Goal: Information Seeking & Learning: Find specific page/section

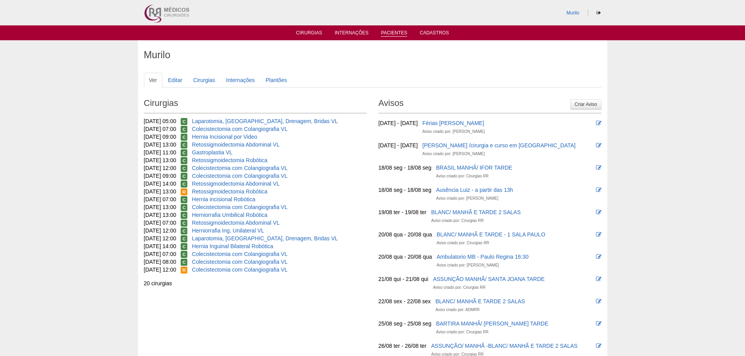
click at [392, 36] on link "Pacientes" at bounding box center [394, 33] width 26 height 7
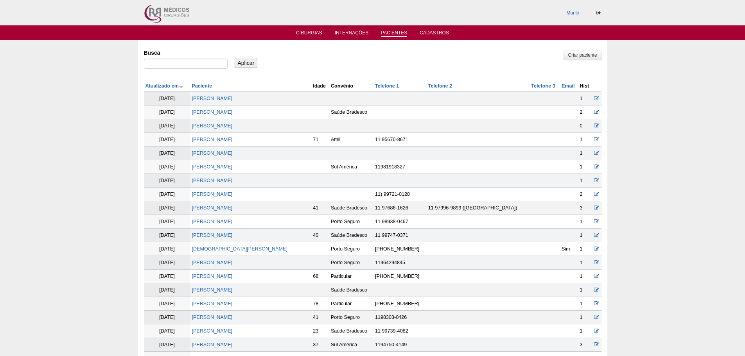
click at [200, 62] on div "Busca" at bounding box center [188, 59] width 89 height 27
click at [199, 63] on input "Busca" at bounding box center [186, 64] width 84 height 10
paste input "[PERSON_NAME] [PERSON_NAME]"
type input "[PERSON_NAME] [PERSON_NAME]"
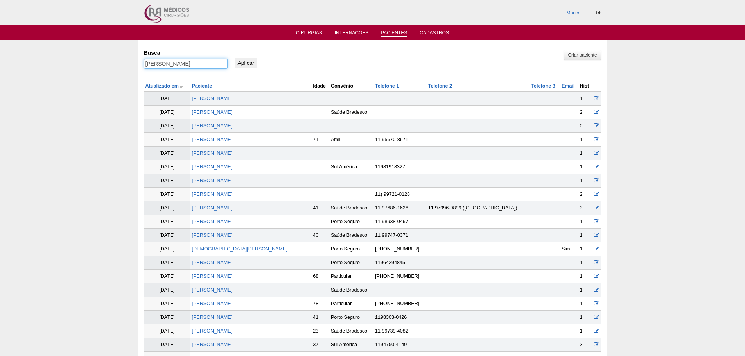
click at [235, 58] on input "Aplicar" at bounding box center [246, 63] width 23 height 10
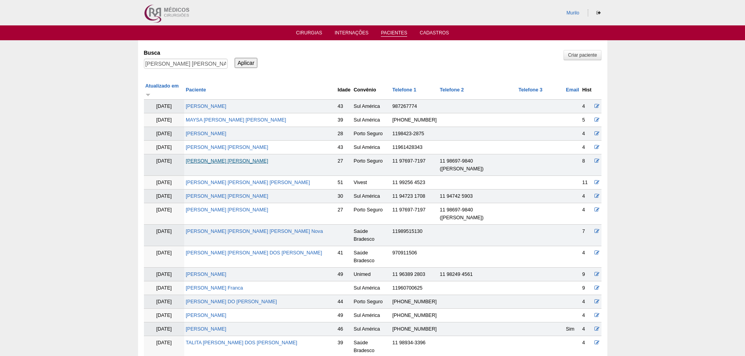
click at [263, 158] on link "[PERSON_NAME] [PERSON_NAME]" at bounding box center [227, 160] width 82 height 5
click at [233, 203] on td "FERNANDA ALCANTARA NEVES GENTIL" at bounding box center [260, 213] width 152 height 21
click at [234, 207] on link "FERNANDA ALCANTARA NEVES GENTIL" at bounding box center [227, 209] width 82 height 5
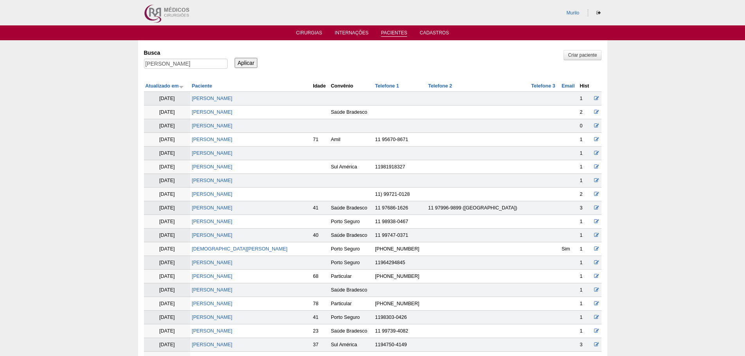
click at [178, 58] on div "Busca FERNANDA ALCANTARA NEVES GENTIL" at bounding box center [188, 59] width 89 height 27
click at [181, 65] on input "FERNANDA ALCANTARA NEVES GENTIL" at bounding box center [186, 64] width 84 height 10
paste input "abio Ragucci"
type input "Fabio Ragucci"
click at [235, 58] on input "Aplicar" at bounding box center [246, 63] width 23 height 10
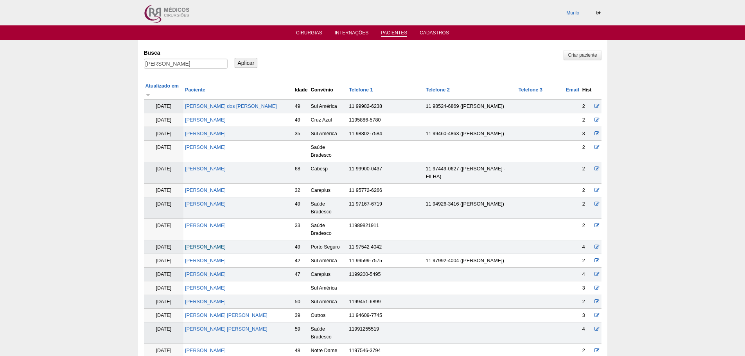
click at [193, 244] on link "Fabio Ragucci" at bounding box center [205, 246] width 41 height 5
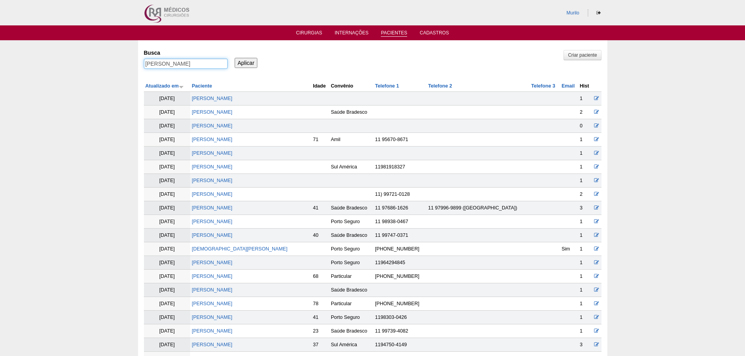
click at [149, 60] on input "[PERSON_NAME]" at bounding box center [186, 64] width 84 height 10
paste input "Monise Aiello Romao"
type input "Monise Aiello Romao"
click at [235, 58] on input "Aplicar" at bounding box center [246, 63] width 23 height 10
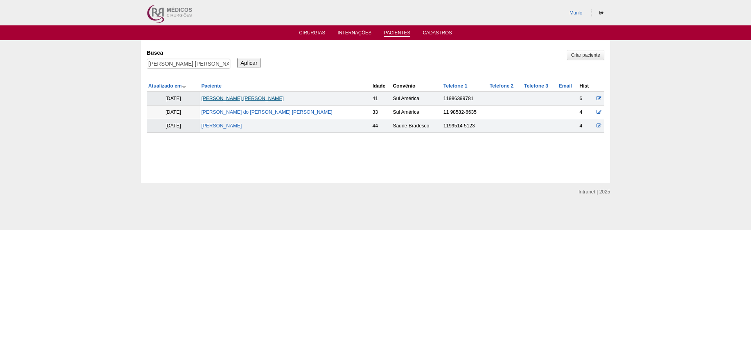
click at [249, 100] on link "[PERSON_NAME] [PERSON_NAME]" at bounding box center [242, 98] width 82 height 5
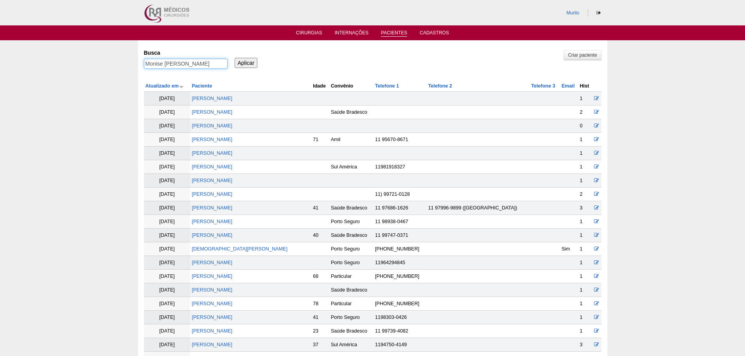
click at [163, 68] on input "Monise Aiello Romao" at bounding box center [186, 64] width 84 height 10
paste input "[PERSON_NAME]"
type input "João Antonio Florencio da Silva"
click at [235, 58] on input "Aplicar" at bounding box center [246, 63] width 23 height 10
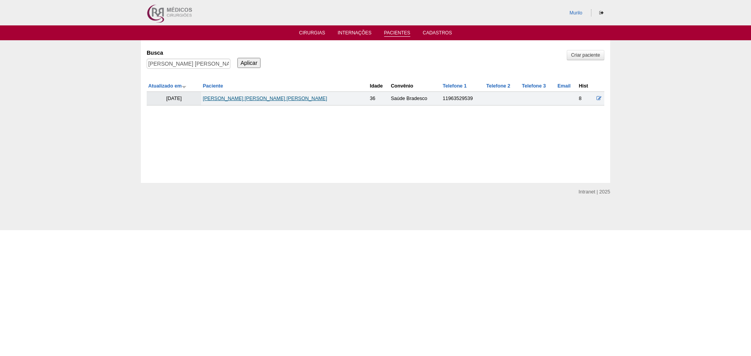
click at [281, 98] on link "[PERSON_NAME] [PERSON_NAME] [PERSON_NAME]" at bounding box center [264, 98] width 124 height 5
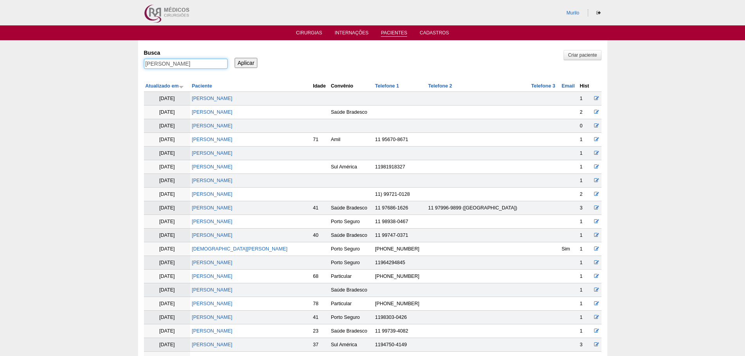
click at [193, 63] on input "João Antonio Florencio da Silva" at bounding box center [186, 64] width 84 height 10
paste input "Caroline Luiza Chamas"
type input "Caroline Luiza Chamas"
click at [235, 58] on input "Aplicar" at bounding box center [246, 63] width 23 height 10
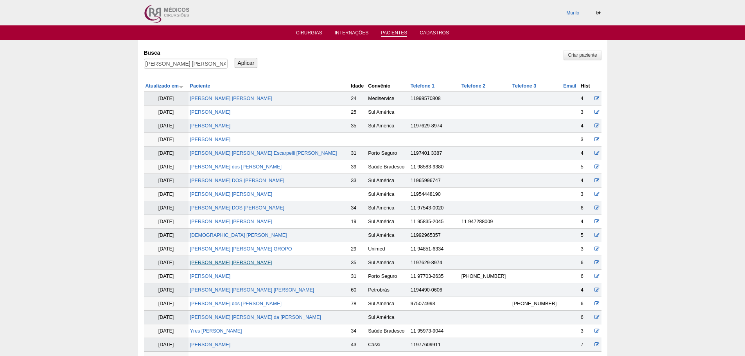
click at [222, 263] on link "Caroline Luiza Chamas" at bounding box center [231, 262] width 82 height 5
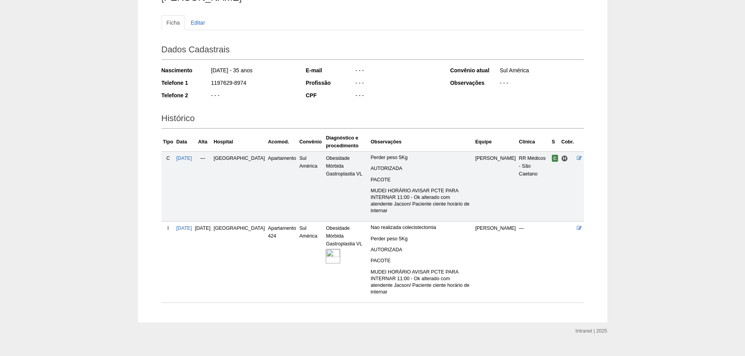
scroll to position [75, 0]
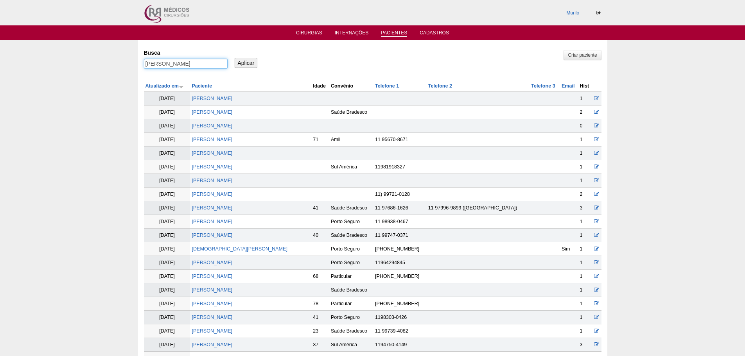
click at [176, 59] on input "[PERSON_NAME]" at bounding box center [186, 64] width 84 height 10
paste input "Edvandro [PERSON_NAME]"
type input "Edvandro [PERSON_NAME],"
click at [235, 58] on input "Aplicar" at bounding box center [246, 63] width 23 height 10
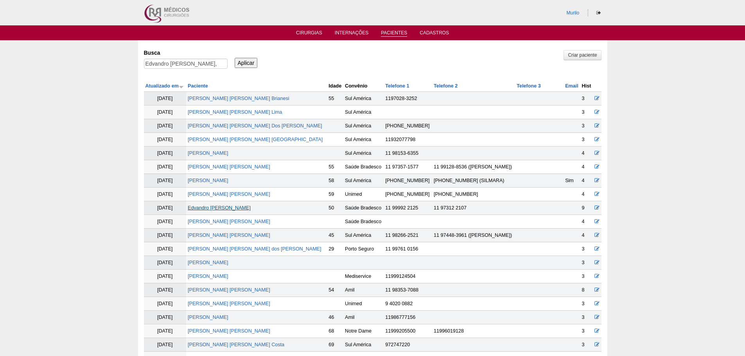
click at [231, 208] on link "Edvandro [PERSON_NAME]" at bounding box center [219, 207] width 63 height 5
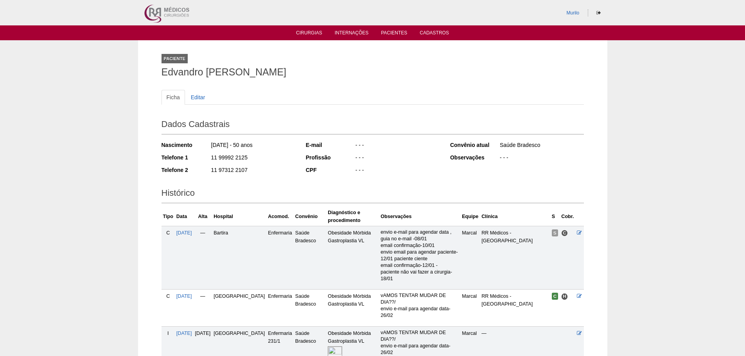
scroll to position [56, 0]
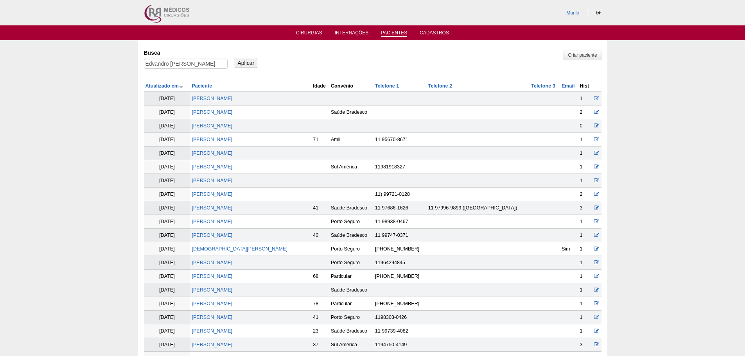
click at [158, 72] on div "Edvandro [PERSON_NAME]," at bounding box center [186, 66] width 84 height 14
click at [172, 64] on input "Edvandro [PERSON_NAME]," at bounding box center [186, 64] width 84 height 10
paste input "[PERSON_NAME]"
type input "[PERSON_NAME]"
click at [235, 58] on input "Aplicar" at bounding box center [246, 63] width 23 height 10
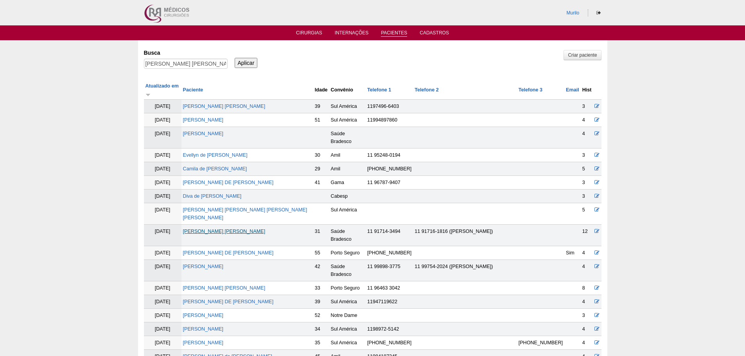
click at [213, 229] on link "[PERSON_NAME]" at bounding box center [224, 231] width 82 height 5
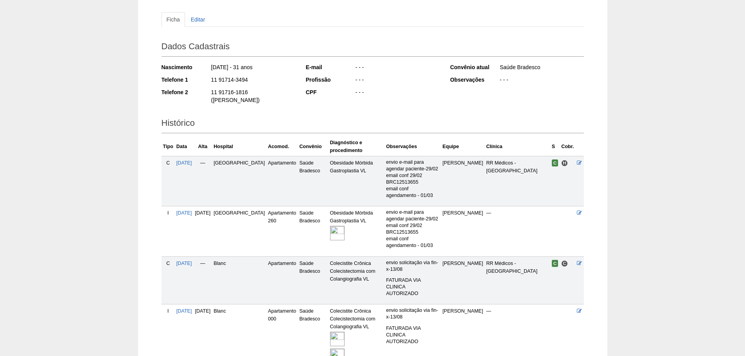
scroll to position [78, 0]
click at [328, 304] on td "Colecistite Crônica Colecistectomia com Colangiografia VL" at bounding box center [356, 344] width 56 height 80
click at [330, 331] on img at bounding box center [337, 338] width 14 height 14
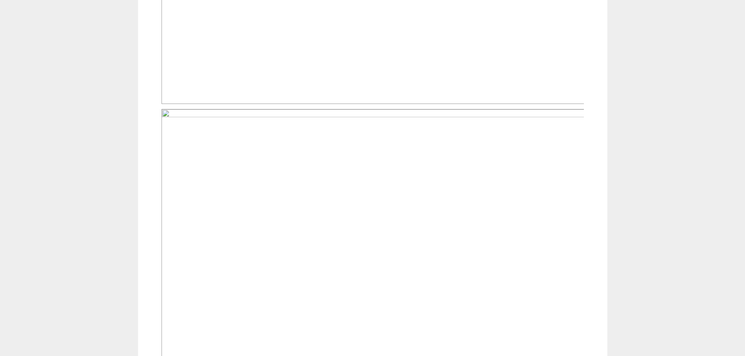
scroll to position [469, 0]
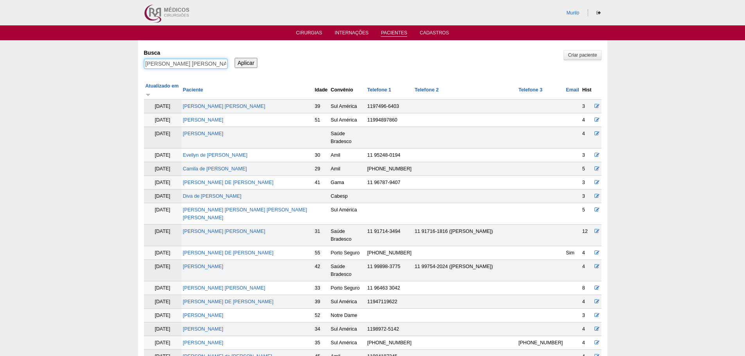
click at [191, 63] on input "[PERSON_NAME]" at bounding box center [186, 64] width 84 height 10
paste input "Esther Moreira Macedo"
type input "Esther Moreira Macedo"
click at [235, 58] on input "Aplicar" at bounding box center [246, 63] width 23 height 10
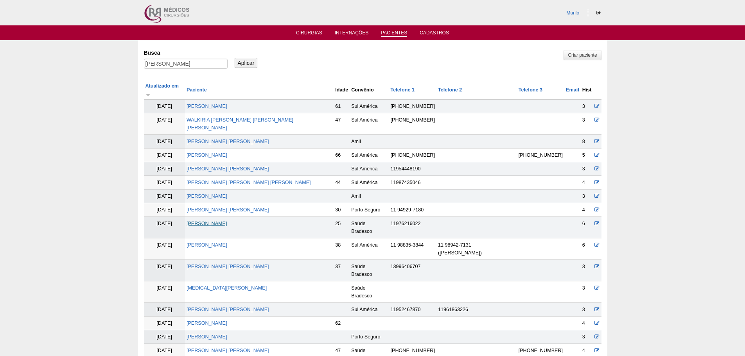
click at [210, 221] on link "Esther Moreira Macedo" at bounding box center [206, 223] width 41 height 5
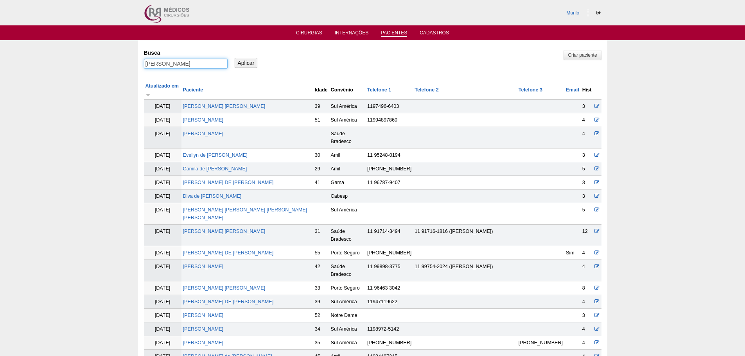
click at [177, 63] on input "Esther Moreira Macedo" at bounding box center [186, 64] width 84 height 10
paste input "[PERSON_NAME]"
type input "NATALY DA SILVA BARRETO"
click at [235, 58] on input "Aplicar" at bounding box center [246, 63] width 23 height 10
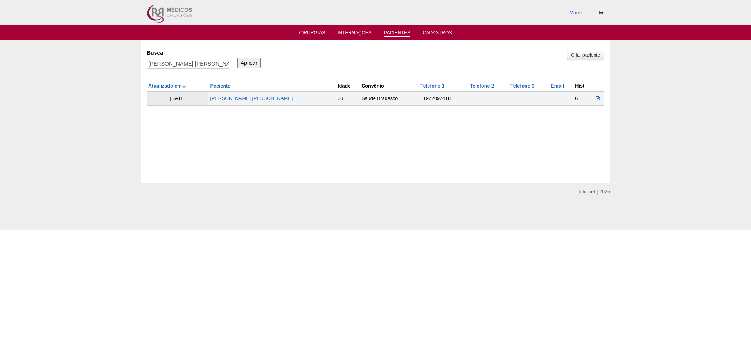
click at [281, 99] on td "[PERSON_NAME] [PERSON_NAME]" at bounding box center [271, 99] width 127 height 14
click at [270, 96] on link "[PERSON_NAME] [PERSON_NAME]" at bounding box center [251, 98] width 82 height 5
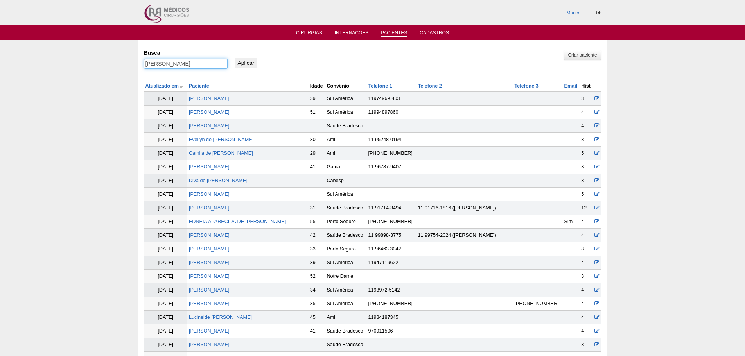
click at [162, 59] on input "[PERSON_NAME]" at bounding box center [186, 64] width 84 height 10
paste input "REBECA ABREU CAETAN"
type input "REBECA ABREU CAETANO"
click at [235, 58] on input "Aplicar" at bounding box center [246, 63] width 23 height 10
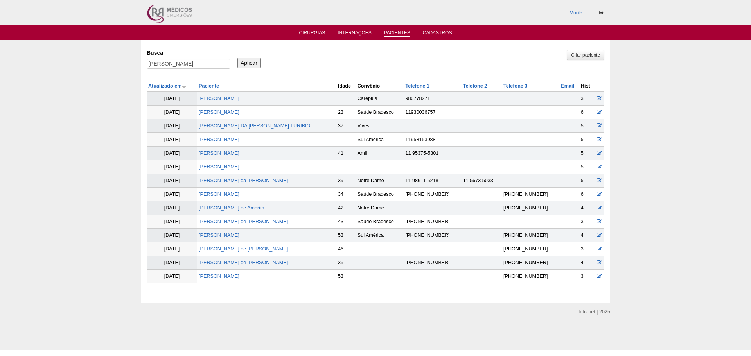
click at [228, 122] on td "[PERSON_NAME] DA [PERSON_NAME] TURIBIO" at bounding box center [266, 126] width 139 height 14
click at [238, 111] on link "REBECA ABREU CAETANO" at bounding box center [219, 111] width 41 height 5
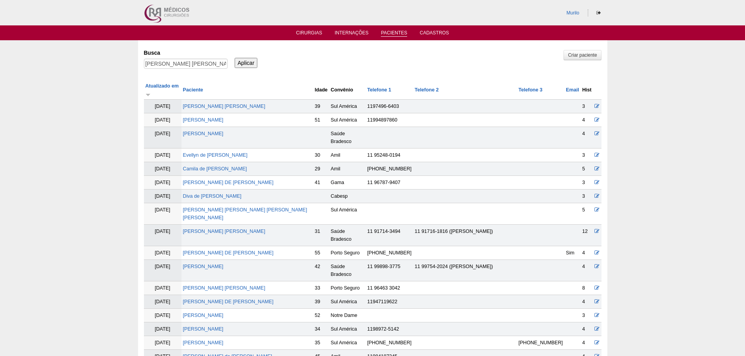
click at [188, 64] on input "REBECA ABREU CAETANO" at bounding box center [186, 64] width 84 height 10
paste input "[PERSON_NAME]"
type input "[PERSON_NAME]"
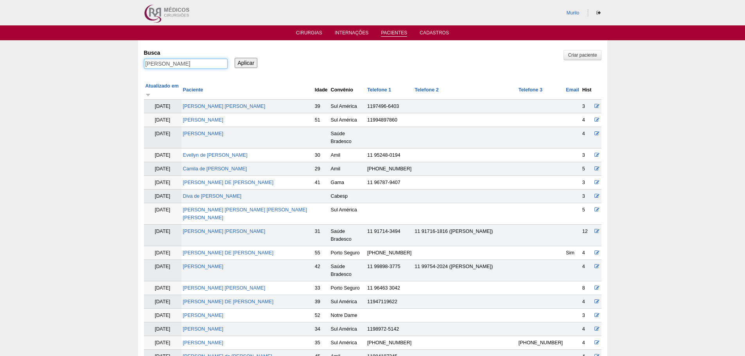
click at [235, 58] on input "Aplicar" at bounding box center [246, 63] width 23 height 10
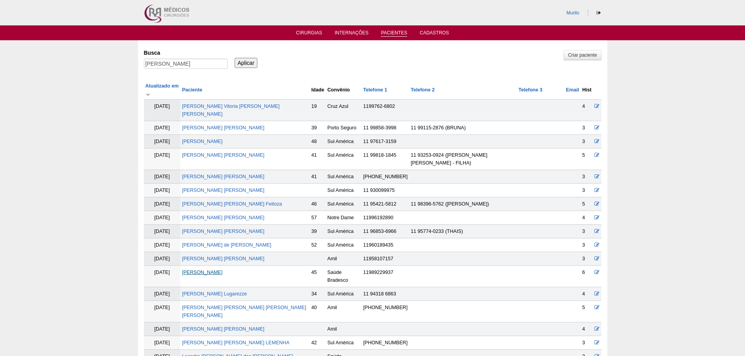
click at [219, 270] on link "[PERSON_NAME]" at bounding box center [202, 272] width 41 height 5
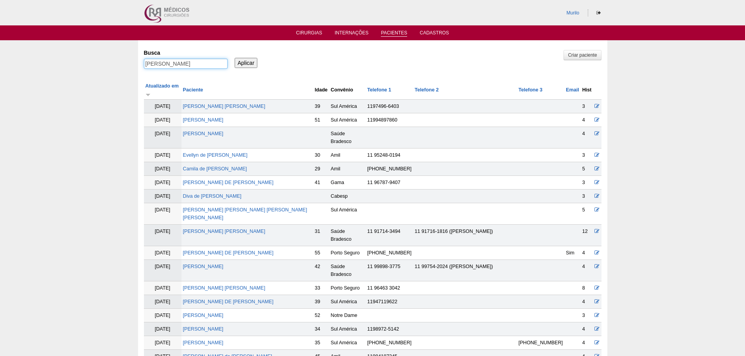
click at [181, 66] on input "LUCIANA MORAES COEVAS" at bounding box center [186, 64] width 84 height 10
paste input "[PERSON_NAME] Macgado [PERSON_NAME]"
type input "[PERSON_NAME] Macgado [PERSON_NAME]"
click at [235, 58] on input "Aplicar" at bounding box center [246, 63] width 23 height 10
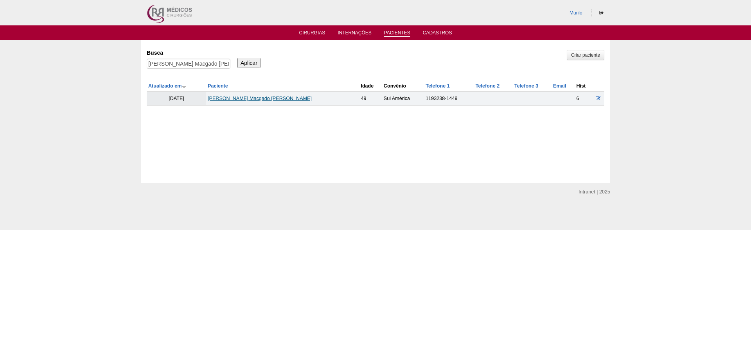
click at [241, 101] on link "[PERSON_NAME] Macgado [PERSON_NAME]" at bounding box center [260, 98] width 104 height 5
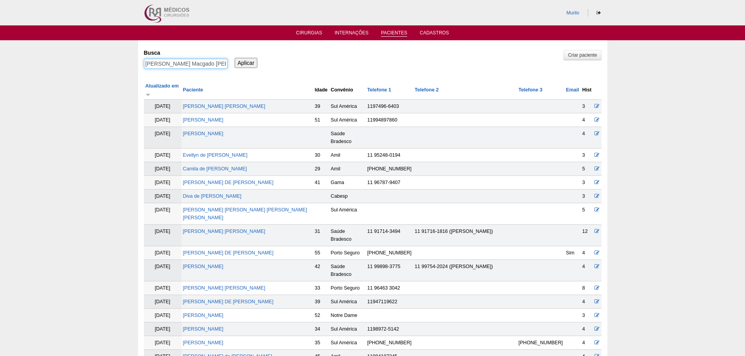
click at [209, 60] on input "Monique Macgado de Aguiar" at bounding box center [186, 64] width 84 height 10
paste input "ROSANA SAMPAIO BEZERRA"
type input "ROSANA SAMPAIO BEZERRA"
click at [235, 58] on input "Aplicar" at bounding box center [246, 63] width 23 height 10
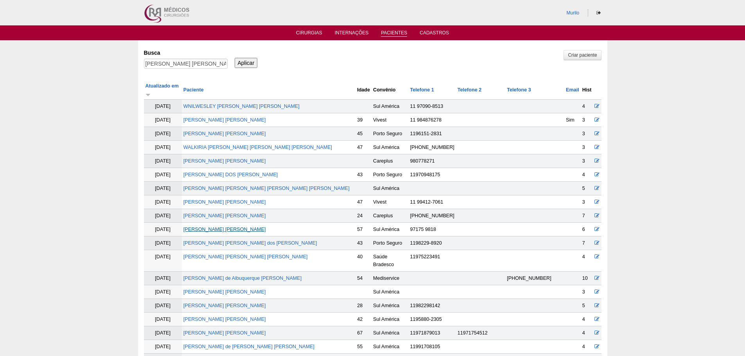
click at [254, 227] on link "[PERSON_NAME] [PERSON_NAME]" at bounding box center [224, 229] width 82 height 5
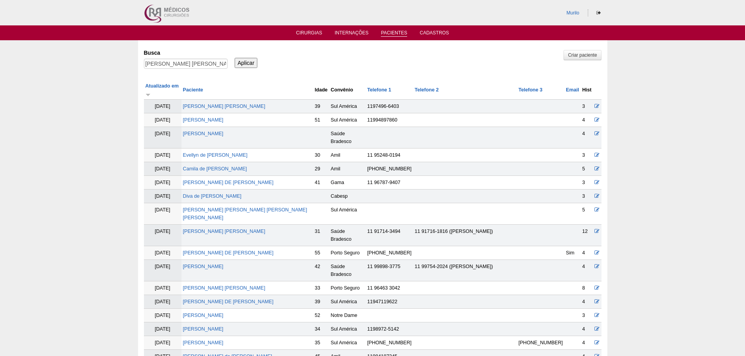
click at [165, 57] on div "Busca ROSANA SAMPAIO BEZERRA" at bounding box center [188, 59] width 89 height 27
click at [164, 59] on input "ROSANA SAMPAIO BEZERRA" at bounding box center [186, 64] width 84 height 10
paste input "Ana Carolina Barreto da Silva"
type input "Ana Carolina Barreto da Silva"
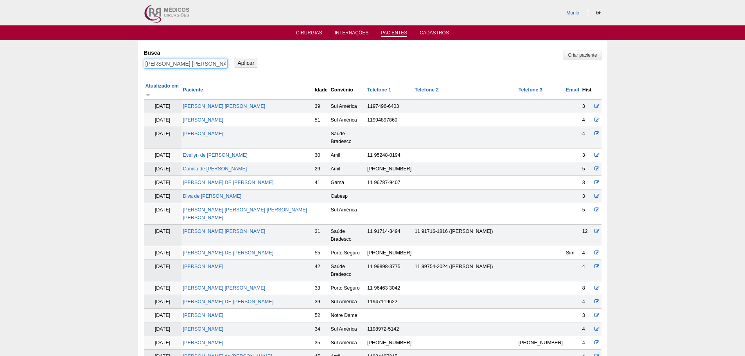
click at [235, 58] on input "Aplicar" at bounding box center [246, 63] width 23 height 10
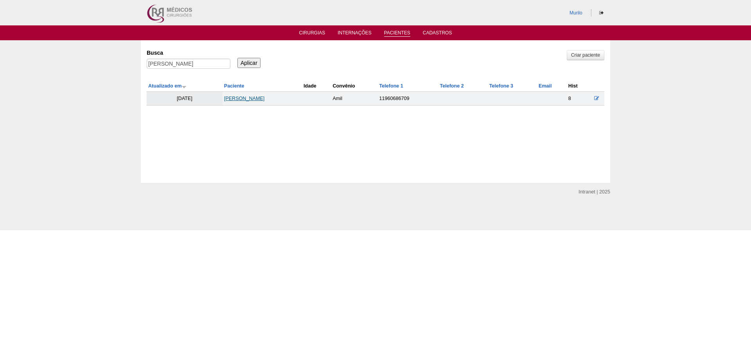
click at [260, 96] on link "[PERSON_NAME]" at bounding box center [244, 98] width 41 height 5
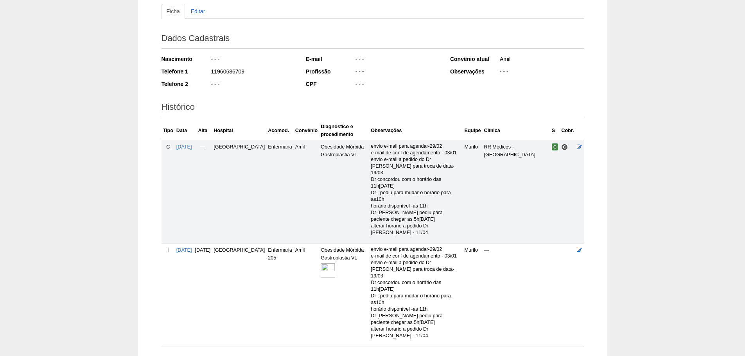
scroll to position [90, 0]
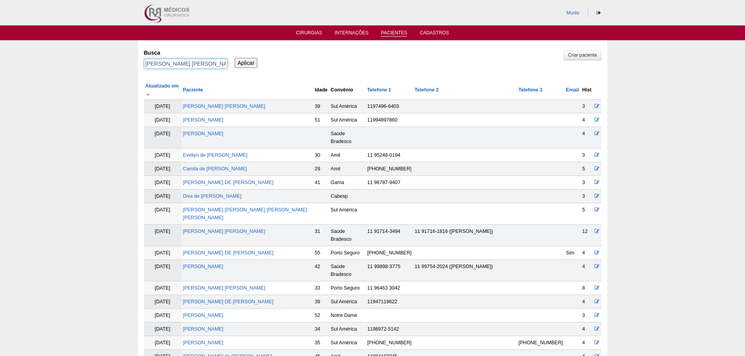
click at [173, 63] on input "[PERSON_NAME]" at bounding box center [186, 64] width 84 height 10
paste input "KARINA ELIANA GITTI"
type input "[PERSON_NAME] [PERSON_NAME]"
click at [235, 58] on input "Aplicar" at bounding box center [246, 63] width 23 height 10
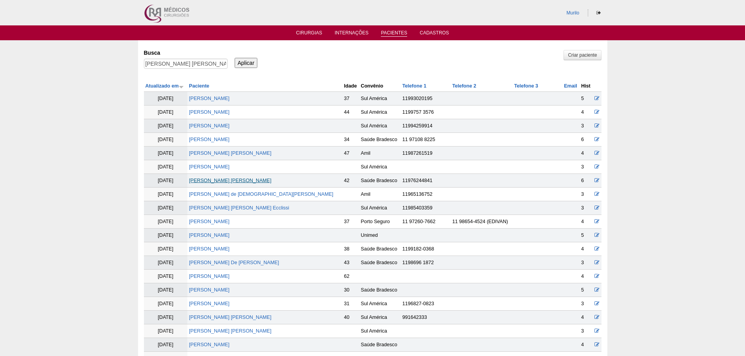
click at [220, 179] on td "[PERSON_NAME] [PERSON_NAME]" at bounding box center [264, 181] width 155 height 14
click at [219, 181] on link "[PERSON_NAME]" at bounding box center [230, 180] width 82 height 5
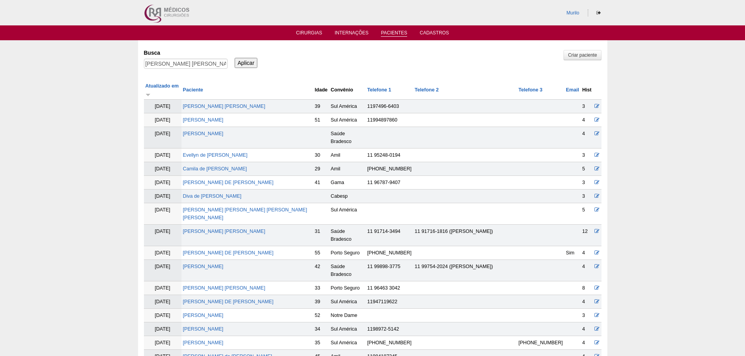
click at [200, 65] on input "KARINA ELIANA GITTI" at bounding box center [186, 64] width 84 height 10
paste input "Valeria Vilella"
type input "Valeria Vilella"
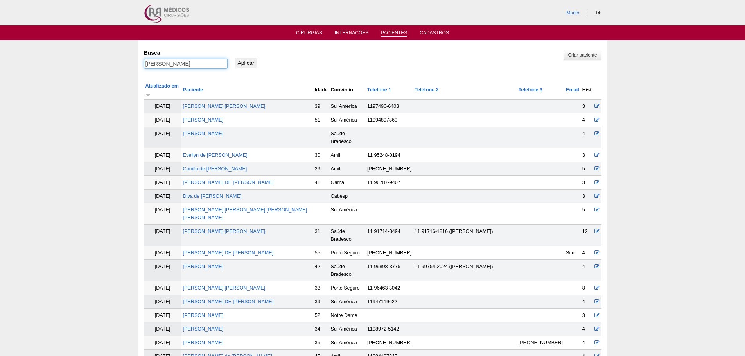
click at [235, 58] on input "Aplicar" at bounding box center [246, 63] width 23 height 10
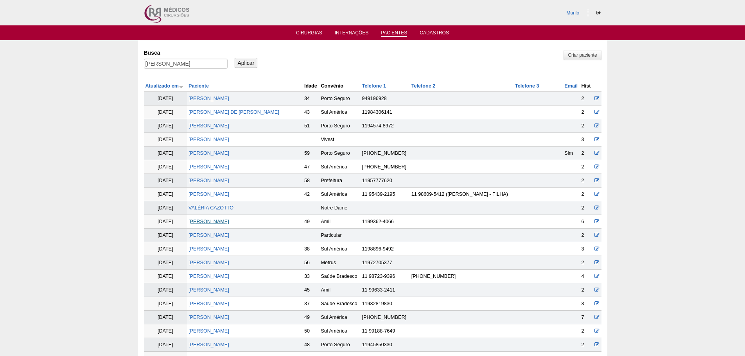
click at [204, 221] on link "[PERSON_NAME]" at bounding box center [208, 221] width 41 height 5
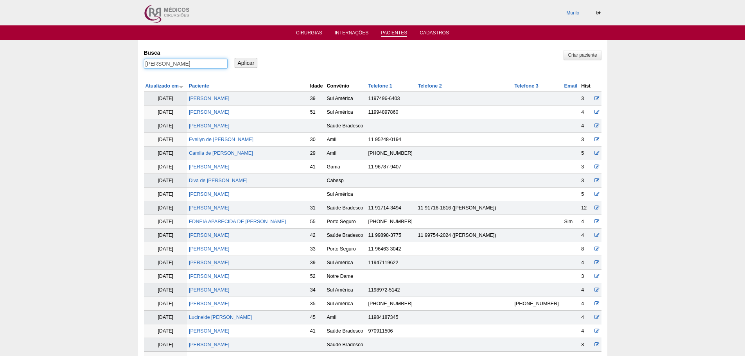
click at [175, 62] on input "Valeria Vilella" at bounding box center [186, 64] width 84 height 10
paste input "Kimberly Bilard de Souz"
type input "[PERSON_NAME] Bilard [PERSON_NAME]"
click at [235, 58] on input "Aplicar" at bounding box center [246, 63] width 23 height 10
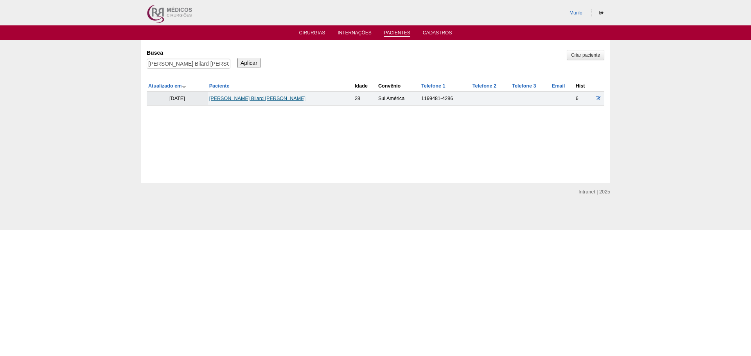
click at [251, 100] on link "[PERSON_NAME] Bilard [PERSON_NAME]" at bounding box center [257, 98] width 96 height 5
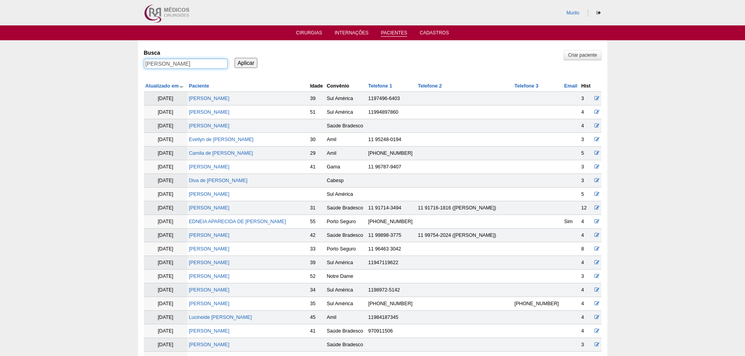
click at [161, 68] on input "Kimberly Bilard de Souza" at bounding box center [186, 64] width 84 height 10
paste input "[PERSON_NAME] [PERSON_NAME]"
type input "[PERSON_NAME] [PERSON_NAME]"
click at [235, 58] on input "Aplicar" at bounding box center [246, 63] width 23 height 10
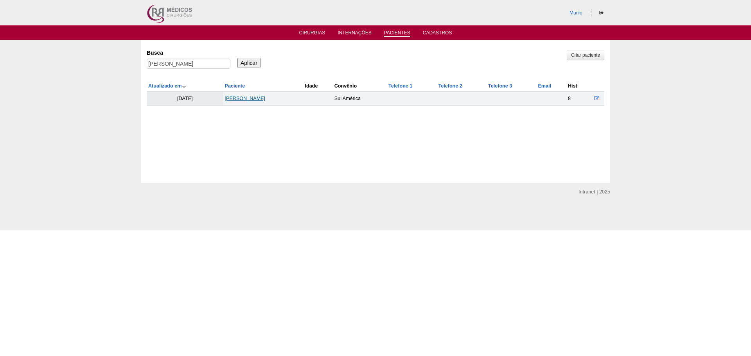
click at [262, 98] on link "[PERSON_NAME]" at bounding box center [245, 98] width 41 height 5
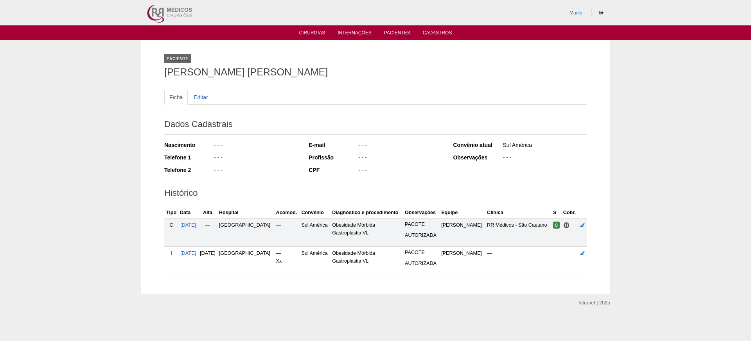
click at [262, 98] on ul "Ficha Editar" at bounding box center [375, 97] width 422 height 15
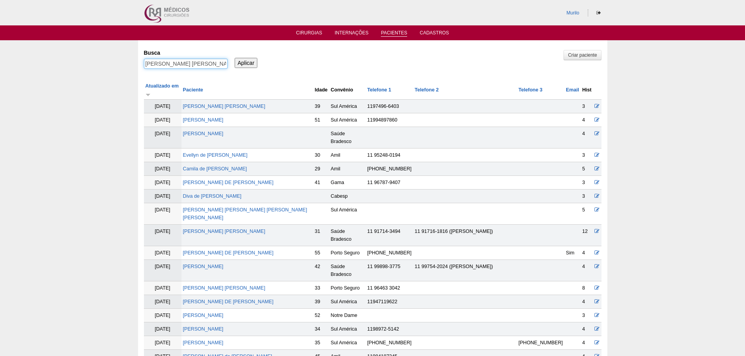
click at [219, 64] on input "[PERSON_NAME] [PERSON_NAME]" at bounding box center [186, 64] width 84 height 10
paste input "[PERSON_NAME]"
type input "DANIELA MOURA ALVES PINTO"
click at [235, 58] on input "Aplicar" at bounding box center [246, 63] width 23 height 10
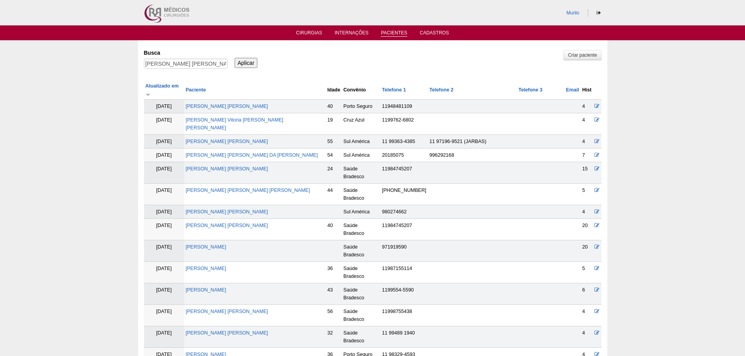
drag, startPoint x: 220, startPoint y: 200, endPoint x: 228, endPoint y: 198, distance: 7.7
click at [228, 219] on td "[PERSON_NAME] [PERSON_NAME]" at bounding box center [255, 229] width 142 height 21
click at [233, 223] on link "DANIELA MOURA ALVES PINTO" at bounding box center [227, 225] width 82 height 5
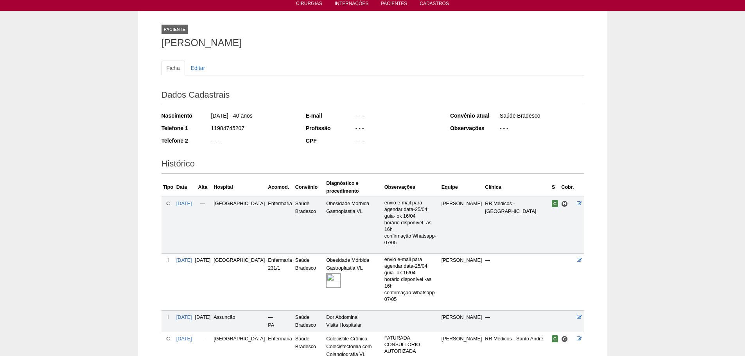
scroll to position [117, 0]
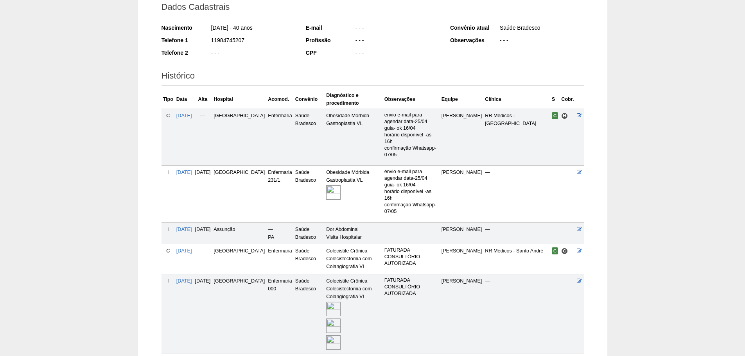
click at [330, 302] on img at bounding box center [333, 309] width 14 height 14
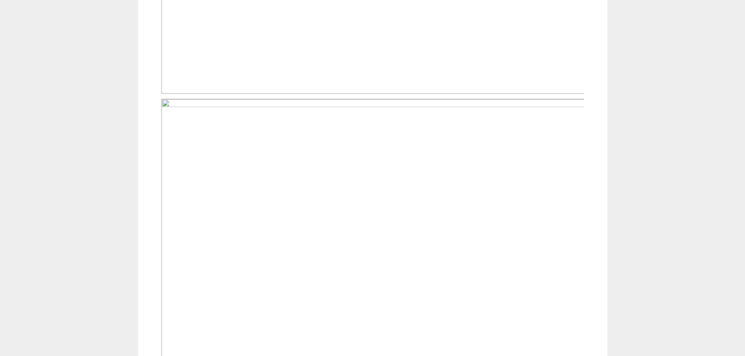
scroll to position [508, 0]
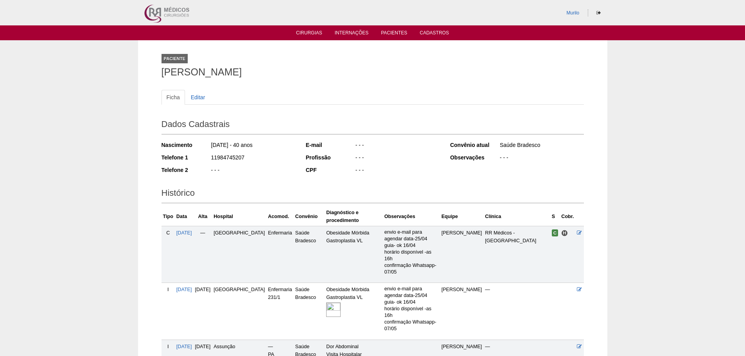
scroll to position [117, 0]
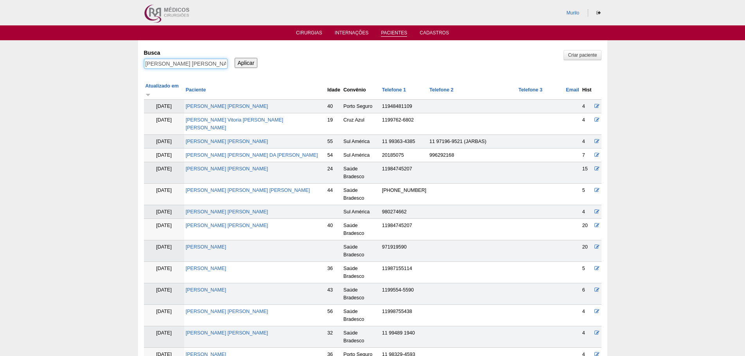
click at [166, 66] on input "DANIELA MOURA ALVES PINTO" at bounding box center [186, 64] width 84 height 10
paste input "[PERSON_NAME]"
type input "[PERSON_NAME]"
click at [235, 58] on input "Aplicar" at bounding box center [246, 63] width 23 height 10
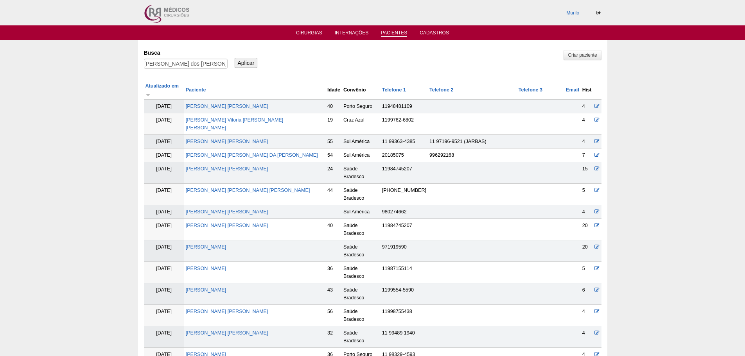
scroll to position [0, 0]
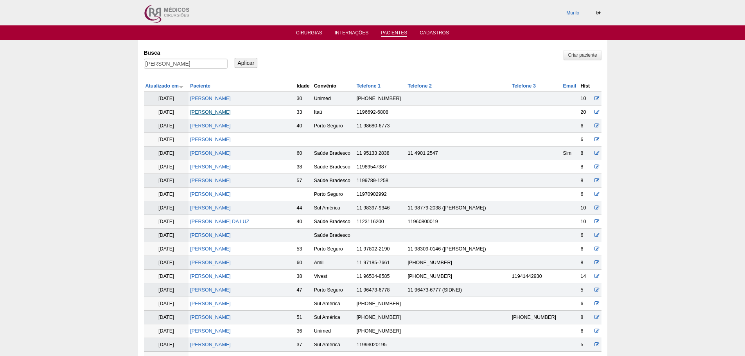
click at [209, 111] on link "Tamires Diniz dos Santos Oliveira" at bounding box center [210, 111] width 41 height 5
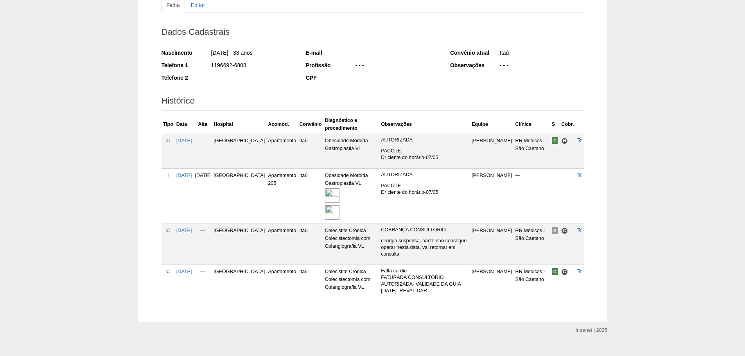
scroll to position [98, 0]
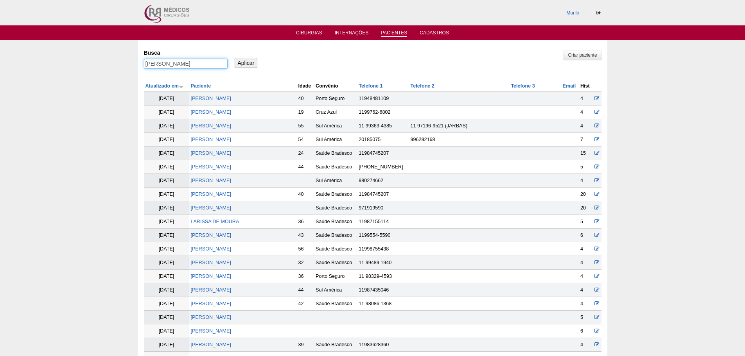
click at [184, 63] on input "[PERSON_NAME]" at bounding box center [186, 64] width 84 height 10
paste input "[PERSON_NAME] POSSI"
type input "[PERSON_NAME] POSSI"
click at [235, 58] on input "Aplicar" at bounding box center [246, 63] width 23 height 10
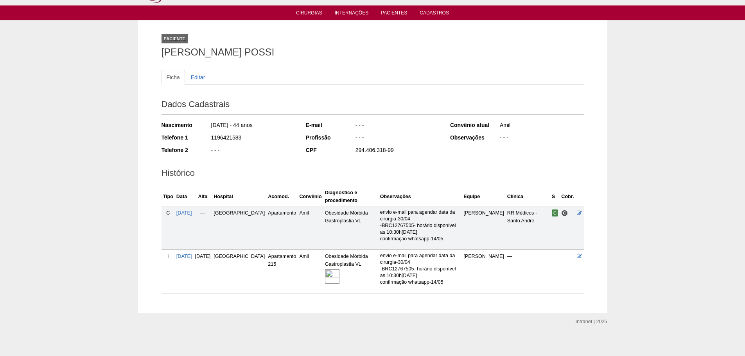
scroll to position [24, 0]
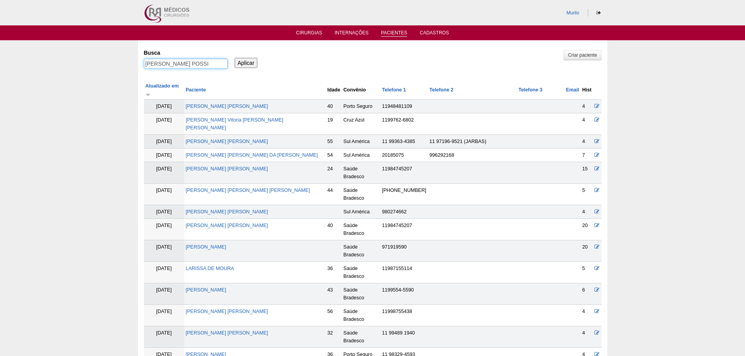
click at [207, 66] on input "[PERSON_NAME] POSSI" at bounding box center [186, 64] width 84 height 10
paste input "driana da Conceição Euzébio"
type input "Adriana da Conceição Euzébio"
click at [235, 58] on input "Aplicar" at bounding box center [246, 63] width 23 height 10
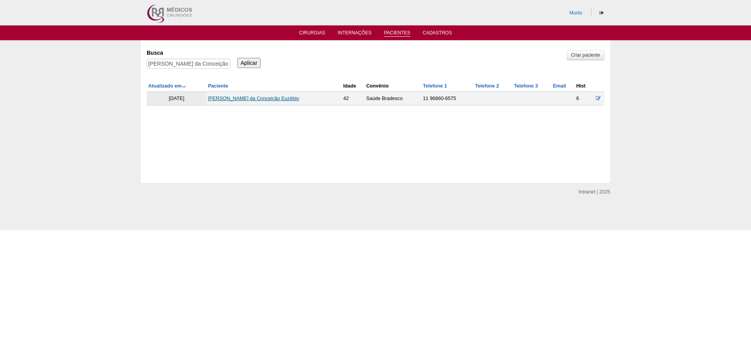
click at [267, 101] on link "Adriana da Conceição Euzébio" at bounding box center [253, 98] width 91 height 5
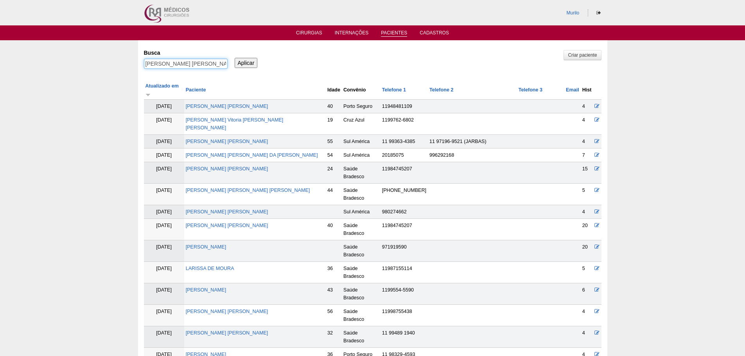
click at [194, 66] on input "[PERSON_NAME] da Conceição Euzébio" at bounding box center [186, 64] width 84 height 10
paste input "SIMONE RODRIGUES DE JESUS DIAS"
type input "[PERSON_NAME] DE [PERSON_NAME]"
click at [235, 58] on input "Aplicar" at bounding box center [246, 63] width 23 height 10
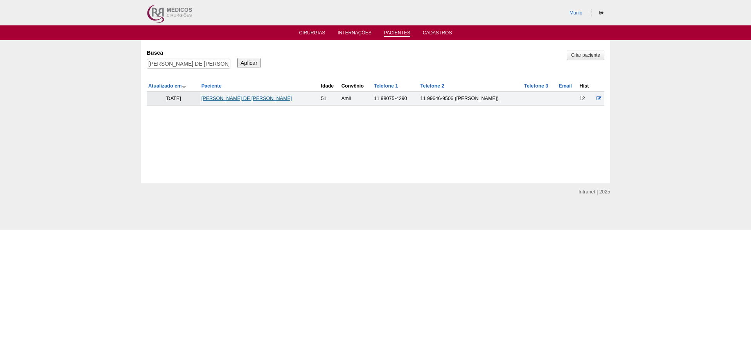
click at [256, 100] on link "[PERSON_NAME] DE [PERSON_NAME]" at bounding box center [246, 98] width 91 height 5
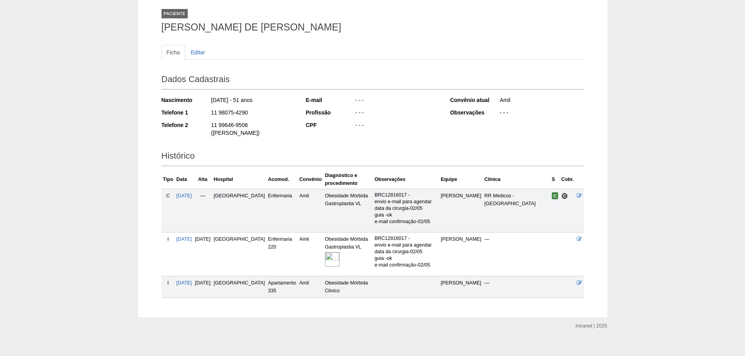
scroll to position [45, 0]
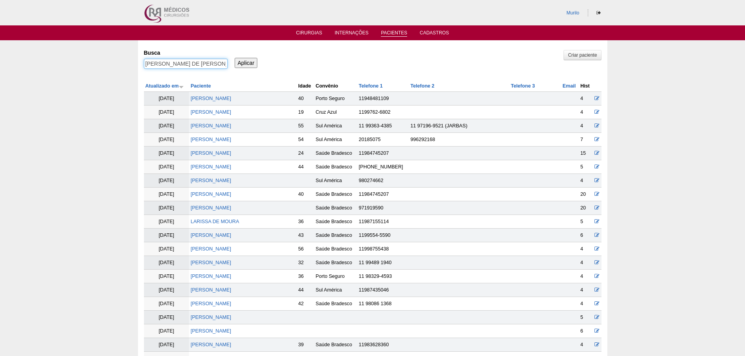
click at [195, 63] on input "[PERSON_NAME] DE [PERSON_NAME]" at bounding box center [186, 64] width 84 height 10
paste input "[PERSON_NAME]"
type input "[PERSON_NAME]"
click at [235, 58] on input "Aplicar" at bounding box center [246, 63] width 23 height 10
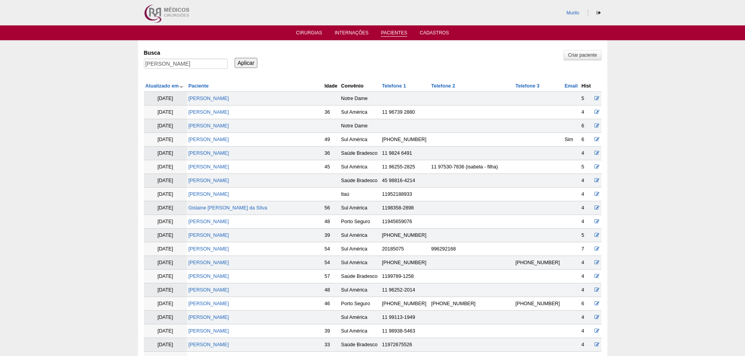
scroll to position [755, 0]
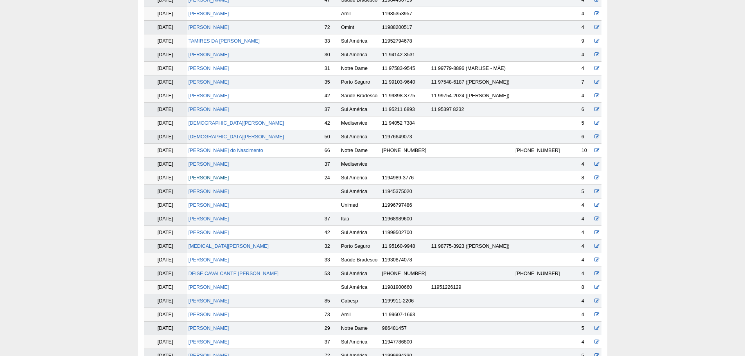
click at [229, 178] on link "[PERSON_NAME]" at bounding box center [208, 177] width 41 height 5
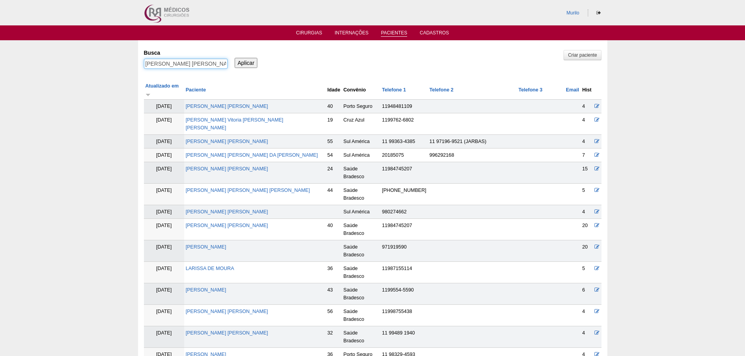
click at [193, 64] on input "Ingrid Agatha Silva Nascimento" at bounding box center [186, 64] width 84 height 10
paste input "[PERSON_NAME]"
type input "[PERSON_NAME]"
click at [235, 58] on input "Aplicar" at bounding box center [246, 63] width 23 height 10
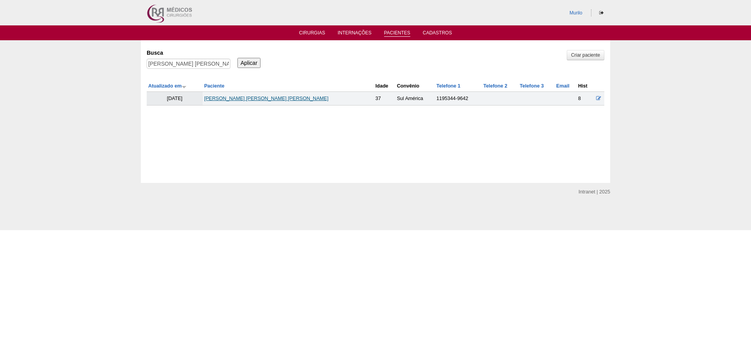
click at [235, 100] on link "[PERSON_NAME] [PERSON_NAME] [PERSON_NAME]" at bounding box center [266, 98] width 124 height 5
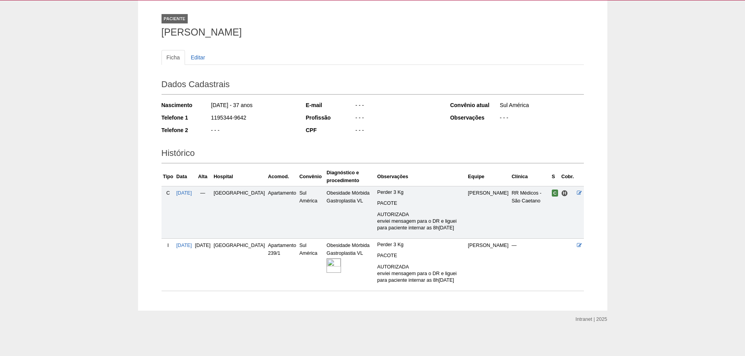
scroll to position [42, 0]
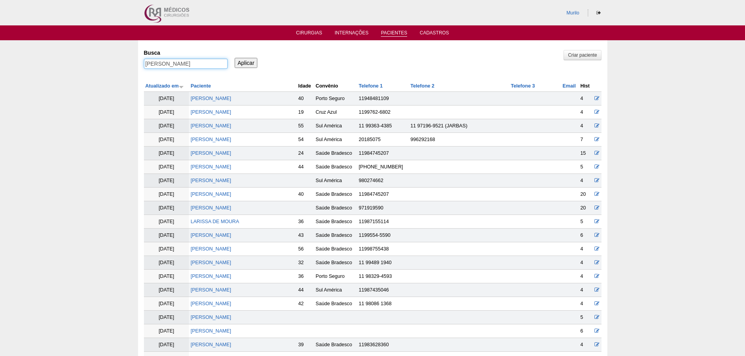
click at [174, 67] on input "Claudia de Souza Rezende Lacerda" at bounding box center [186, 64] width 84 height 10
paste input "KATIA APARECIDA [PERSON_NAME]"
type input "KATIA APARECIDA THEODORO DA SILVA FREITAS"
click at [235, 58] on input "Aplicar" at bounding box center [246, 63] width 23 height 10
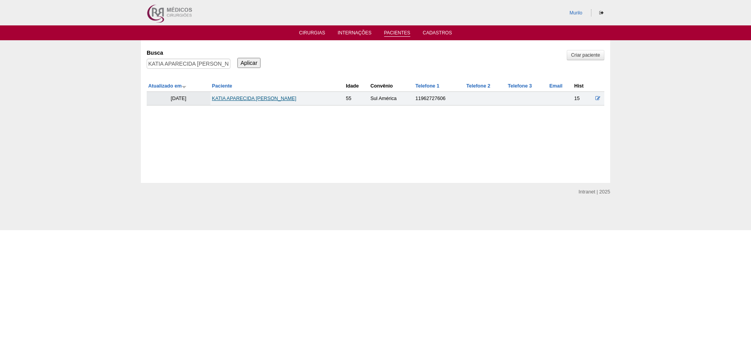
click at [296, 99] on link "KATIA APARECIDA [PERSON_NAME]" at bounding box center [254, 98] width 84 height 5
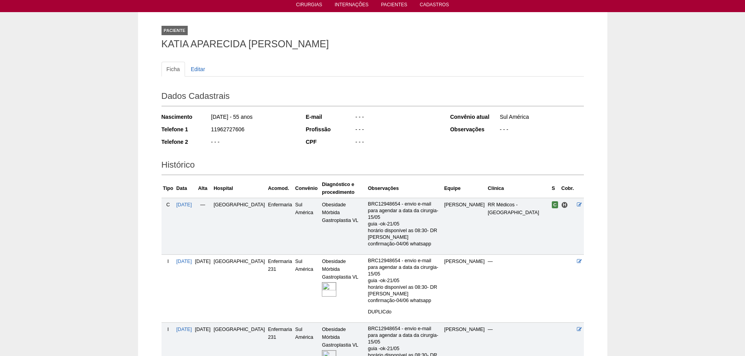
scroll to position [79, 0]
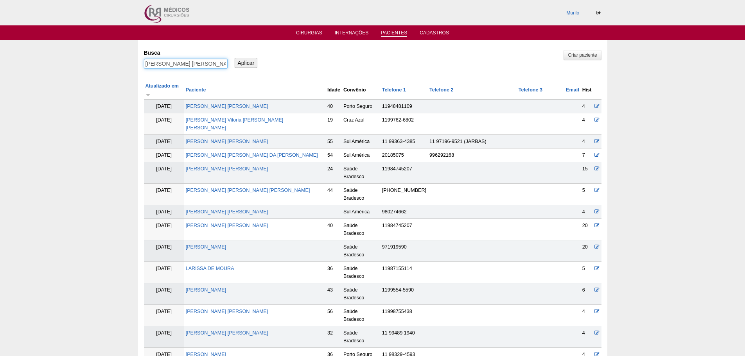
click at [213, 66] on input "KATIA APARECIDA THEODORO DA SILVA FREITAS" at bounding box center [186, 64] width 84 height 10
paste input "[PERSON_NAME]"
type input "[PERSON_NAME]"
click at [235, 58] on input "Aplicar" at bounding box center [246, 63] width 23 height 10
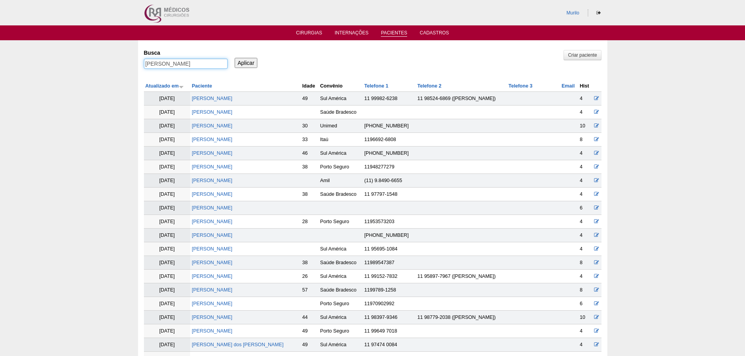
click at [213, 66] on input "[PERSON_NAME]" at bounding box center [186, 64] width 84 height 10
drag, startPoint x: 229, startPoint y: 63, endPoint x: 401, endPoint y: 80, distance: 173.2
type input "Aurilene"
click at [235, 58] on input "Aplicar" at bounding box center [246, 63] width 23 height 10
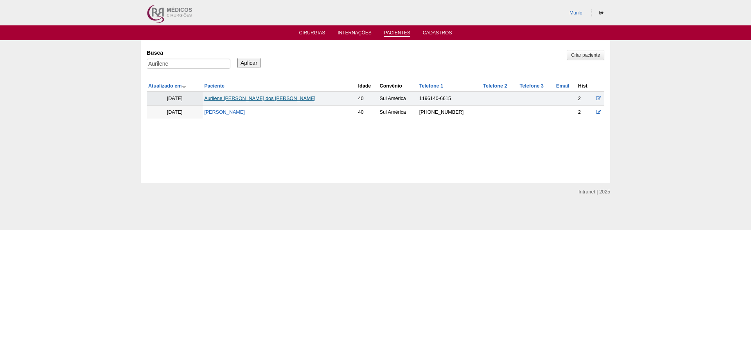
click at [271, 98] on link "Aurilene [PERSON_NAME] dos [PERSON_NAME]" at bounding box center [259, 98] width 111 height 5
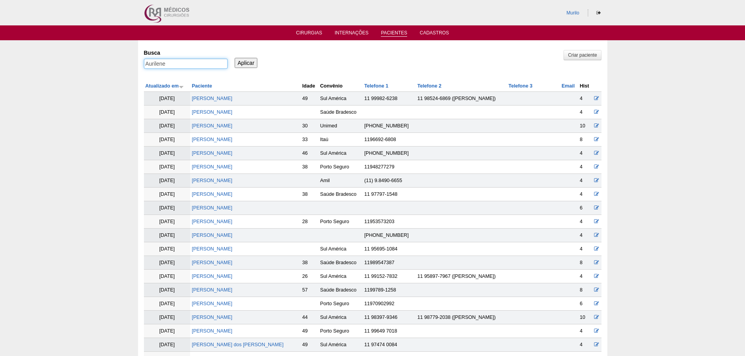
click at [180, 59] on input "Aurilene" at bounding box center [186, 64] width 84 height 10
paste input "RAPHAEL NERIS DE SOUZA"
type input "RAPHAEL NERIS DE SOUZA"
click at [235, 58] on input "Aplicar" at bounding box center [246, 63] width 23 height 10
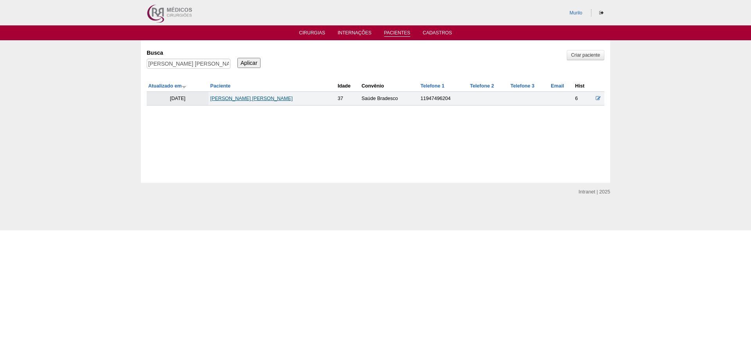
click at [251, 99] on link "RAPHAEL NERIS DE SOUZA" at bounding box center [251, 98] width 82 height 5
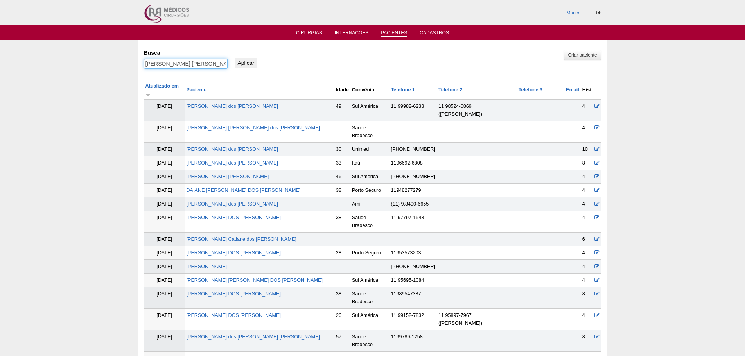
click at [172, 65] on input "RAPHAEL NERIS DE SOUZA" at bounding box center [186, 64] width 84 height 10
paste input "[PERSON_NAME]"
type input "[PERSON_NAME]"
click at [235, 58] on input "Aplicar" at bounding box center [246, 63] width 23 height 10
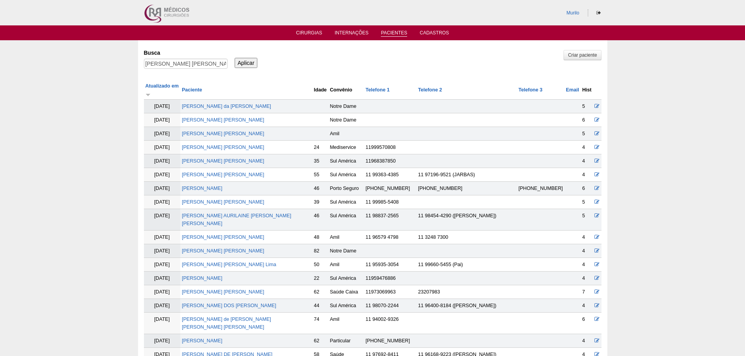
scroll to position [386, 0]
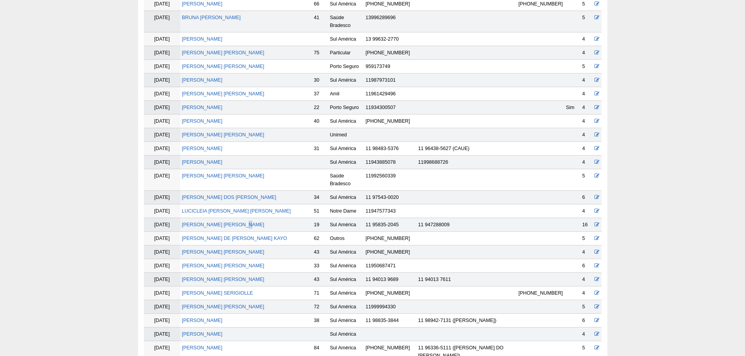
click at [242, 218] on td "[PERSON_NAME]" at bounding box center [246, 225] width 132 height 14
click at [244, 222] on link "[PERSON_NAME]" at bounding box center [223, 224] width 82 height 5
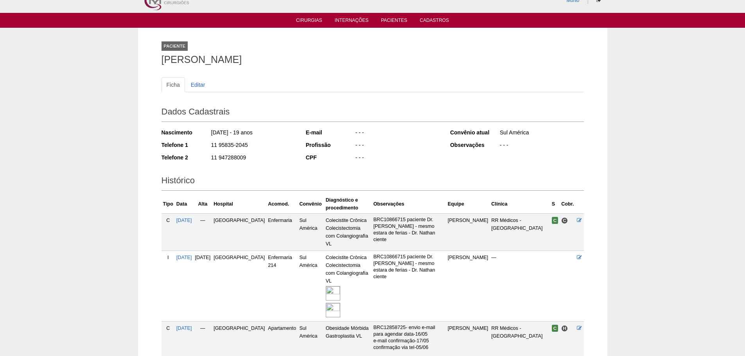
scroll to position [104, 0]
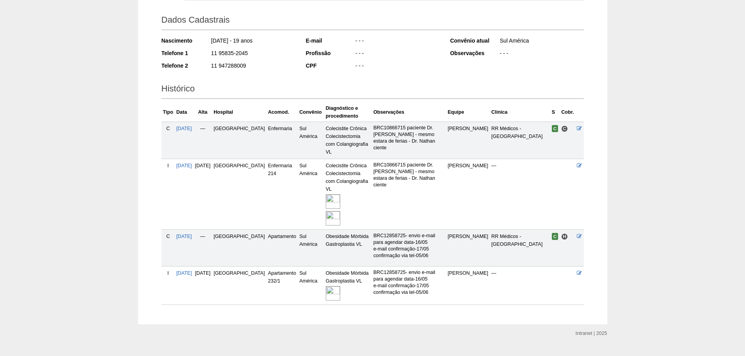
click at [326, 194] on img at bounding box center [333, 201] width 14 height 14
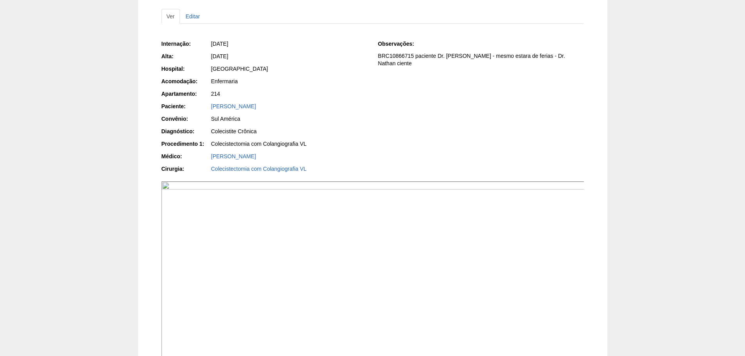
scroll to position [156, 0]
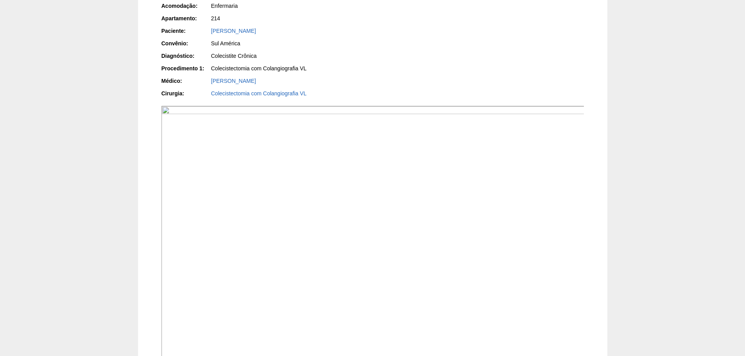
drag, startPoint x: 322, startPoint y: 208, endPoint x: 261, endPoint y: 219, distance: 62.3
click at [261, 219] on img at bounding box center [372, 264] width 423 height 317
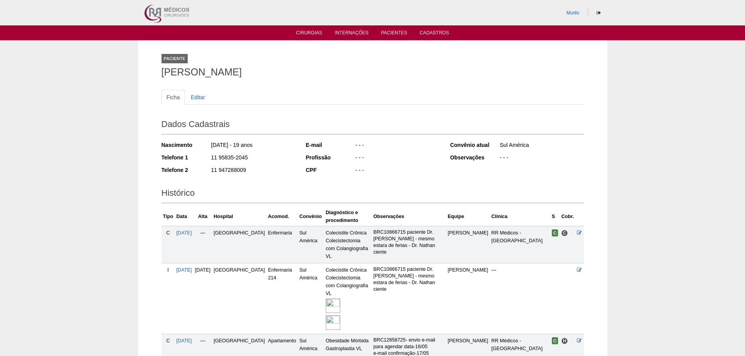
scroll to position [104, 0]
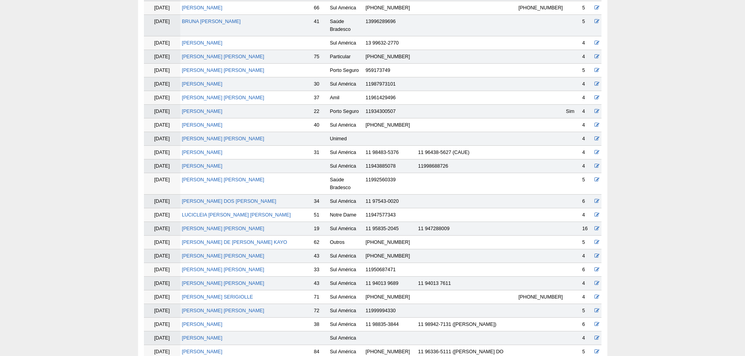
scroll to position [382, 0]
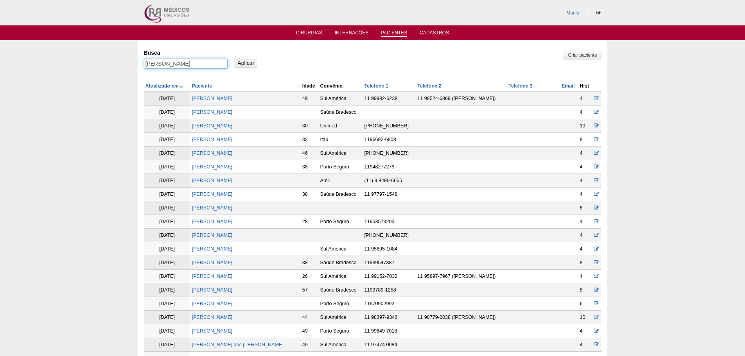
click at [167, 61] on input "Luiza Maria Santana Ferreira" at bounding box center [186, 64] width 84 height 10
paste input "eticia de Almeida Soares"
type input "[PERSON_NAME]"
click at [235, 58] on input "Aplicar" at bounding box center [246, 63] width 23 height 10
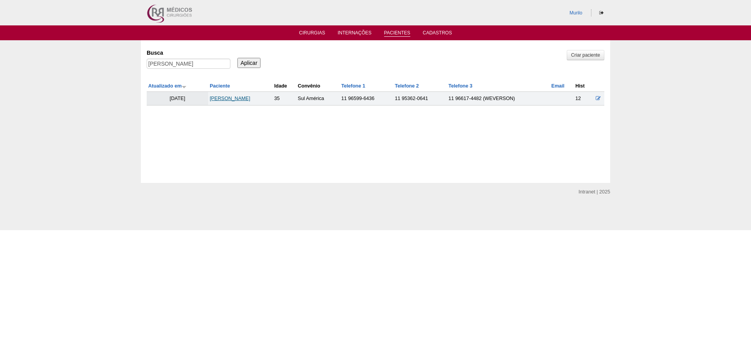
click at [242, 99] on link "[PERSON_NAME]" at bounding box center [230, 98] width 41 height 5
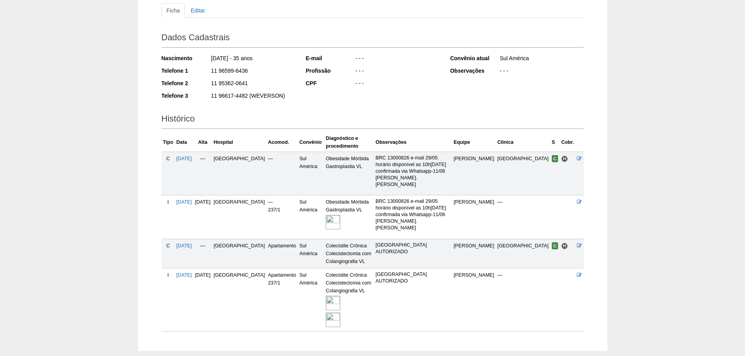
scroll to position [89, 0]
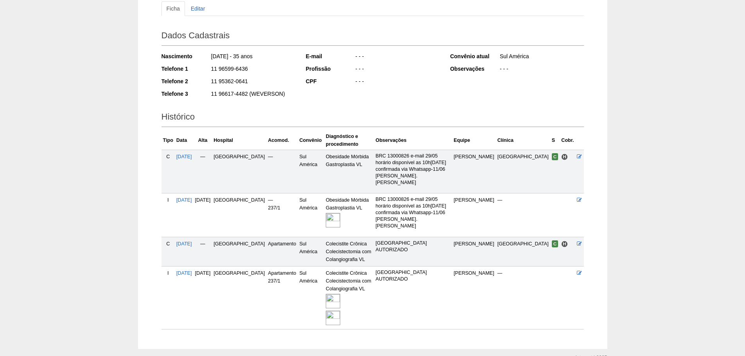
click at [330, 311] on img at bounding box center [333, 318] width 14 height 14
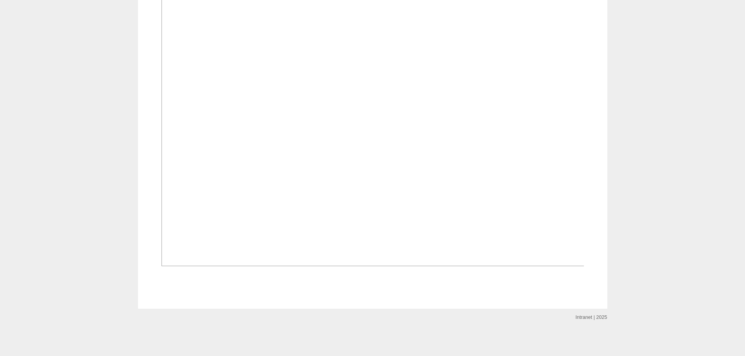
scroll to position [1134, 0]
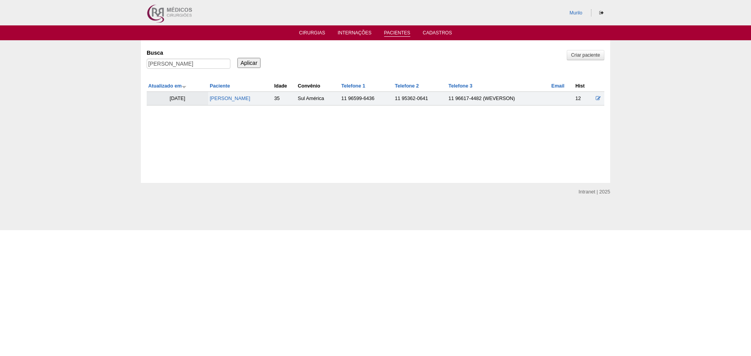
click at [169, 96] on td "04/12/2024" at bounding box center [177, 99] width 61 height 14
click at [212, 62] on input "[PERSON_NAME]" at bounding box center [189, 64] width 84 height 10
click at [237, 58] on input "Aplicar" at bounding box center [248, 63] width 23 height 10
click at [191, 61] on input "Leticia de Almeida Soares" at bounding box center [189, 64] width 84 height 10
paste input "[PERSON_NAME]"
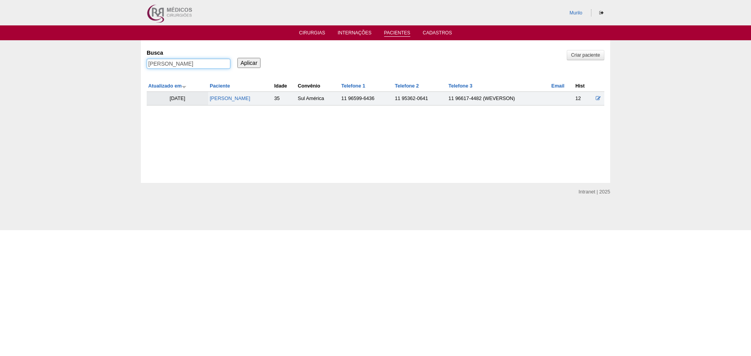
type input "[PERSON_NAME]"
click at [237, 58] on input "Aplicar" at bounding box center [248, 63] width 23 height 10
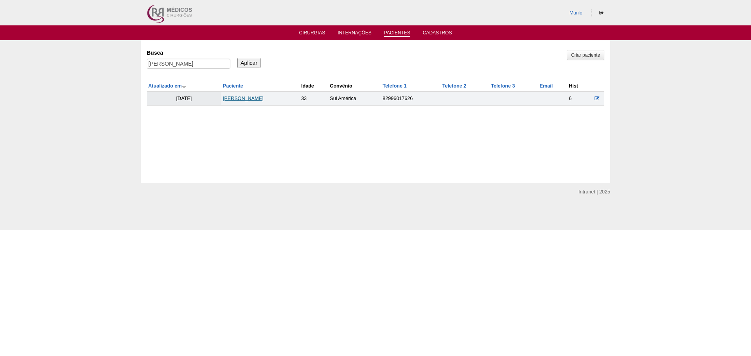
click at [273, 102] on td "ISABELA MORAIS DE ARAUJO" at bounding box center [260, 99] width 78 height 14
click at [263, 96] on link "ISABELA MORAIS DE ARAUJO" at bounding box center [243, 98] width 41 height 5
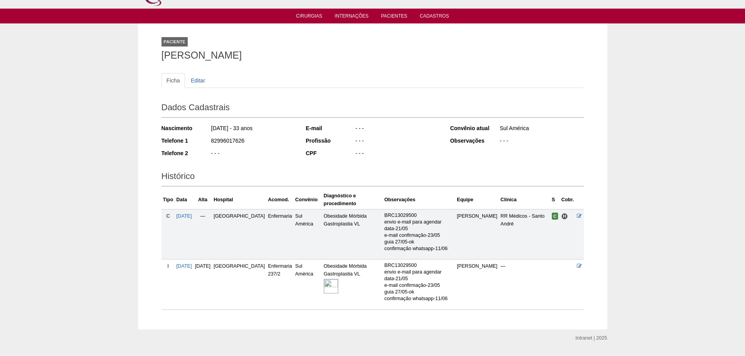
scroll to position [37, 0]
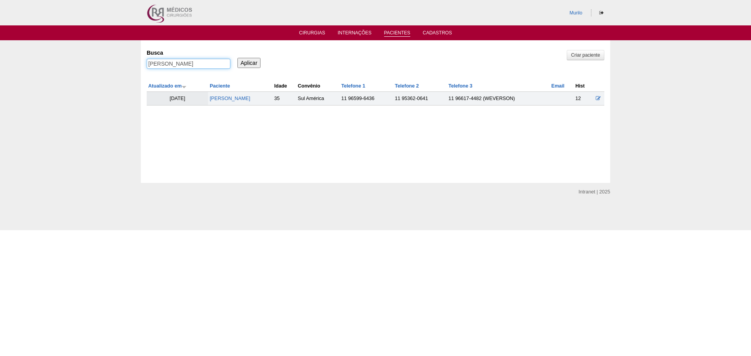
click at [182, 63] on input "[PERSON_NAME]" at bounding box center [189, 64] width 84 height 10
paste input "[PERSON_NAME] [PERSON_NAME]"
type input "[PERSON_NAME] [PERSON_NAME]"
click at [237, 58] on input "Aplicar" at bounding box center [248, 63] width 23 height 10
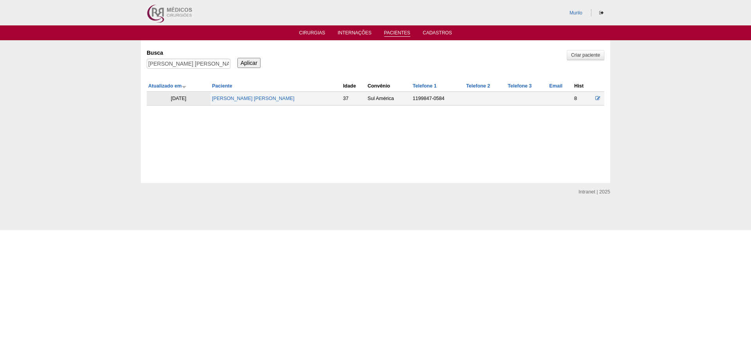
click at [244, 102] on td "Karen Priscila de Andrade Rocha" at bounding box center [275, 99] width 131 height 14
click at [247, 98] on link "[PERSON_NAME]" at bounding box center [253, 98] width 82 height 5
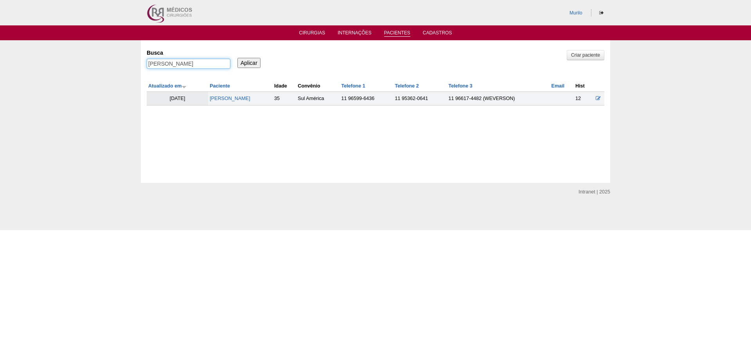
click at [177, 63] on input "[PERSON_NAME]" at bounding box center [189, 64] width 84 height 10
paste input "[PERSON_NAME]"
type input "[PERSON_NAME]"
click at [237, 58] on input "Aplicar" at bounding box center [248, 63] width 23 height 10
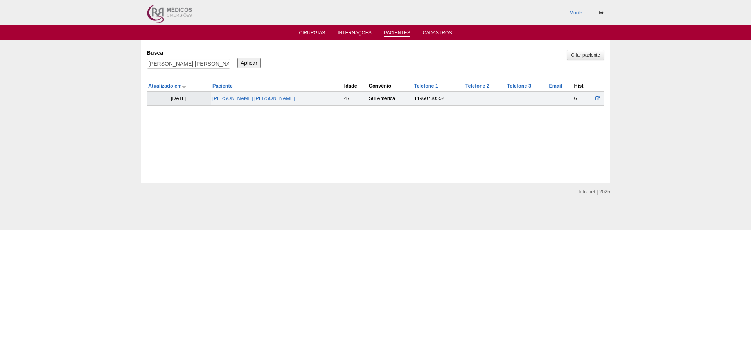
click at [210, 101] on td "05/06/2024" at bounding box center [179, 99] width 64 height 14
click at [211, 101] on td "MARCILENE DA SILVA RODRIGUES" at bounding box center [277, 99] width 132 height 14
click at [247, 101] on link "MARCILENE DA SILVA RODRIGUES" at bounding box center [253, 98] width 82 height 5
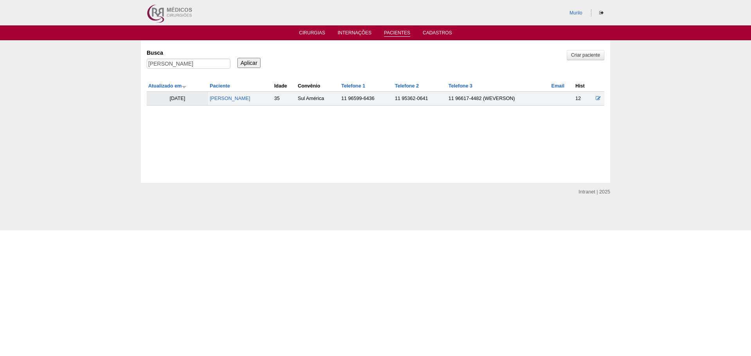
click at [163, 70] on div "[PERSON_NAME]" at bounding box center [189, 66] width 84 height 14
click at [174, 68] on input "[PERSON_NAME]" at bounding box center [189, 64] width 84 height 10
paste input "[PERSON_NAME]"
type input "[PERSON_NAME]"
click at [237, 58] on input "Aplicar" at bounding box center [248, 63] width 23 height 10
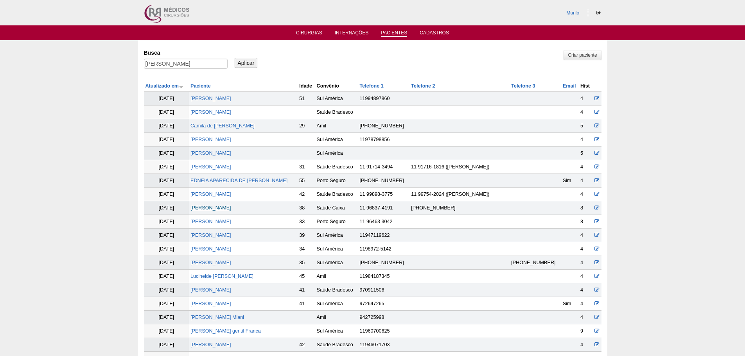
click at [231, 206] on link "[PERSON_NAME]" at bounding box center [210, 207] width 41 height 5
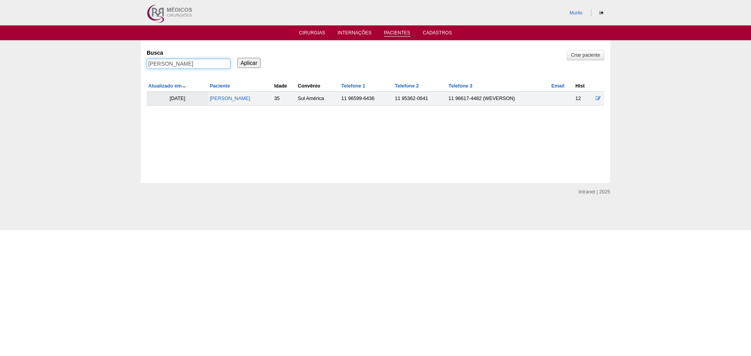
click at [161, 65] on input "[PERSON_NAME]" at bounding box center [189, 64] width 84 height 10
paste input "[PERSON_NAME]"
type input "[PERSON_NAME]"
click at [237, 58] on input "Aplicar" at bounding box center [248, 63] width 23 height 10
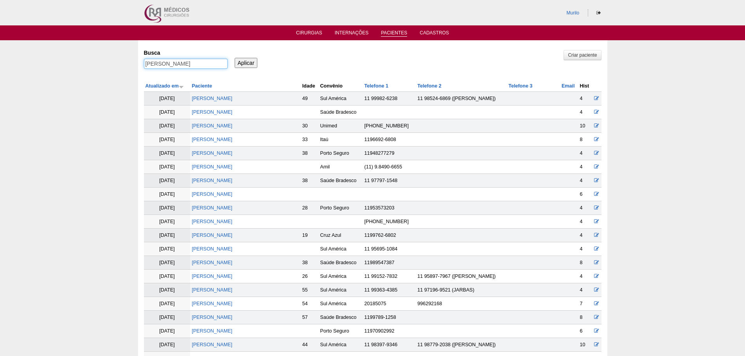
click at [161, 65] on input "[PERSON_NAME]" at bounding box center [186, 64] width 84 height 10
drag, startPoint x: 166, startPoint y: 64, endPoint x: 365, endPoint y: 76, distance: 199.7
type input "Marcelo"
click at [235, 58] on input "Aplicar" at bounding box center [246, 63] width 23 height 10
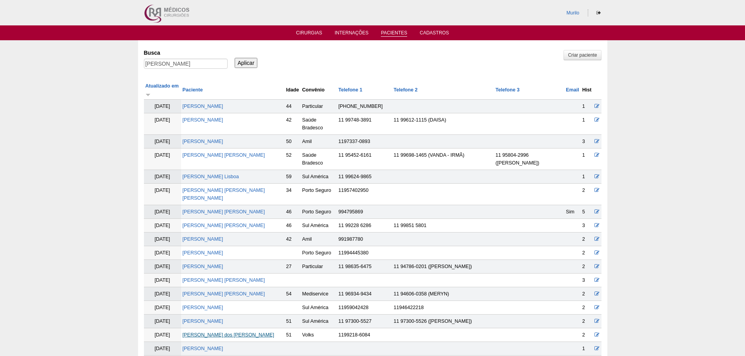
click at [230, 338] on link "[PERSON_NAME]" at bounding box center [228, 334] width 91 height 5
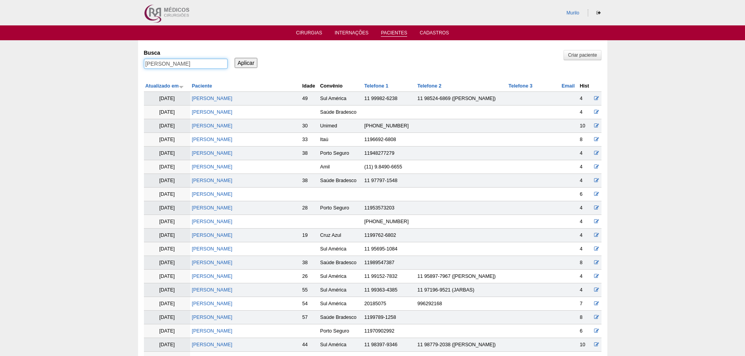
click at [180, 67] on input "Marcelo" at bounding box center [186, 64] width 84 height 10
paste input "[PERSON_NAME]"
type input "NATALIA LOUREIRO MADRUGA SANDRE"
click at [235, 58] on input "Aplicar" at bounding box center [246, 63] width 23 height 10
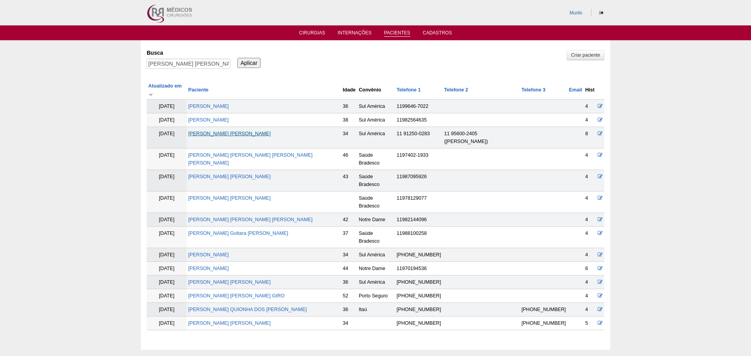
click at [244, 131] on link "NATALIA LOUREIRO MADRUGA SANDRE" at bounding box center [229, 133] width 82 height 5
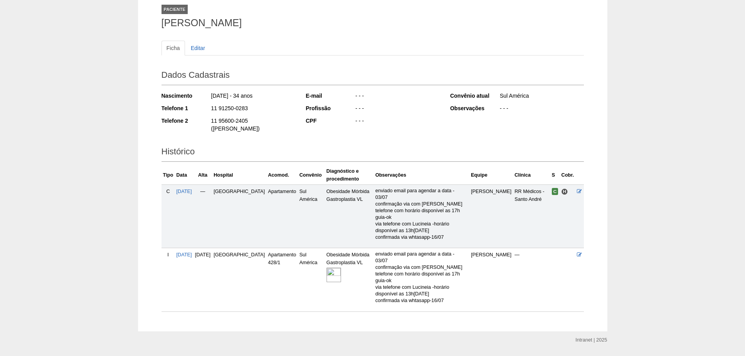
scroll to position [50, 0]
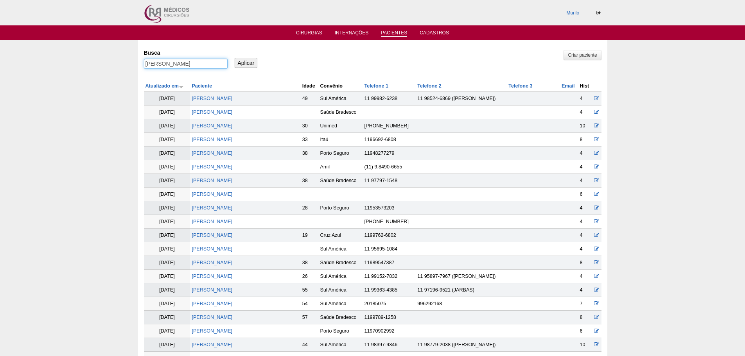
click at [191, 66] on input "[PERSON_NAME]" at bounding box center [186, 64] width 84 height 10
click at [235, 58] on input "Aplicar" at bounding box center [246, 63] width 23 height 10
paste input "[PERSON_NAME]"
type input "[PERSON_NAME]"
click at [235, 58] on input "Aplicar" at bounding box center [246, 63] width 23 height 10
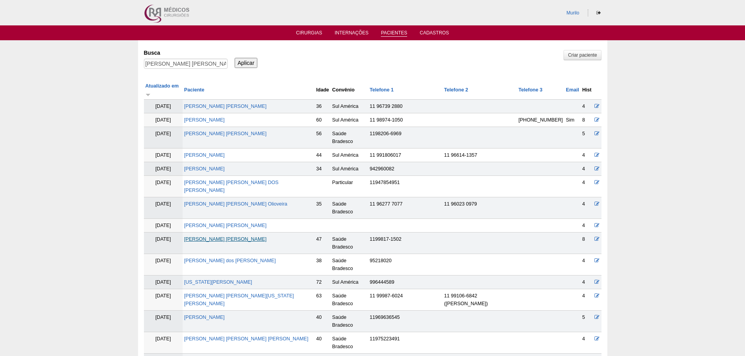
click at [231, 236] on link "[PERSON_NAME] [PERSON_NAME]" at bounding box center [225, 238] width 82 height 5
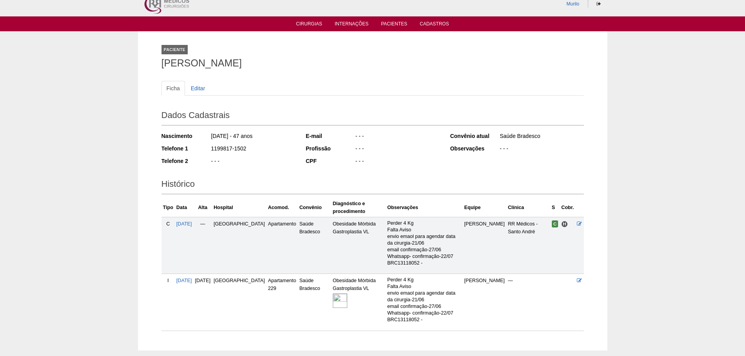
scroll to position [50, 0]
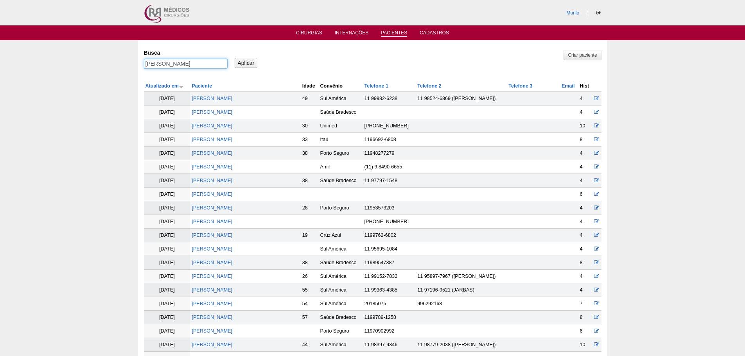
drag, startPoint x: 153, startPoint y: 69, endPoint x: 159, endPoint y: 65, distance: 7.2
click at [155, 68] on input "Pablo Luiz Reis Alberto" at bounding box center [186, 64] width 84 height 10
click at [159, 65] on input "Pablo Luiz Reis Alberto" at bounding box center [186, 64] width 84 height 10
paste input "[PERSON_NAME]"
type input "[PERSON_NAME]"
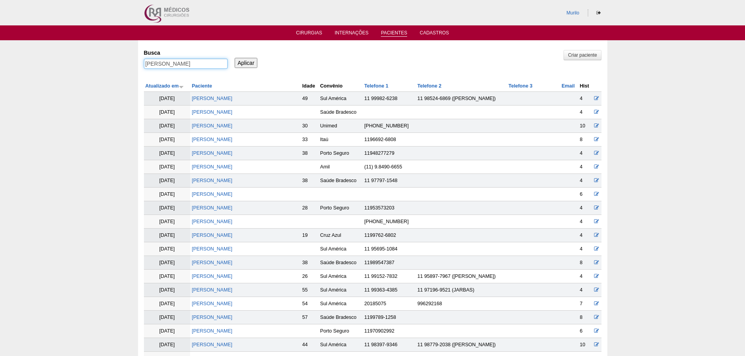
click at [235, 58] on input "Aplicar" at bounding box center [246, 63] width 23 height 10
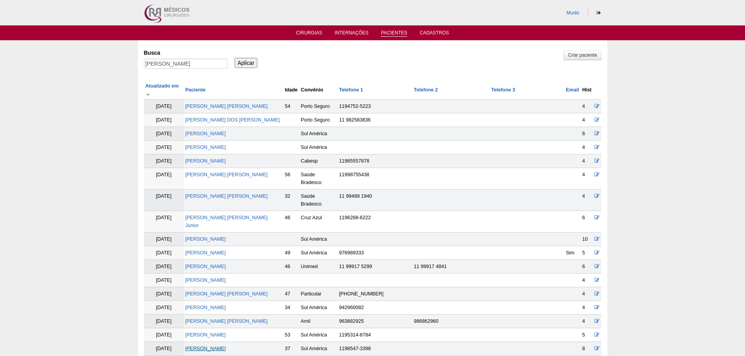
click at [224, 346] on link "Carlos Alberto Marangão Junior" at bounding box center [205, 348] width 41 height 5
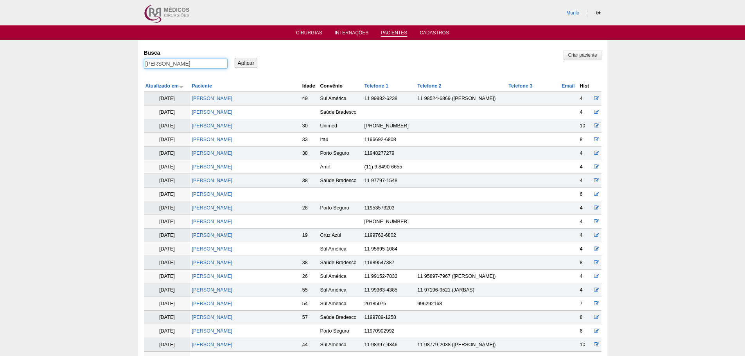
click at [185, 68] on input "Carlos Alberto Marangão Junior" at bounding box center [186, 64] width 84 height 10
paste input "JAQUELINE DA SILVA COSTA MARTINS"
type input "JAQUELINE DA SILVA COSTA MARTINS"
click at [235, 58] on input "Aplicar" at bounding box center [246, 63] width 23 height 10
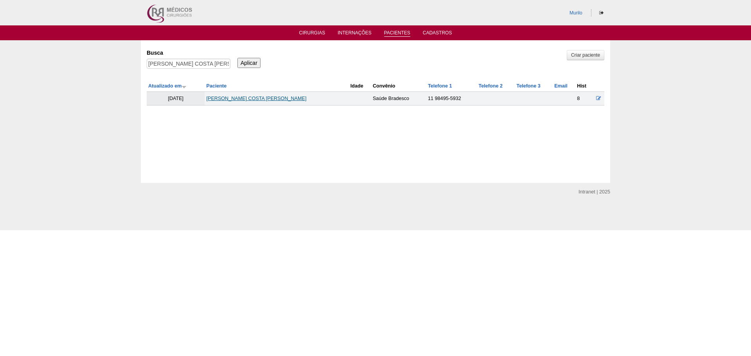
click at [286, 97] on link "[PERSON_NAME]" at bounding box center [256, 98] width 100 height 5
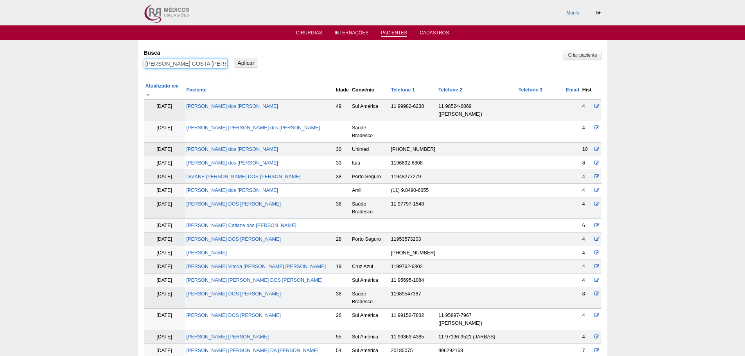
click at [185, 63] on input "JAQUELINE DA SILVA COSTA MARTINS" at bounding box center [186, 64] width 84 height 10
paste input "Priscila Martin Baroca"
type input "Priscila Martin Baroca"
click at [235, 58] on input "Aplicar" at bounding box center [246, 63] width 23 height 10
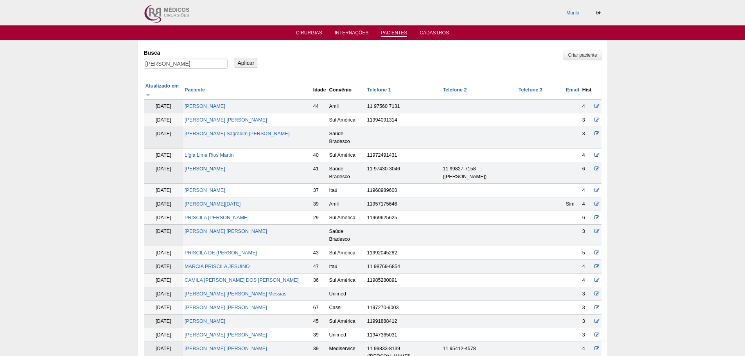
click at [222, 166] on link "[PERSON_NAME]" at bounding box center [205, 168] width 41 height 5
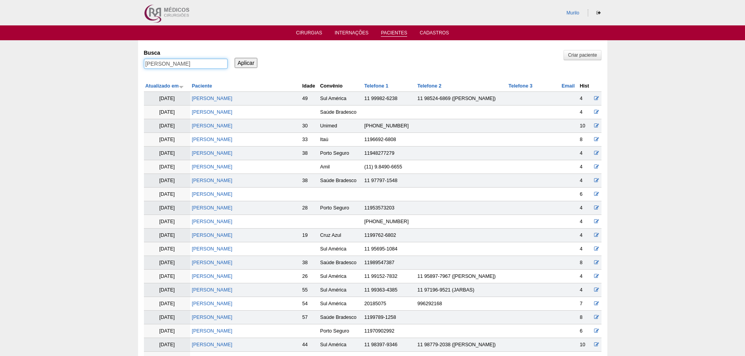
click at [190, 61] on input "[PERSON_NAME]" at bounding box center [186, 64] width 84 height 10
paste input "Márcia Ferreira de Lim"
type input "Márcia Ferreira de Lima"
click at [235, 58] on input "Aplicar" at bounding box center [246, 63] width 23 height 10
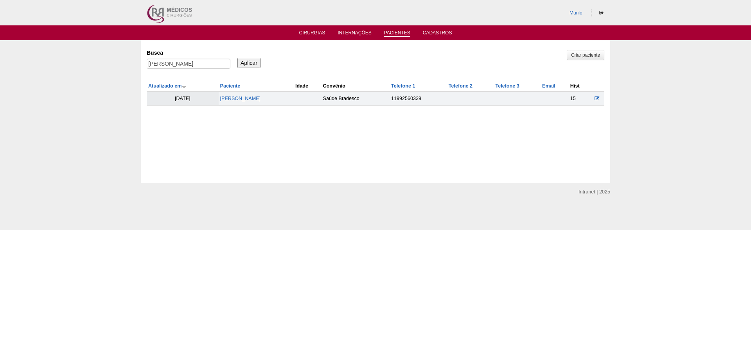
click at [235, 102] on td "[PERSON_NAME]" at bounding box center [256, 99] width 75 height 14
click at [240, 99] on link "[PERSON_NAME]" at bounding box center [240, 98] width 41 height 5
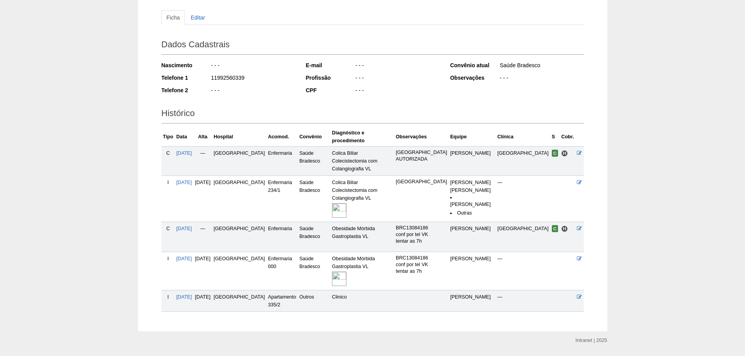
scroll to position [82, 0]
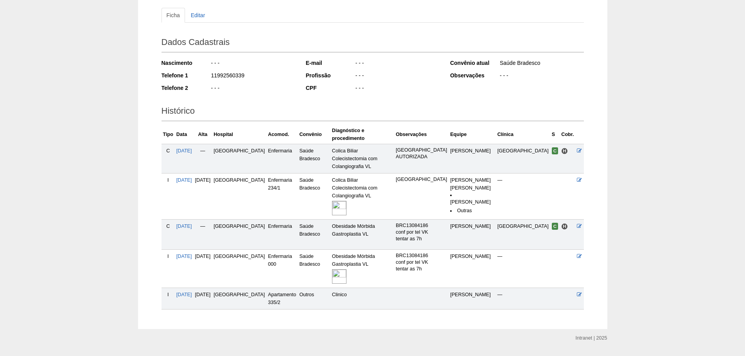
click at [342, 201] on img at bounding box center [339, 208] width 14 height 14
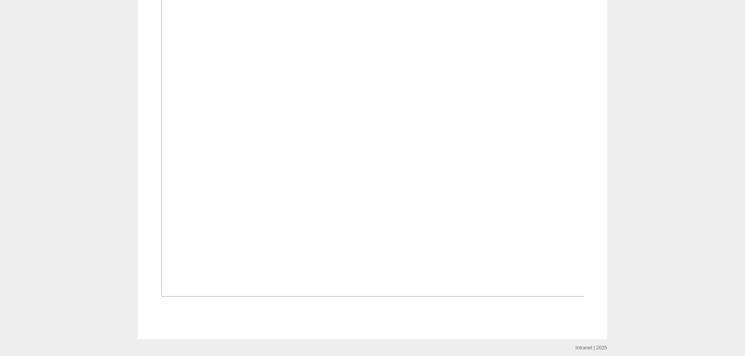
scroll to position [430, 0]
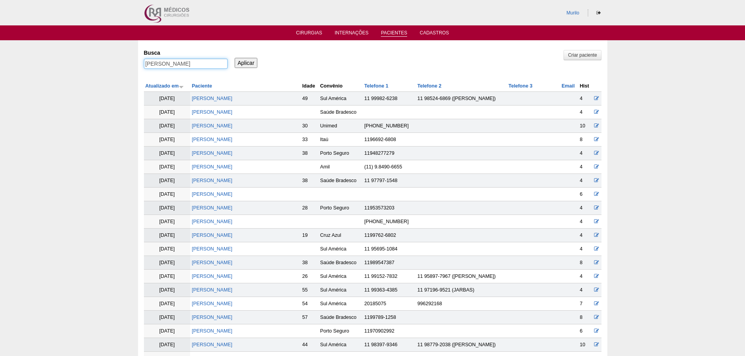
click at [187, 67] on input "[PERSON_NAME]" at bounding box center [186, 64] width 84 height 10
paste input "[PERSON_NAME] [PERSON_NAME] [PERSON_NAME]"
type input "[PERSON_NAME] [PERSON_NAME] [PERSON_NAME]"
click at [235, 58] on input "Aplicar" at bounding box center [246, 63] width 23 height 10
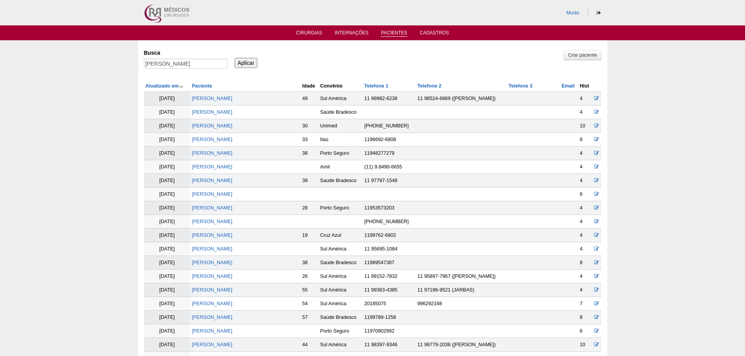
scroll to position [0, 0]
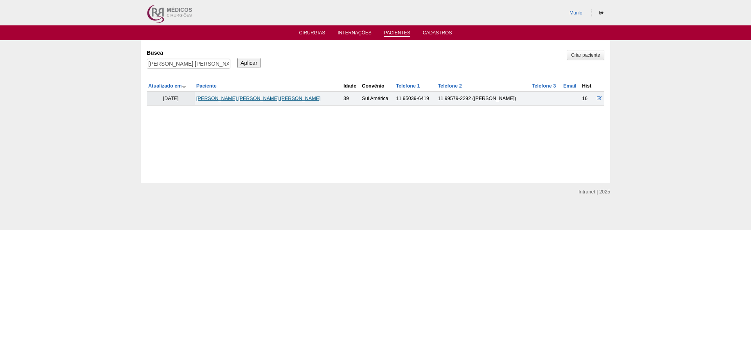
click at [251, 100] on link "[PERSON_NAME] [PERSON_NAME] [PERSON_NAME]" at bounding box center [258, 98] width 124 height 5
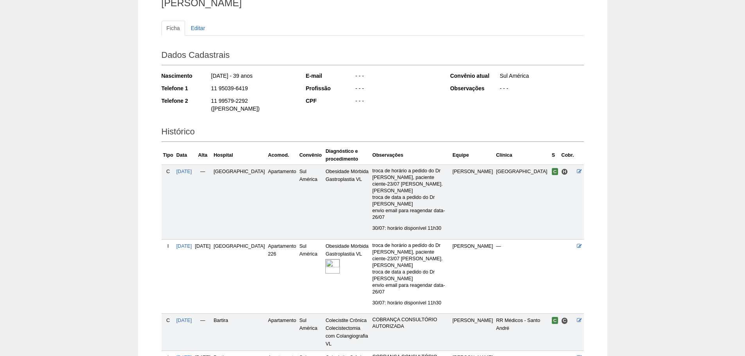
scroll to position [142, 0]
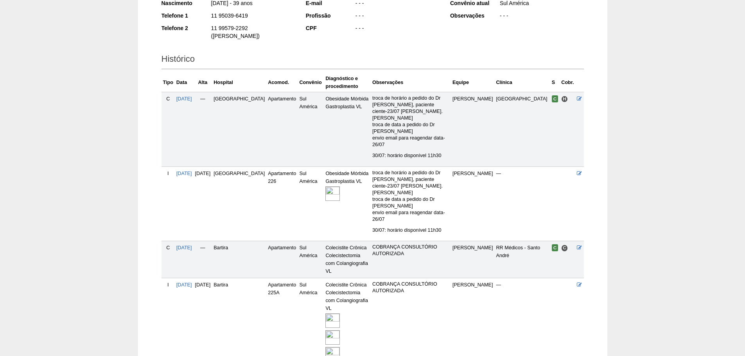
click at [330, 312] on div at bounding box center [347, 320] width 44 height 17
click at [325, 314] on img at bounding box center [332, 321] width 14 height 14
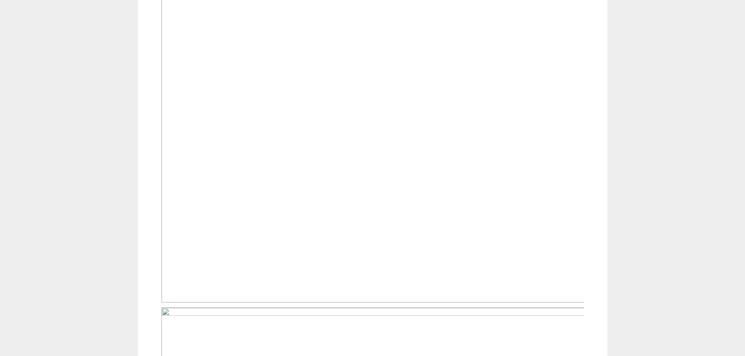
scroll to position [469, 0]
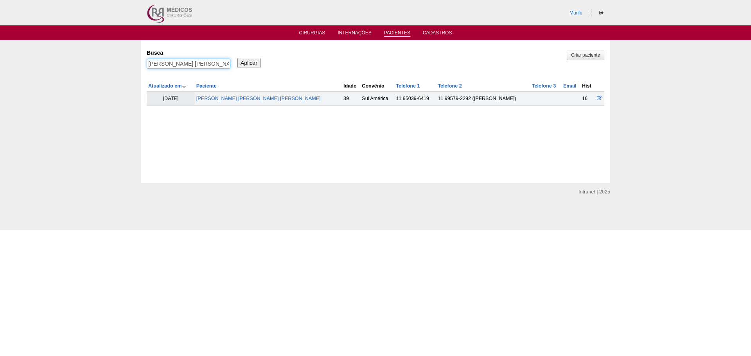
click at [216, 65] on input "[PERSON_NAME]" at bounding box center [189, 64] width 84 height 10
paste input "JESSICA RAMOS LUCENA SILVA"
type input "JESSICA RAMOS LUCENA SILVA"
click at [237, 58] on input "Aplicar" at bounding box center [248, 63] width 23 height 10
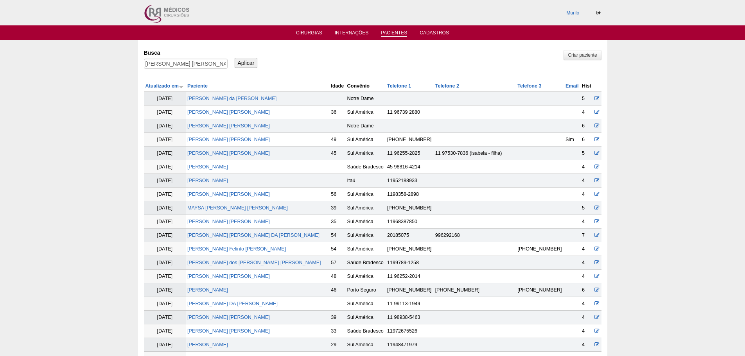
scroll to position [728, 0]
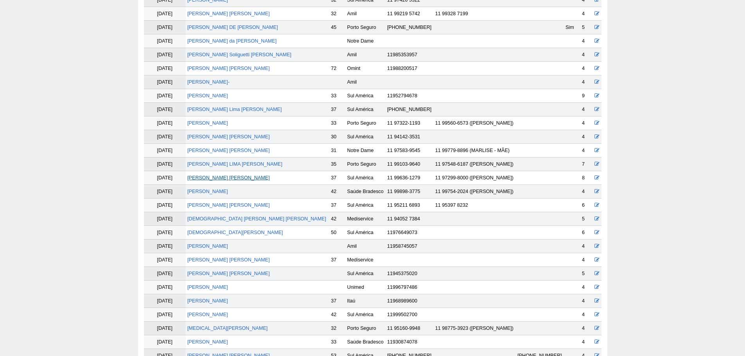
click at [213, 179] on link "JESSICA RAMOS LUCENA SILVA" at bounding box center [228, 177] width 82 height 5
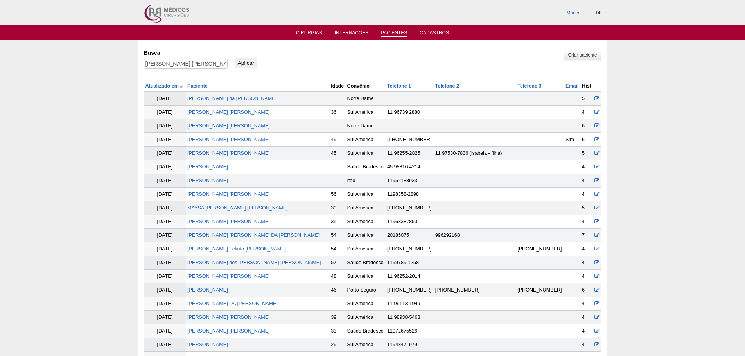
scroll to position [724, 0]
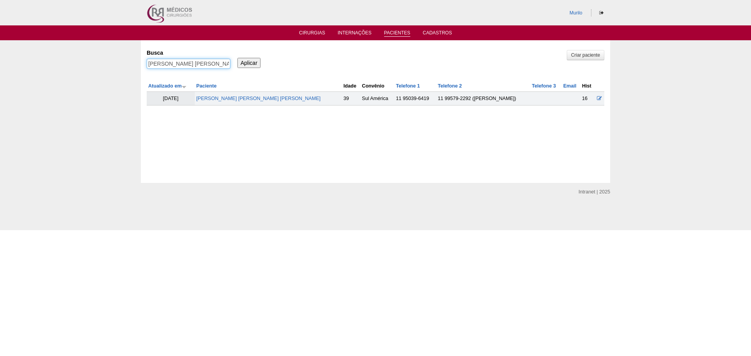
click at [183, 65] on input "JESSICA RAMOS LUCENA SILVA" at bounding box center [189, 64] width 84 height 10
paste input "[PERSON_NAME]"
type input "[PERSON_NAME]"
click at [237, 58] on input "Aplicar" at bounding box center [248, 63] width 23 height 10
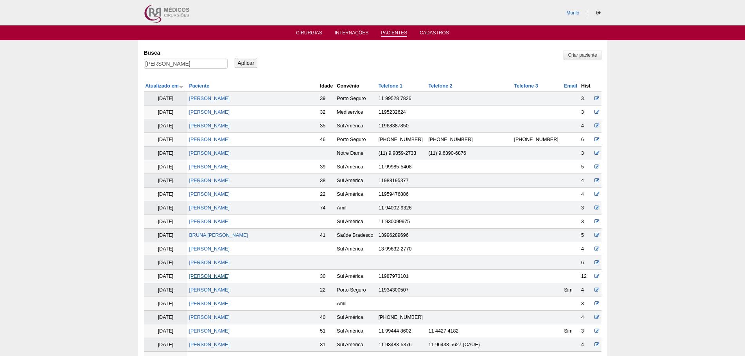
click at [228, 276] on link "[PERSON_NAME]" at bounding box center [209, 276] width 41 height 5
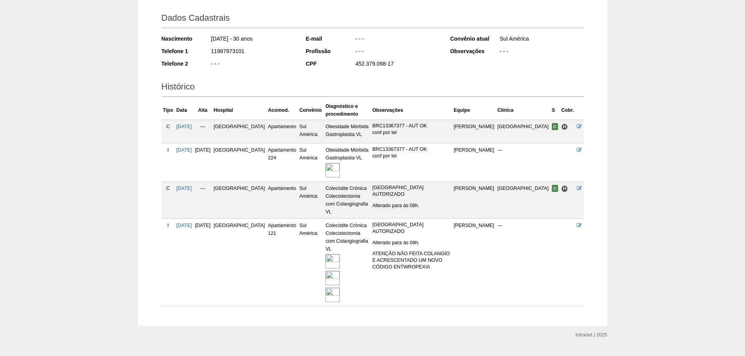
scroll to position [113, 0]
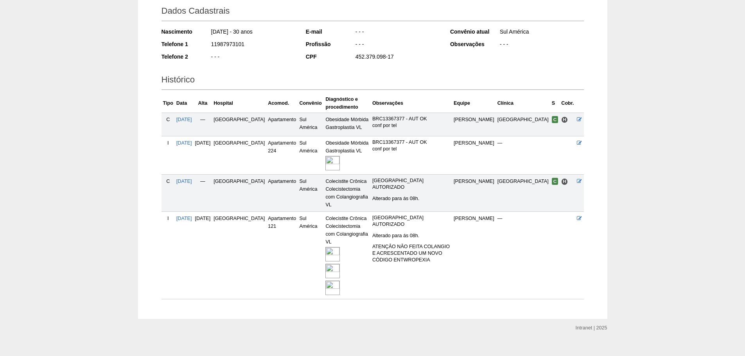
click at [325, 265] on img at bounding box center [332, 271] width 14 height 14
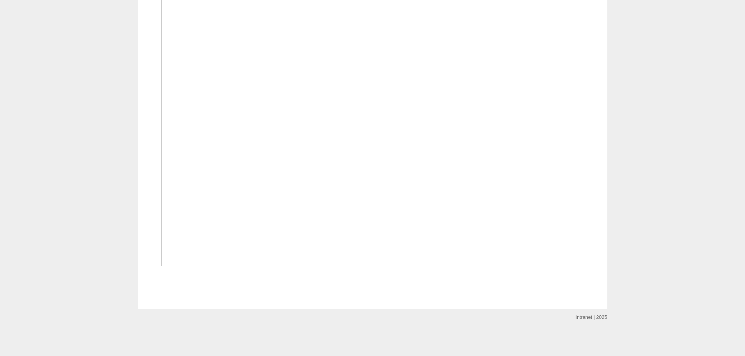
scroll to position [1407, 0]
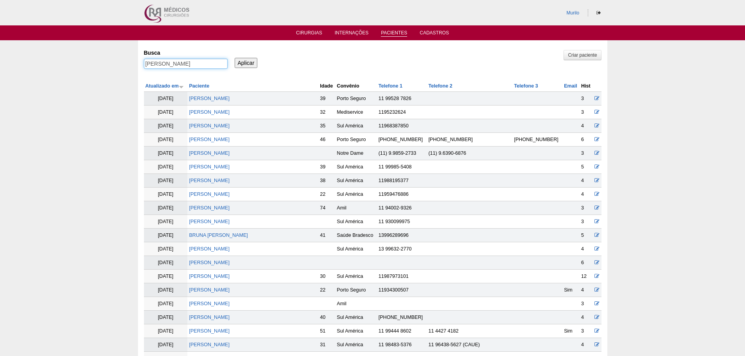
click at [181, 68] on input "[PERSON_NAME]" at bounding box center [186, 64] width 84 height 10
paste input "[PERSON_NAME]"
type input "[PERSON_NAME]"
click at [235, 58] on input "Aplicar" at bounding box center [246, 63] width 23 height 10
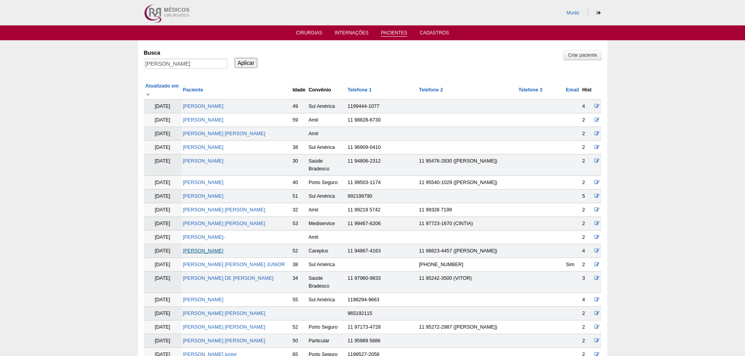
click at [214, 248] on link "Alexandre Savoia" at bounding box center [203, 250] width 41 height 5
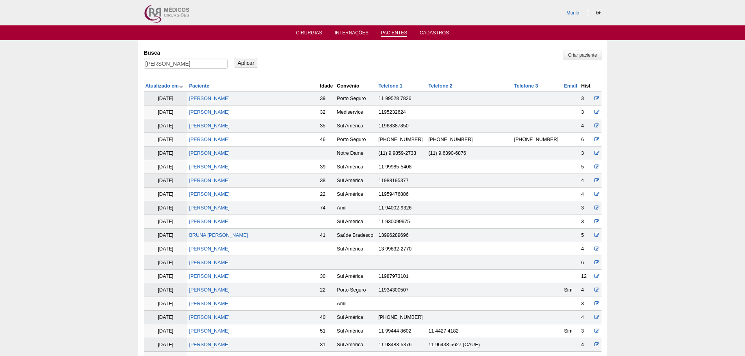
click at [198, 70] on div "[PERSON_NAME]" at bounding box center [186, 66] width 84 height 14
click at [206, 63] on input "Alexandre Savoia" at bounding box center [186, 64] width 84 height 10
paste input "[PERSON_NAME] [PERSON_NAME]"
type input "[PERSON_NAME] [PERSON_NAME]"
click at [235, 58] on input "Aplicar" at bounding box center [246, 63] width 23 height 10
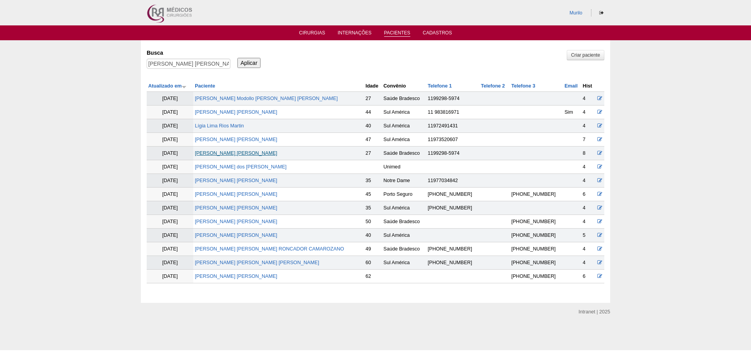
click at [233, 153] on link "Giovana Modollo Martin Bueno" at bounding box center [236, 152] width 82 height 5
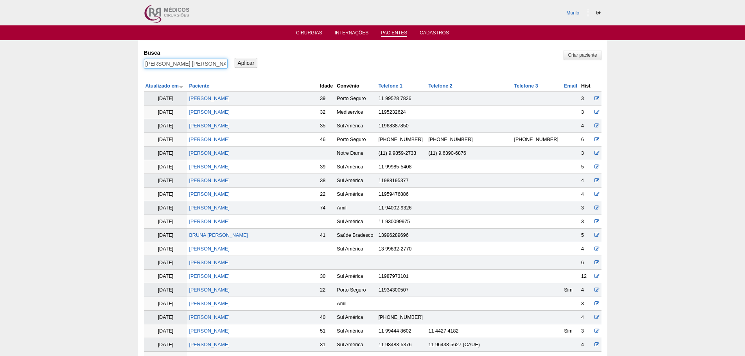
click at [174, 64] on input "[PERSON_NAME] [PERSON_NAME]" at bounding box center [186, 64] width 84 height 10
paste input "[PERSON_NAME]"
type input "[PERSON_NAME]"
click at [235, 58] on input "Aplicar" at bounding box center [246, 63] width 23 height 10
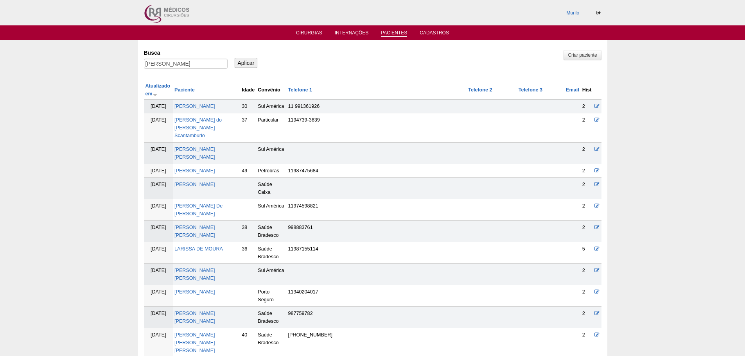
scroll to position [216, 0]
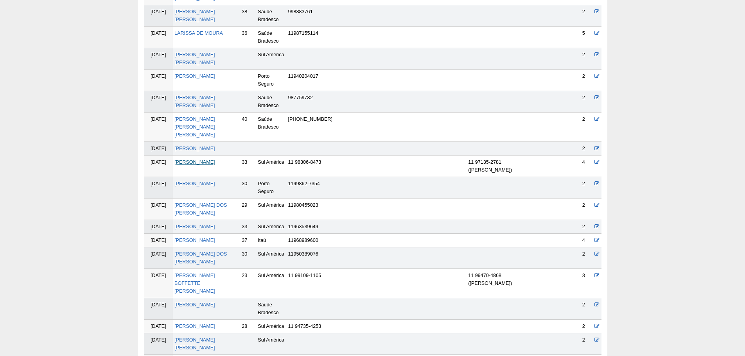
click at [189, 165] on link "Larissa Camargo" at bounding box center [194, 161] width 41 height 5
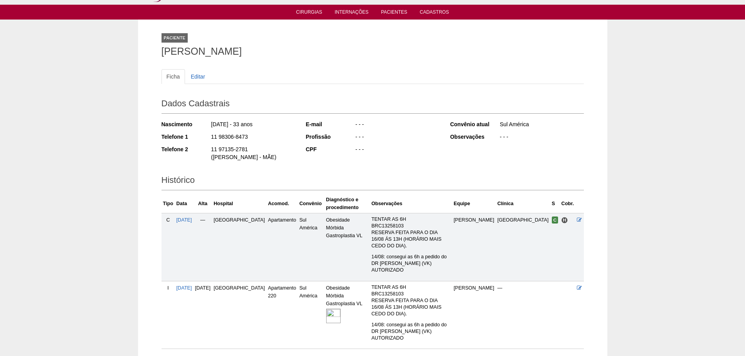
scroll to position [46, 0]
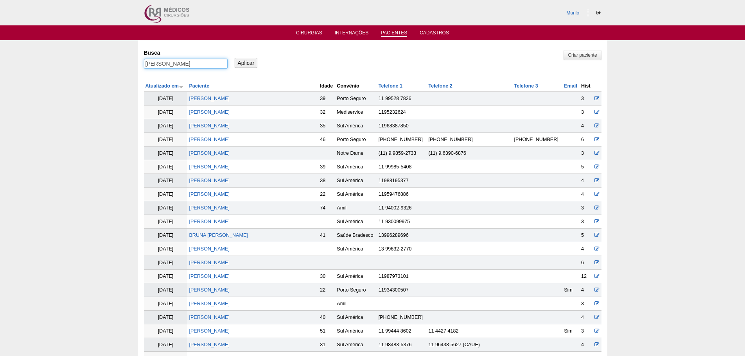
click at [177, 64] on input "Larissa Camargo" at bounding box center [186, 64] width 84 height 10
paste input "[PERSON_NAME] [PERSON_NAME]"
type input "[PERSON_NAME] [PERSON_NAME]"
click at [235, 58] on input "Aplicar" at bounding box center [246, 63] width 23 height 10
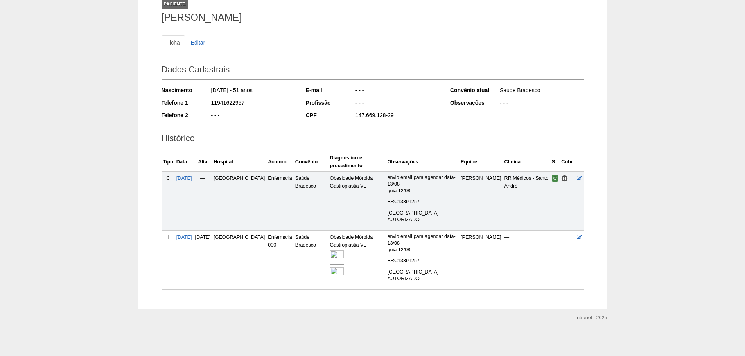
scroll to position [55, 0]
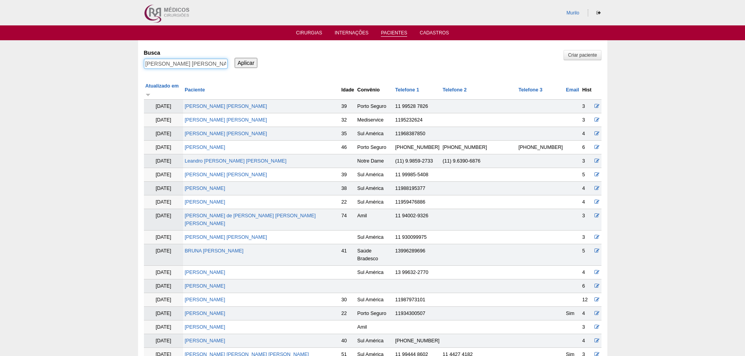
click at [152, 64] on input "FERNANDO RODRIGUES BRANDAO" at bounding box center [186, 64] width 84 height 10
paste input "NANCY CONFORTO PAVANELL"
type input "[PERSON_NAME]"
click at [235, 58] on input "Aplicar" at bounding box center [246, 63] width 23 height 10
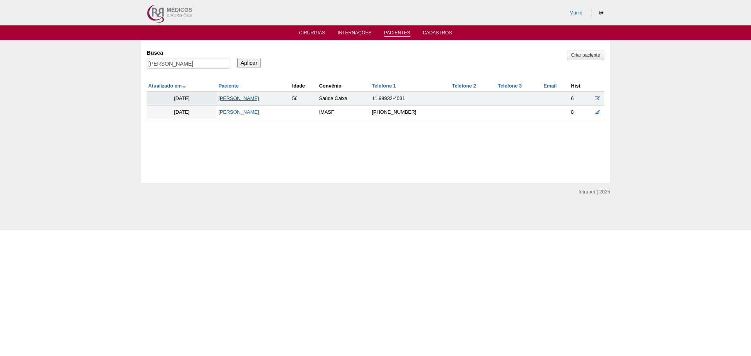
click at [259, 98] on link "[PERSON_NAME]" at bounding box center [238, 98] width 41 height 5
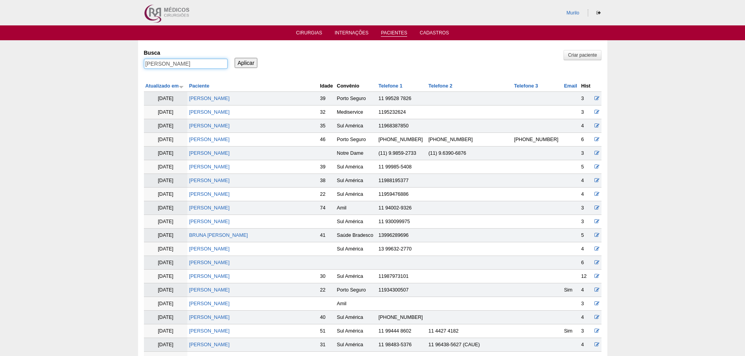
click at [161, 62] on input "NANCY CONFORTO PAVANELLO" at bounding box center [186, 64] width 84 height 10
paste input "Cristiano José dos Reis"
type input "Cristiano José dos Reis"
click at [235, 58] on input "Aplicar" at bounding box center [246, 63] width 23 height 10
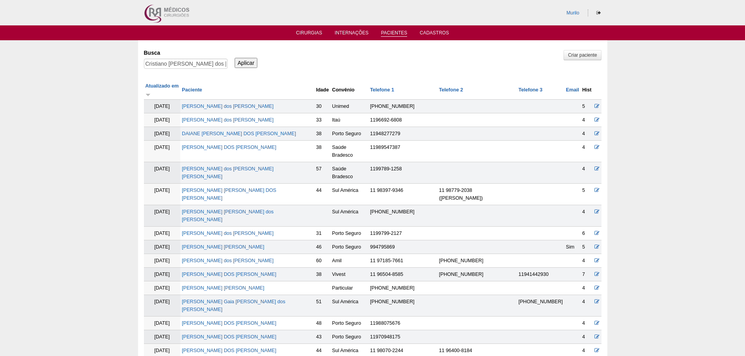
scroll to position [386, 0]
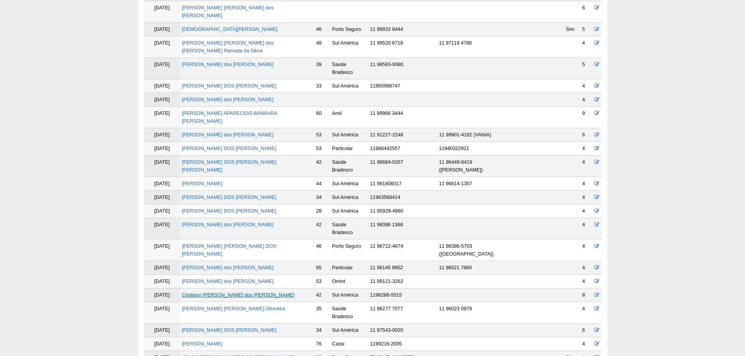
click at [208, 292] on link "Cristiano [PERSON_NAME] dos [PERSON_NAME]" at bounding box center [238, 294] width 113 height 5
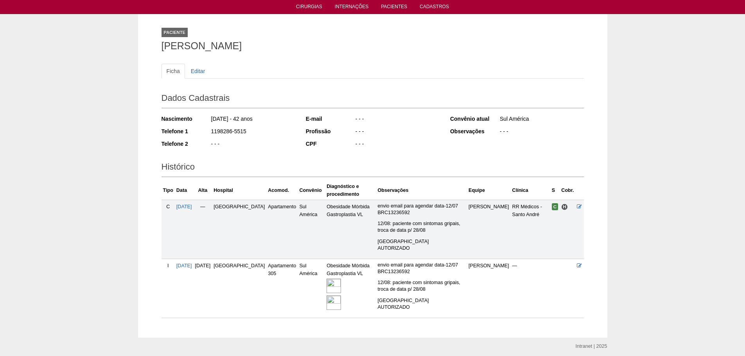
scroll to position [55, 0]
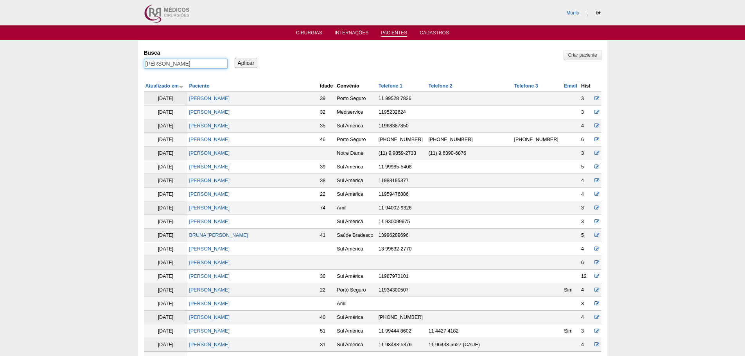
click at [190, 62] on input "Cristiano José dos Reis" at bounding box center [186, 64] width 84 height 10
paste input "ELSO ROBERTO DOS SANTOS"
type input "CELSO ROBERTO DOS SANTOS"
click at [235, 58] on input "Aplicar" at bounding box center [246, 63] width 23 height 10
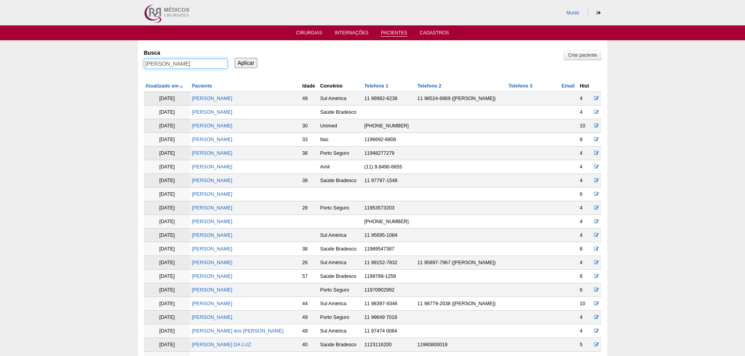
drag, startPoint x: 167, startPoint y: 64, endPoint x: 369, endPoint y: 67, distance: 202.1
click at [362, 65] on div "Busca CELSO ROBERTO DOS SANTOS Aplicar" at bounding box center [372, 59] width 457 height 27
type input "CELSO"
click at [235, 58] on input "Aplicar" at bounding box center [246, 63] width 23 height 10
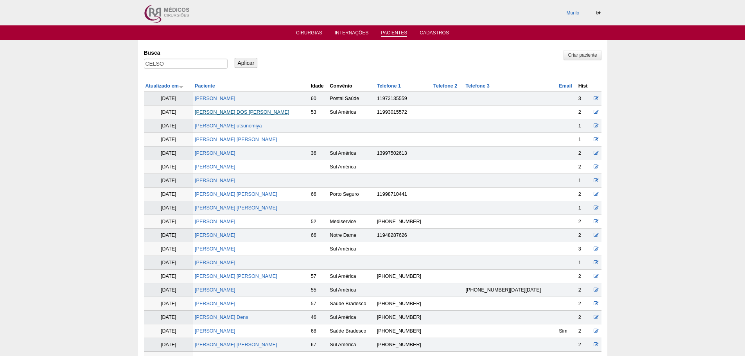
click at [265, 113] on link "[PERSON_NAME]" at bounding box center [242, 111] width 94 height 5
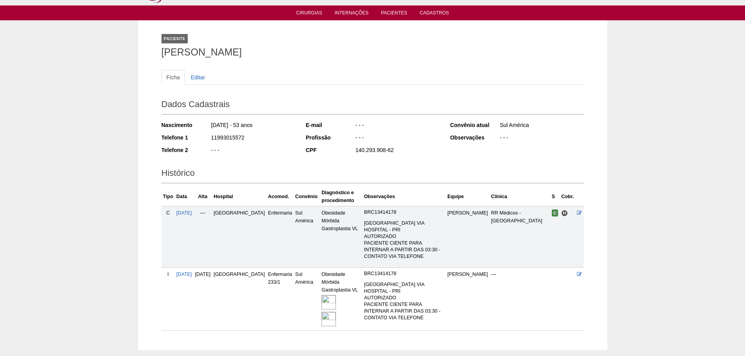
scroll to position [40, 0]
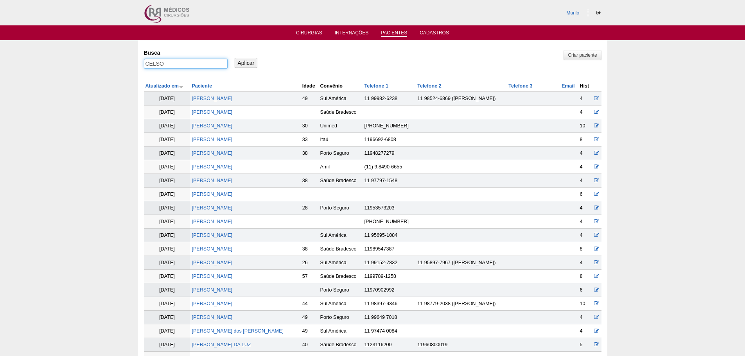
click at [163, 62] on input "CELSO" at bounding box center [186, 64] width 84 height 10
paste input "[PERSON_NAME]"
type input "[PERSON_NAME]"
click at [235, 58] on input "Aplicar" at bounding box center [246, 63] width 23 height 10
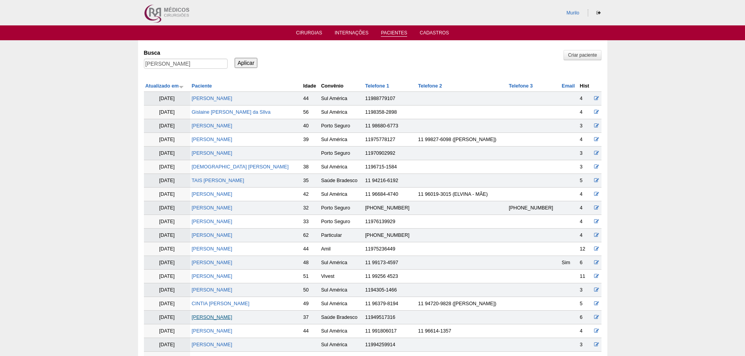
click at [232, 316] on link "DEBORA CRISTINA CAVALCANTE" at bounding box center [212, 317] width 41 height 5
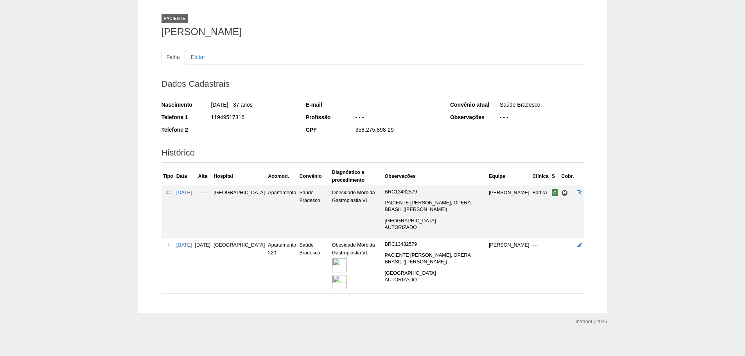
scroll to position [45, 0]
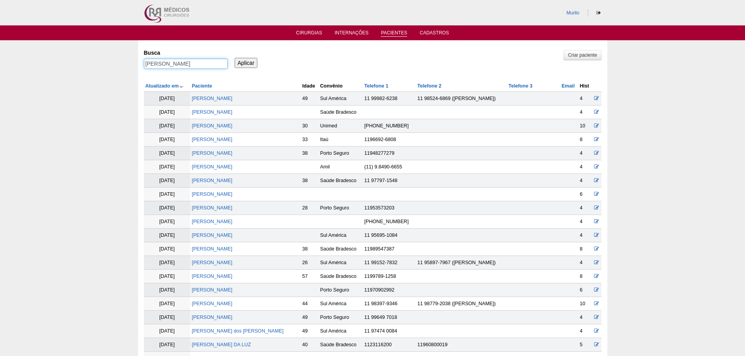
click at [211, 65] on input "DEBORA CRISTINA CAVALCANTE" at bounding box center [186, 64] width 84 height 10
paste input "[PERSON_NAME] Pastore [PERSON_NAME]"
type input "[PERSON_NAME] Pastore [PERSON_NAME]"
click at [235, 58] on input "Aplicar" at bounding box center [246, 63] width 23 height 10
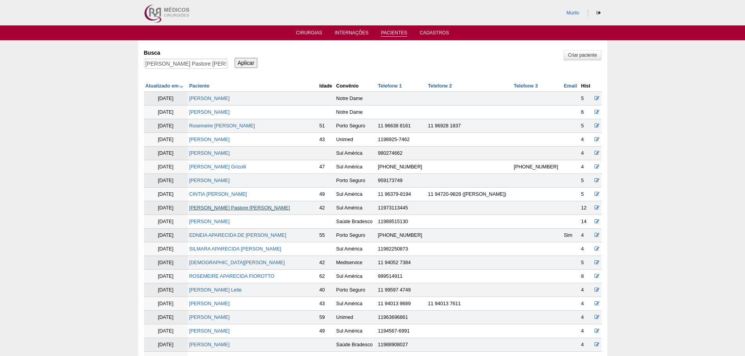
click at [219, 209] on link "[PERSON_NAME] Pastore [PERSON_NAME]" at bounding box center [239, 207] width 101 height 5
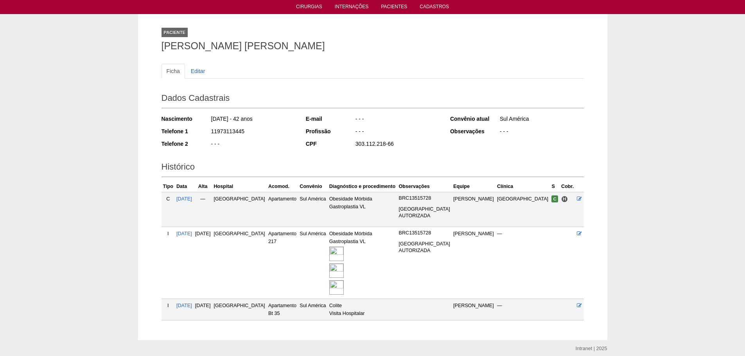
scroll to position [57, 0]
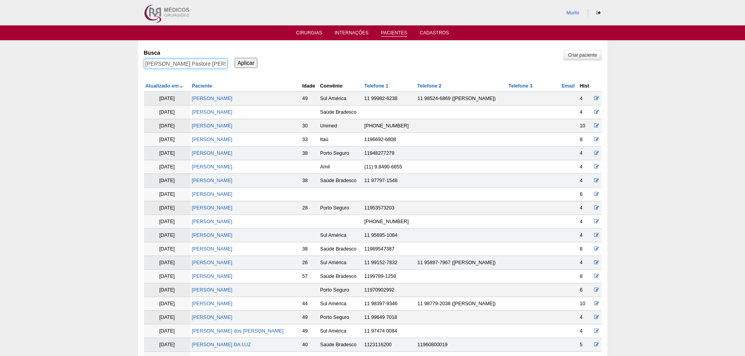
click at [178, 63] on input "Fabiane Aparecida Pastore Jorge" at bounding box center [186, 64] width 84 height 10
paste input "a Guerra Peretti Bianquini"
type input "[PERSON_NAME] [PERSON_NAME]"
click at [235, 58] on input "Aplicar" at bounding box center [246, 63] width 23 height 10
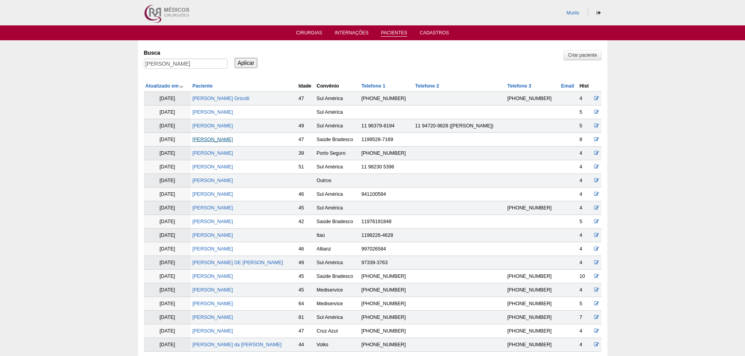
click at [233, 137] on link "[PERSON_NAME]" at bounding box center [212, 139] width 41 height 5
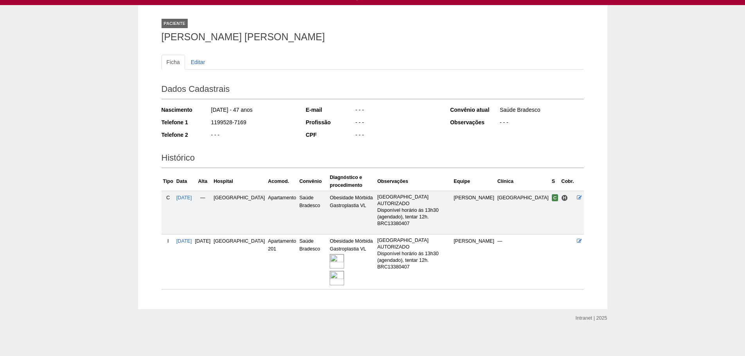
scroll to position [36, 0]
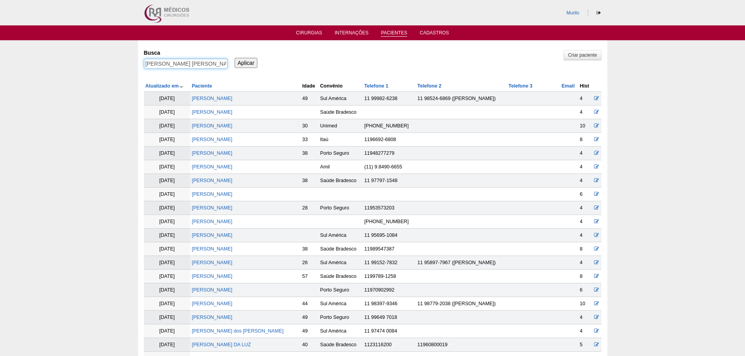
click at [213, 64] on input "Fabiana Guerra Peretti Bianquini" at bounding box center [186, 64] width 84 height 10
paste input "EDSON SIDNEI DE SOUZA"
type input "EDSON SIDNEI DE SOUZA"
click at [235, 58] on input "Aplicar" at bounding box center [246, 63] width 23 height 10
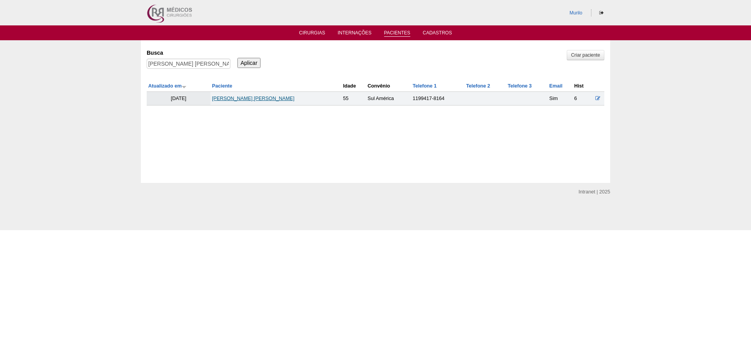
click at [262, 99] on link "EDSON SIDNEI DE SOUZA" at bounding box center [253, 98] width 82 height 5
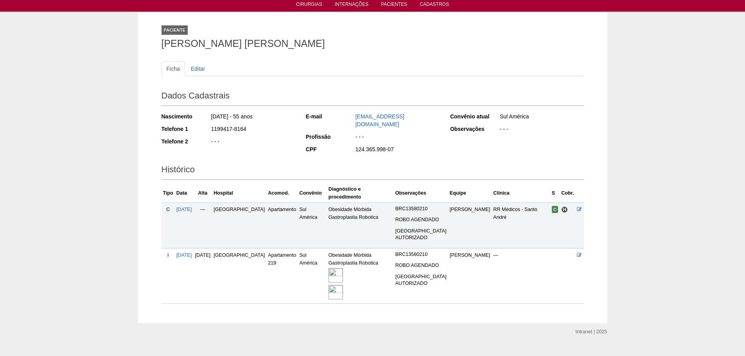
scroll to position [30, 0]
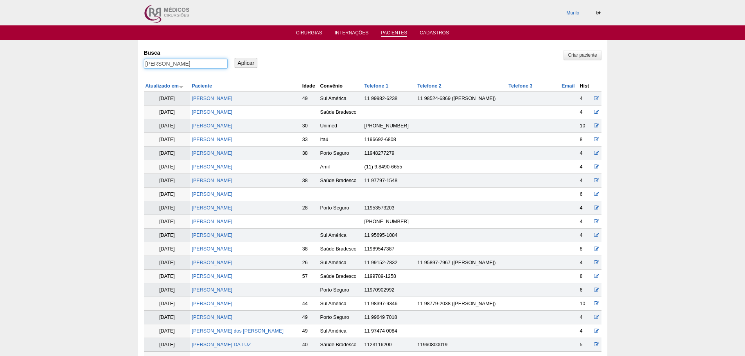
click at [202, 68] on input "EDSON SIDNEI DE SOUZA" at bounding box center [186, 64] width 84 height 10
paste input "DOUGLAS HENRIQUE DE OLIVEIR"
type input "DOUGLAS HENRIQUE DE OLIVEIRA"
click at [235, 58] on input "Aplicar" at bounding box center [246, 63] width 23 height 10
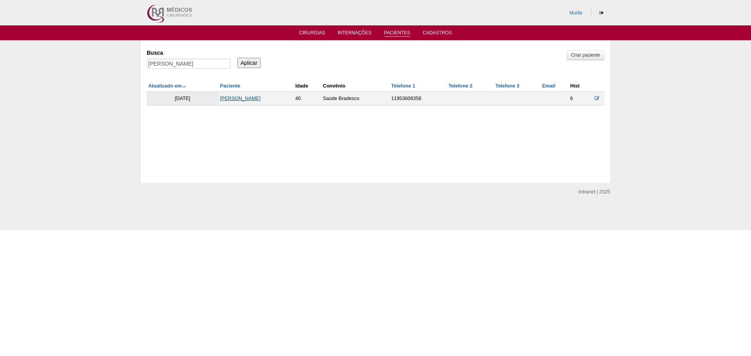
click at [260, 100] on link "DOUGLAS HENRIQUE DE OLIVEIRA" at bounding box center [240, 98] width 41 height 5
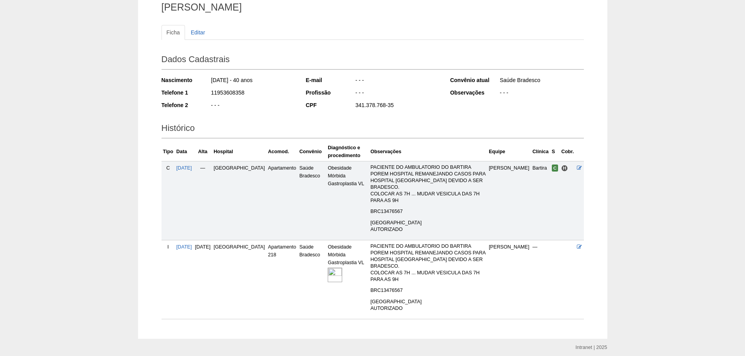
scroll to position [68, 0]
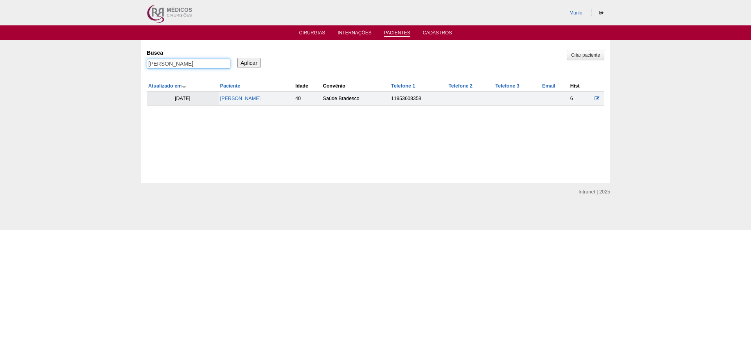
click at [186, 65] on input "DOUGLAS HENRIQUE DE OLIVEIRA" at bounding box center [189, 64] width 84 height 10
paste input "[PERSON_NAME]"
type input "[PERSON_NAME]"
click at [237, 58] on input "Aplicar" at bounding box center [248, 63] width 23 height 10
click at [229, 97] on link "[PERSON_NAME]" at bounding box center [243, 98] width 41 height 5
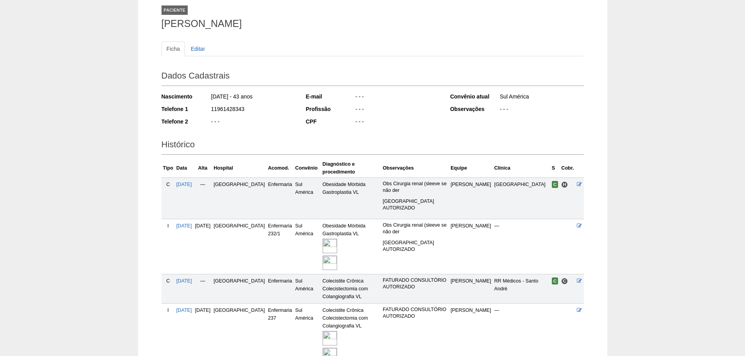
scroll to position [134, 0]
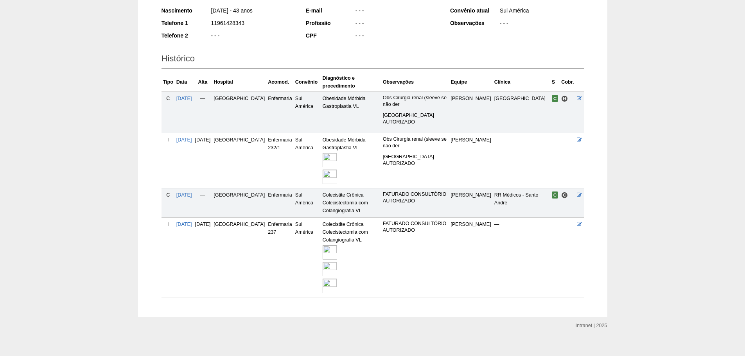
click at [322, 245] on img at bounding box center [329, 252] width 14 height 14
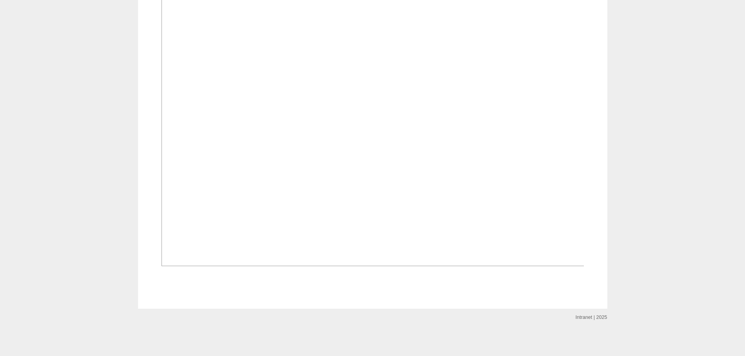
scroll to position [1446, 0]
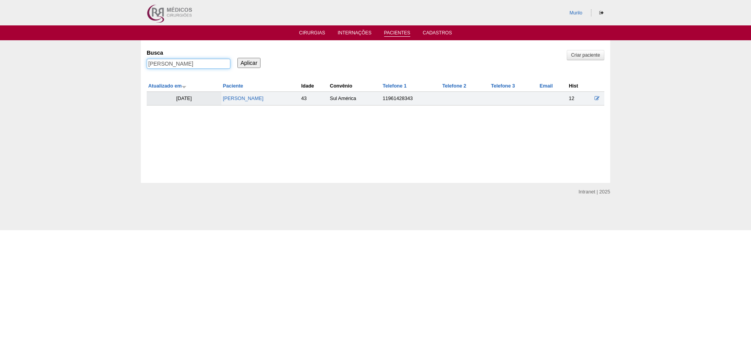
click at [171, 63] on input "Fernanda de Lima Jacinto" at bounding box center [189, 64] width 84 height 10
paste input "Rogeria de Assis Cândid"
type input "[PERSON_NAME] [PERSON_NAME]"
click at [237, 58] on input "Aplicar" at bounding box center [248, 63] width 23 height 10
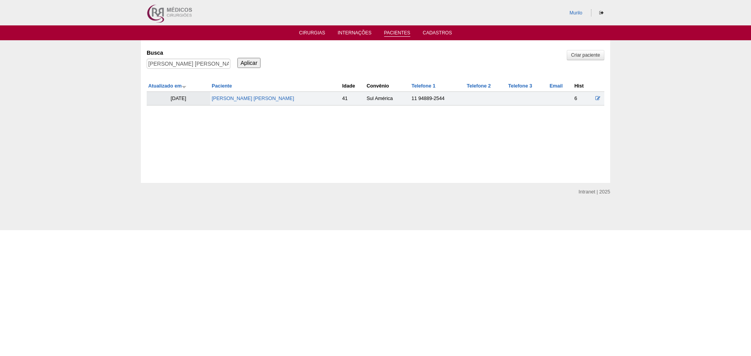
click at [225, 94] on td "[PERSON_NAME] [PERSON_NAME]" at bounding box center [275, 99] width 131 height 14
click at [241, 92] on td "[PERSON_NAME] [PERSON_NAME]" at bounding box center [275, 99] width 131 height 14
click at [238, 97] on link "[PERSON_NAME]" at bounding box center [252, 98] width 82 height 5
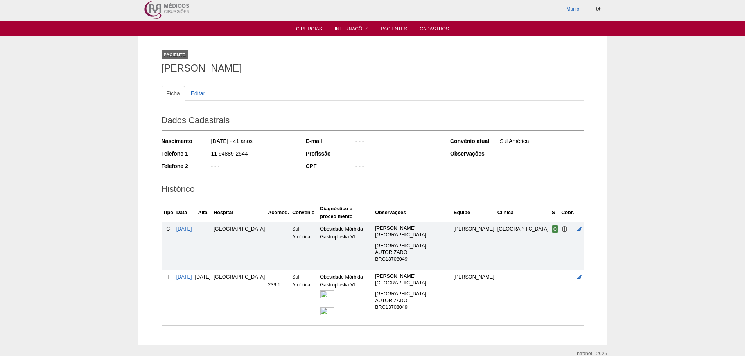
scroll to position [25, 0]
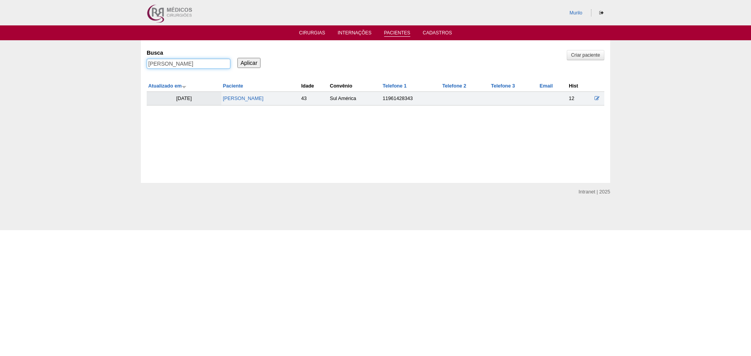
click at [183, 62] on input "Rogeria de Assis Cândido" at bounding box center [189, 64] width 84 height 10
paste input "Jorge Alexandre de Castr"
type input "Jorge Alexandre de Castro"
click at [237, 58] on input "Aplicar" at bounding box center [248, 63] width 23 height 10
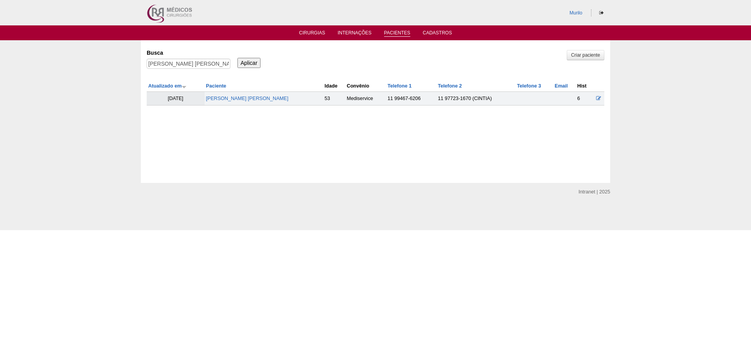
click at [217, 102] on td "[PERSON_NAME]" at bounding box center [263, 99] width 118 height 14
click at [220, 99] on link "[PERSON_NAME]" at bounding box center [247, 98] width 82 height 5
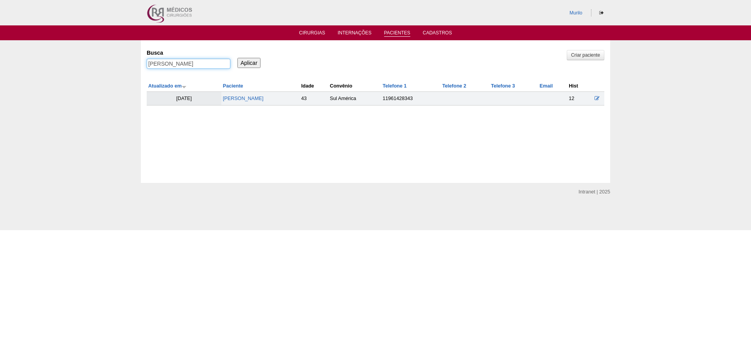
click at [159, 64] on input "Jorge Alexandre de Castro" at bounding box center [189, 64] width 84 height 10
paste input "Hélio Cristiano August"
type input "[PERSON_NAME]"
click at [237, 58] on input "Aplicar" at bounding box center [248, 63] width 23 height 10
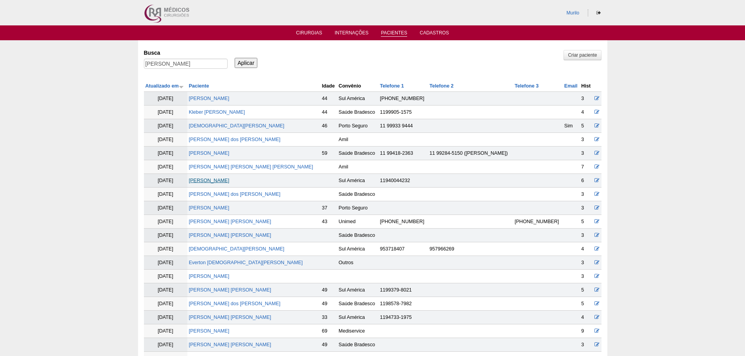
click at [212, 183] on link "[PERSON_NAME]" at bounding box center [209, 180] width 41 height 5
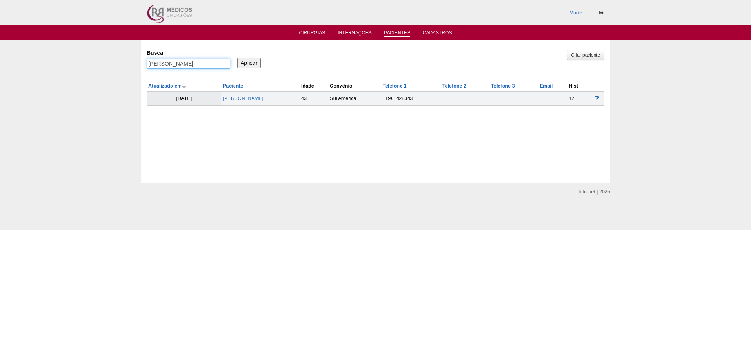
click at [158, 61] on input "Hélio Cristiano Augusto" at bounding box center [189, 64] width 84 height 10
paste input "[PERSON_NAME] [PERSON_NAME] [PERSON_NAME]"
type input "[PERSON_NAME] [PERSON_NAME] [PERSON_NAME]"
click at [237, 58] on input "Aplicar" at bounding box center [248, 63] width 23 height 10
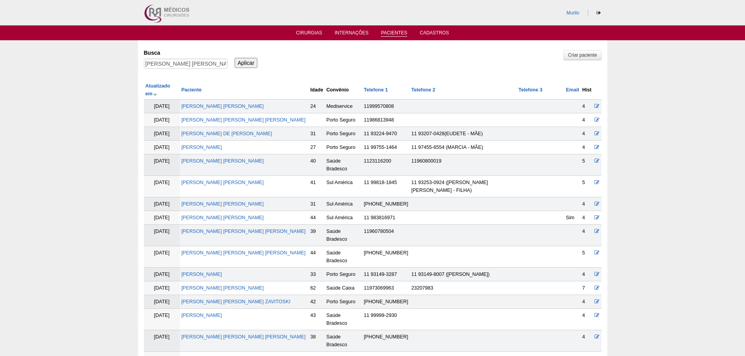
click at [218, 356] on link "[PERSON_NAME] [PERSON_NAME] [PERSON_NAME]" at bounding box center [243, 358] width 124 height 5
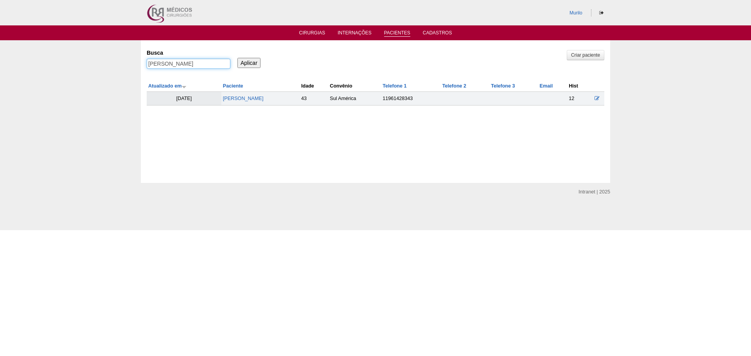
click at [182, 66] on input "ANA CAROLINA BENTES AMORIM" at bounding box center [189, 64] width 84 height 10
paste input "uanna Nazare Belarmino"
type input "[PERSON_NAME]"
click at [237, 58] on input "Aplicar" at bounding box center [248, 63] width 23 height 10
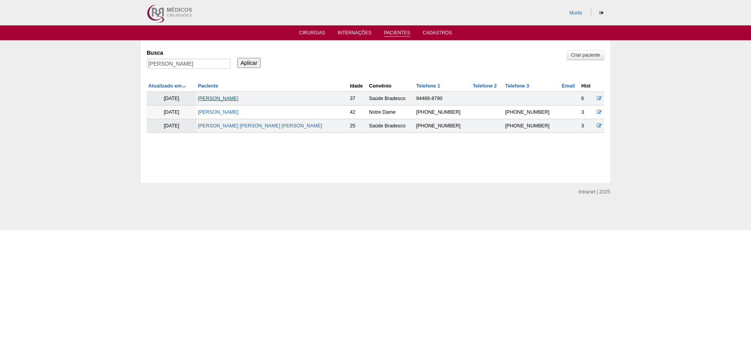
click at [223, 98] on link "[PERSON_NAME]" at bounding box center [218, 98] width 41 height 5
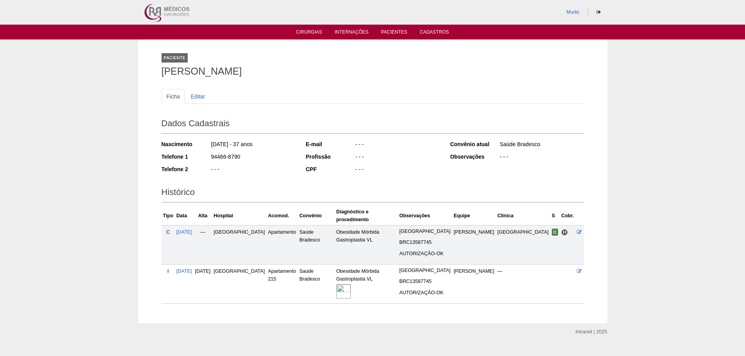
scroll to position [7, 0]
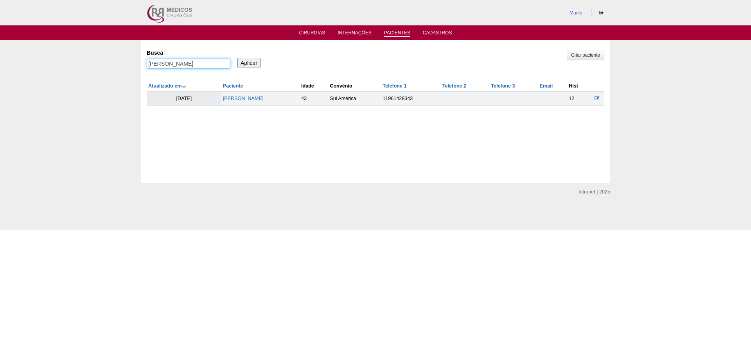
click at [184, 63] on input "[PERSON_NAME]" at bounding box center [189, 64] width 84 height 10
paste input "[PERSON_NAME]"
type input "[PERSON_NAME]"
click at [237, 58] on input "Aplicar" at bounding box center [248, 63] width 23 height 10
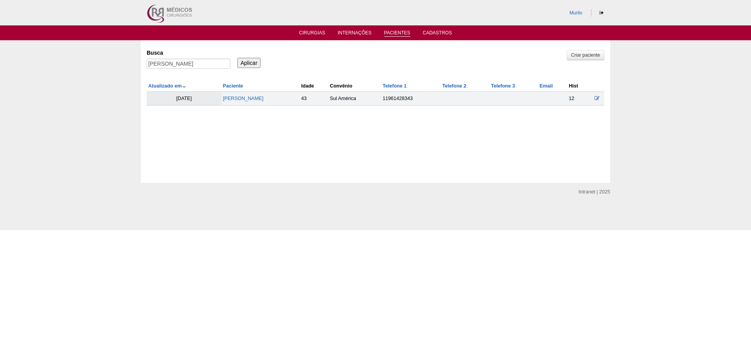
scroll to position [0, 0]
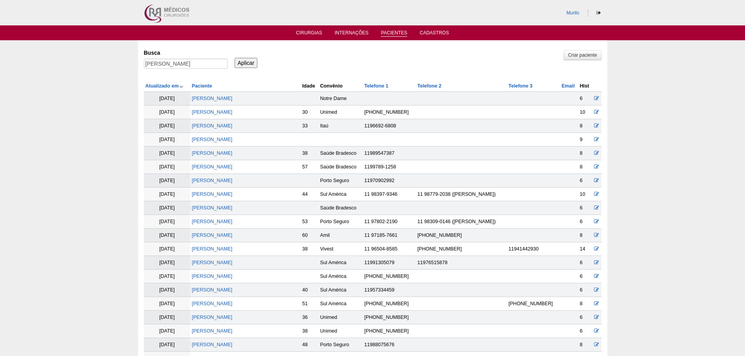
scroll to position [222, 0]
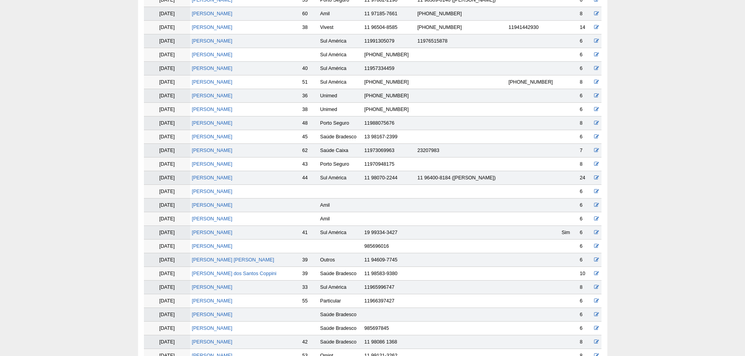
click at [245, 181] on td "MARIA ANGELICA SASSONE DOS SANTOS MORENO" at bounding box center [245, 178] width 110 height 14
click at [232, 179] on link "MARIA ANGELICA SASSONE DOS SANTOS MORENO" at bounding box center [212, 177] width 41 height 5
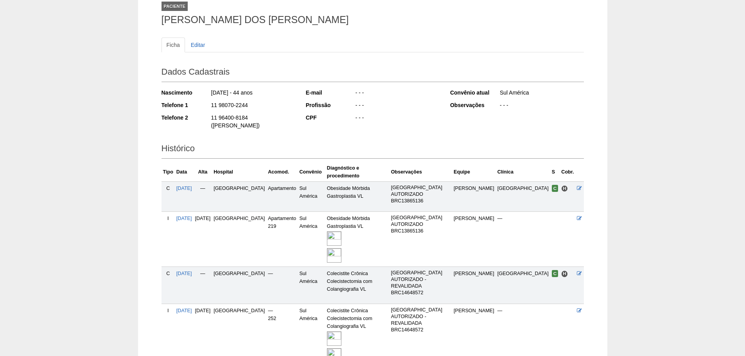
scroll to position [100, 0]
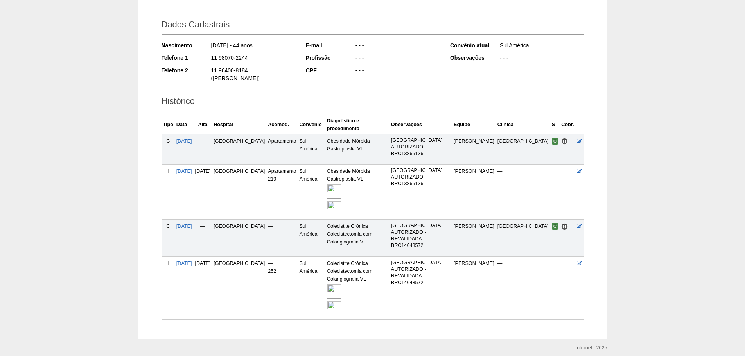
click at [337, 284] on img at bounding box center [334, 291] width 14 height 14
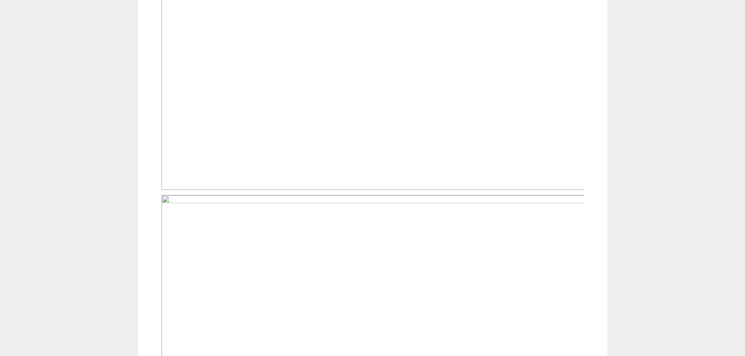
scroll to position [469, 0]
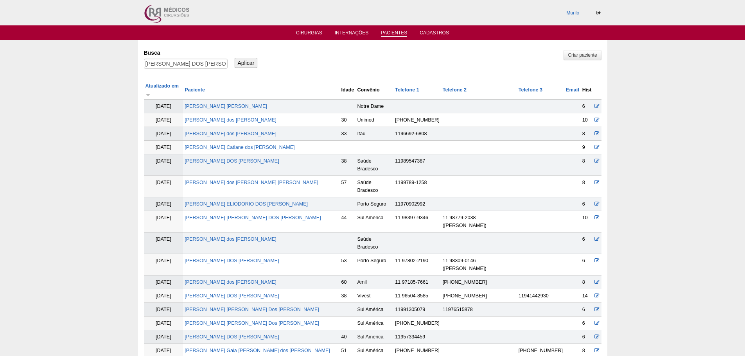
scroll to position [218, 0]
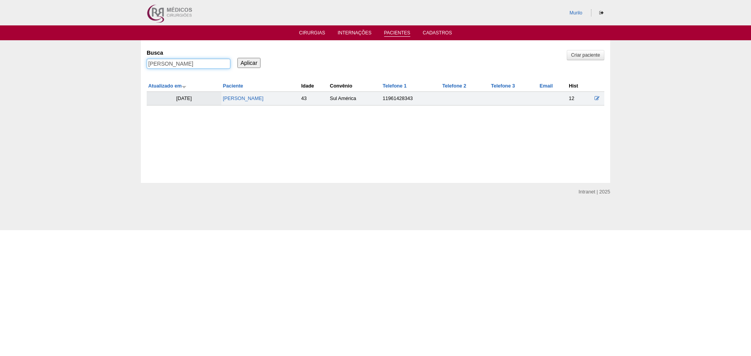
click at [223, 69] on input "MARIA ANGELICA SASSONE DOS SANTOS MORENO" at bounding box center [189, 64] width 84 height 10
paste input "Lucimari das Graças"
type input "Lucimari das Graças"
click at [237, 58] on input "Aplicar" at bounding box center [248, 63] width 23 height 10
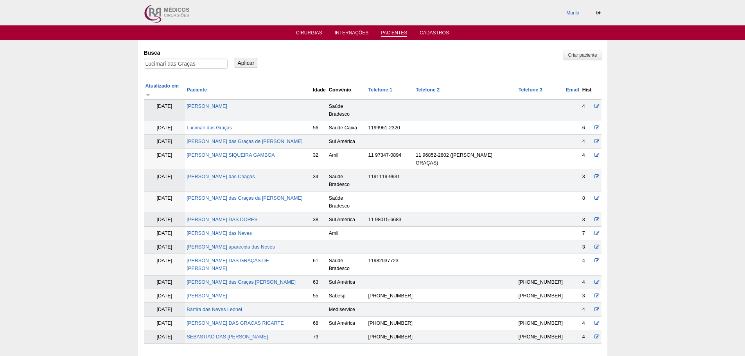
click at [211, 135] on td "[PERSON_NAME] das Graças de [PERSON_NAME]" at bounding box center [248, 142] width 126 height 14
click at [219, 121] on td "Lucimari das Graças" at bounding box center [248, 128] width 126 height 14
click at [223, 125] on link "Lucimari das Graças" at bounding box center [208, 127] width 45 height 5
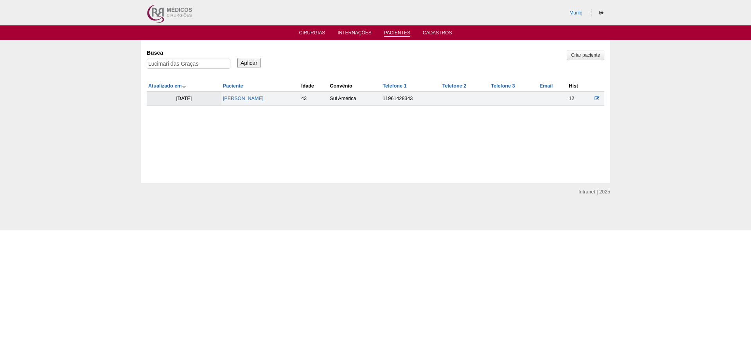
click at [165, 70] on div "Lucimari das Graças" at bounding box center [189, 66] width 84 height 14
click at [172, 66] on input "Lucimari das Graças" at bounding box center [189, 64] width 84 height 10
paste input "NAIRA CRISPIM DE OLIVEIRA"
type input "Lucimari NAIRA CRISPIM DE OLIVEIRAdas Graças"
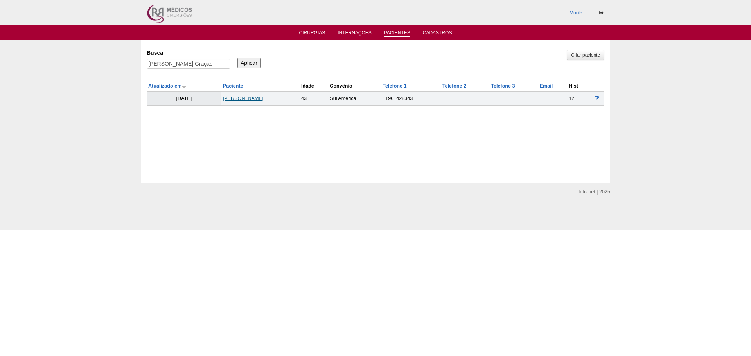
scroll to position [0, 0]
click at [253, 97] on link "Fernanda de Lima Jacinto" at bounding box center [243, 98] width 41 height 5
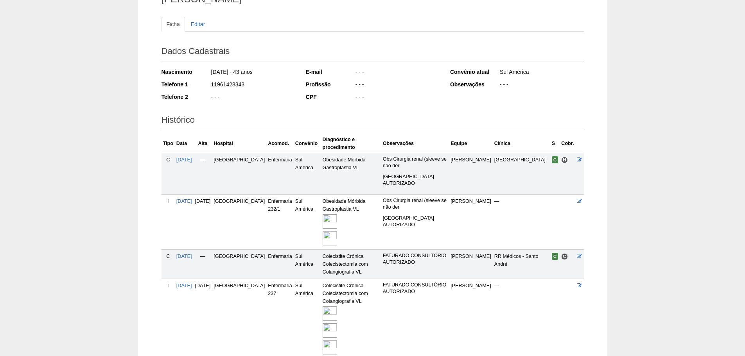
scroll to position [78, 0]
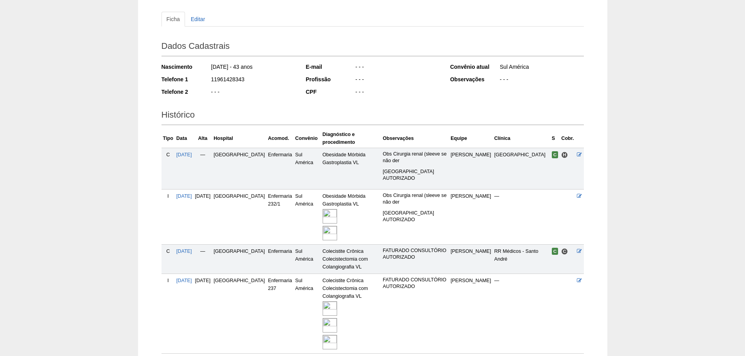
click at [322, 318] on img at bounding box center [329, 325] width 14 height 14
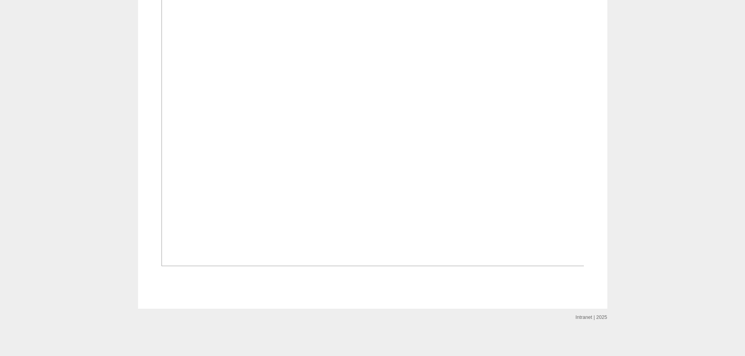
scroll to position [1407, 0]
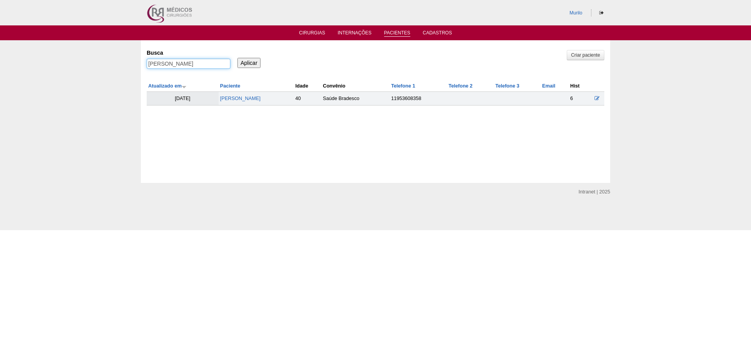
click at [182, 65] on input "[PERSON_NAME]" at bounding box center [189, 64] width 84 height 10
paste input "Patrícia Silva Guilhermin"
type input "Patrícia Silva Guilhermino"
click at [237, 58] on input "Aplicar" at bounding box center [248, 63] width 23 height 10
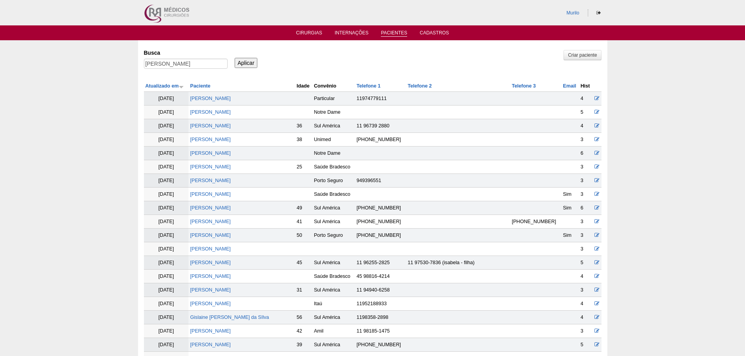
scroll to position [906, 0]
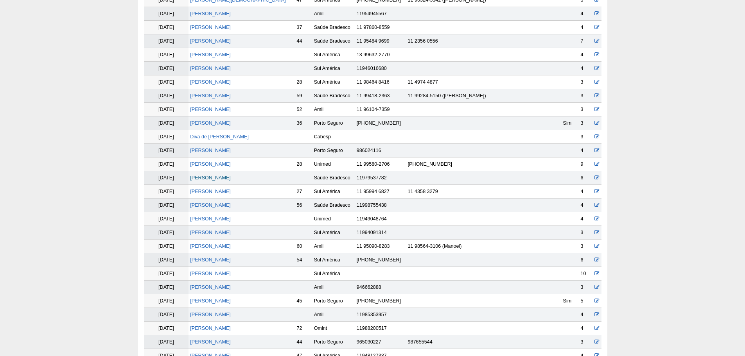
click at [215, 177] on link "[PERSON_NAME]" at bounding box center [210, 177] width 41 height 5
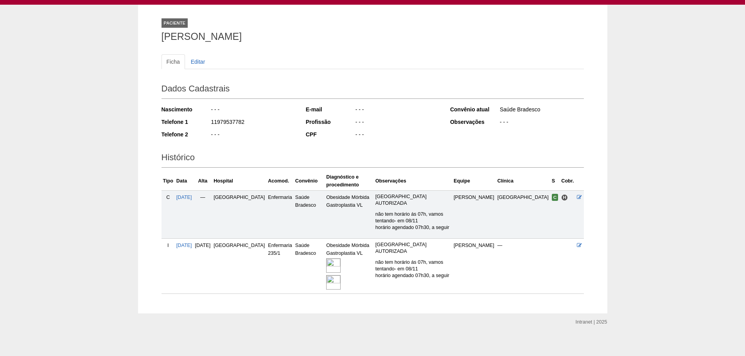
scroll to position [40, 0]
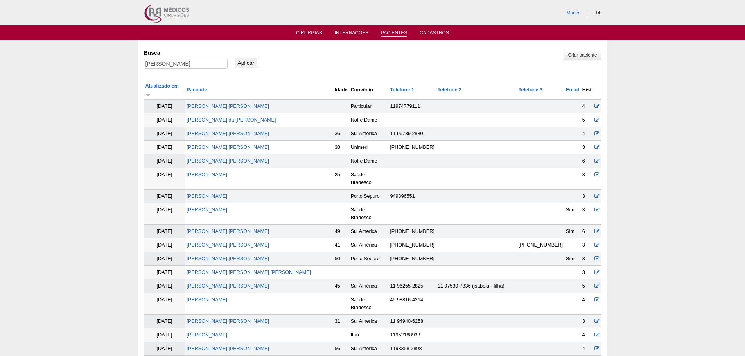
scroll to position [902, 0]
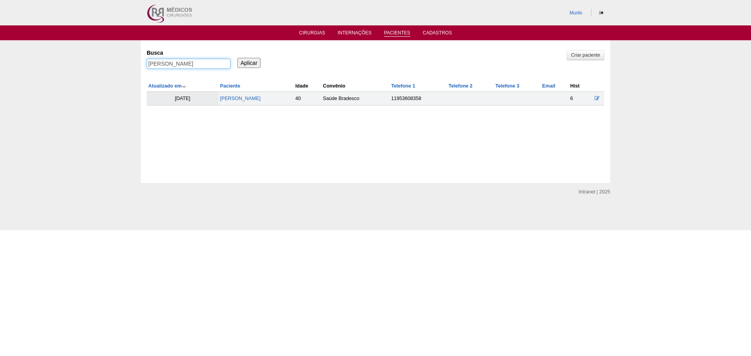
click at [168, 62] on input "[PERSON_NAME]" at bounding box center [189, 64] width 84 height 10
paste input "[PERSON_NAME] de Jesus"
type input "[PERSON_NAME] de [PERSON_NAME]"
click at [237, 58] on input "Aplicar" at bounding box center [248, 63] width 23 height 10
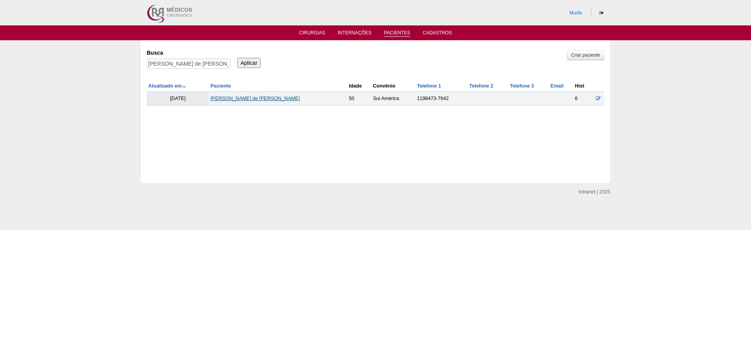
click at [262, 101] on link "[PERSON_NAME] de [PERSON_NAME]" at bounding box center [254, 98] width 89 height 5
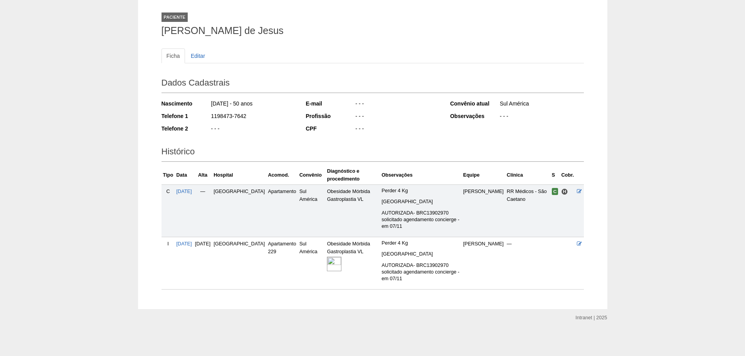
scroll to position [42, 0]
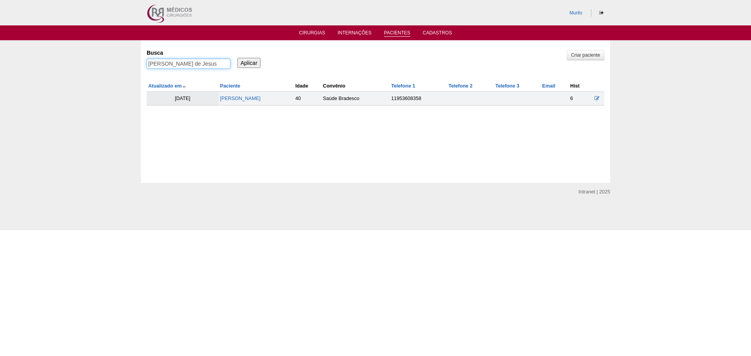
click at [159, 59] on input "[PERSON_NAME] de [PERSON_NAME]" at bounding box center [189, 64] width 84 height 10
paste input "Gabriela Cangani Barbosa"
type input "Gabriela Cangani Barbosa"
click at [237, 58] on input "Aplicar" at bounding box center [248, 63] width 23 height 10
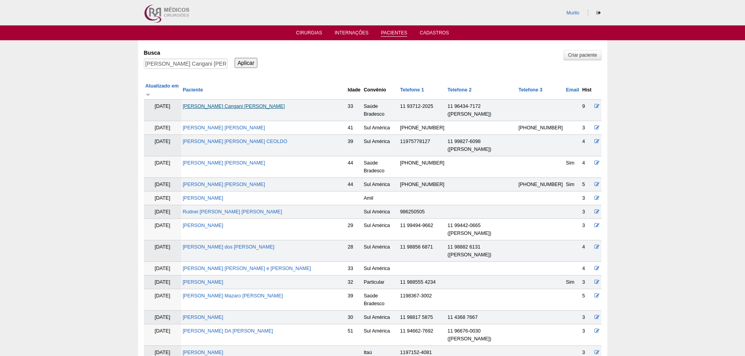
click at [241, 104] on link "Gabriela Cangani Barbosa" at bounding box center [234, 106] width 102 height 5
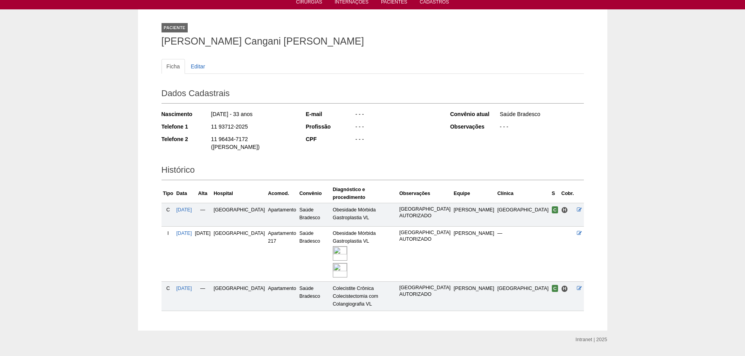
scroll to position [31, 0]
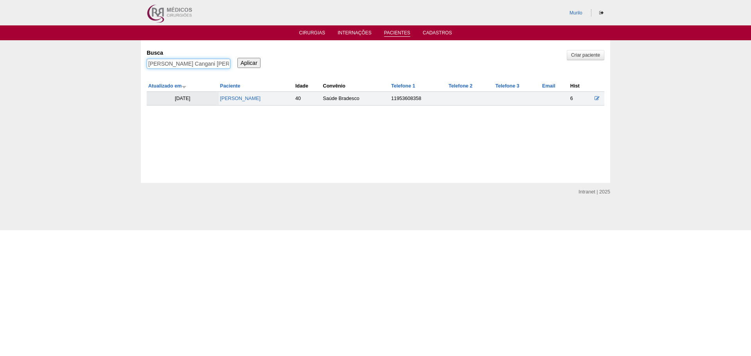
click at [168, 66] on input "[PERSON_NAME] Cangani [PERSON_NAME]" at bounding box center [189, 64] width 84 height 10
paste input "[PERSON_NAME] dos [PERSON_NAME]"
type input "[PERSON_NAME] dos Santos Coppini"
click at [237, 58] on input "Aplicar" at bounding box center [248, 63] width 23 height 10
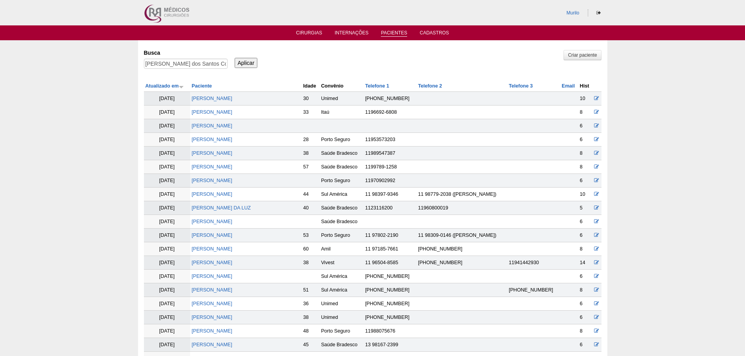
scroll to position [304, 0]
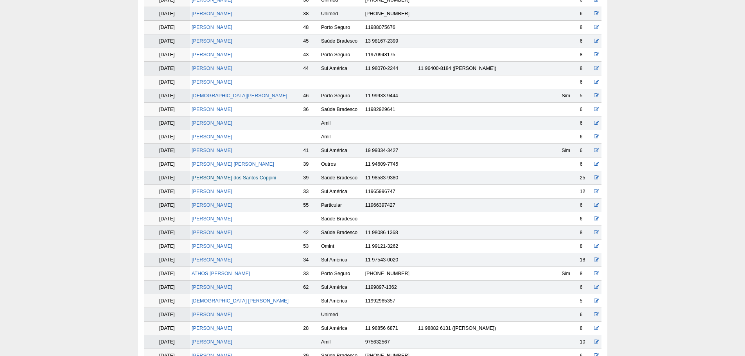
click at [238, 176] on link "[PERSON_NAME] dos Santos Coppini" at bounding box center [234, 177] width 84 height 5
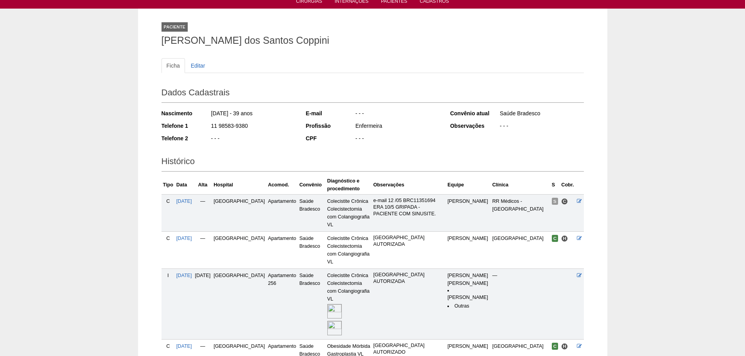
scroll to position [117, 0]
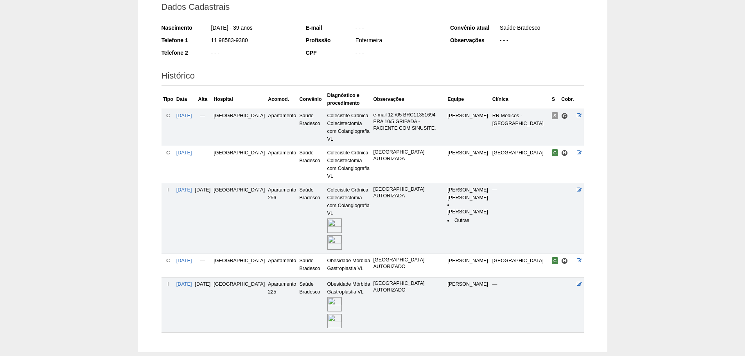
click at [327, 235] on img at bounding box center [334, 242] width 14 height 14
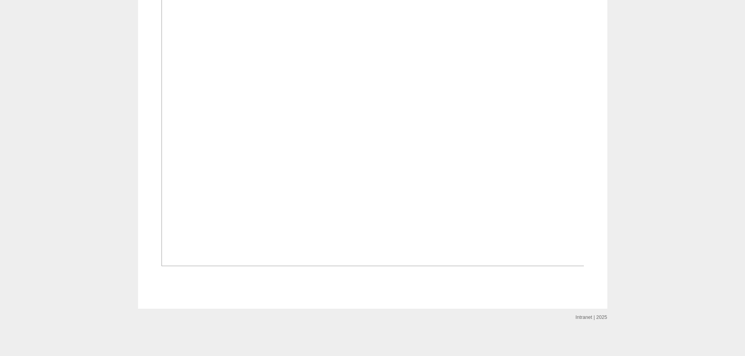
scroll to position [1095, 0]
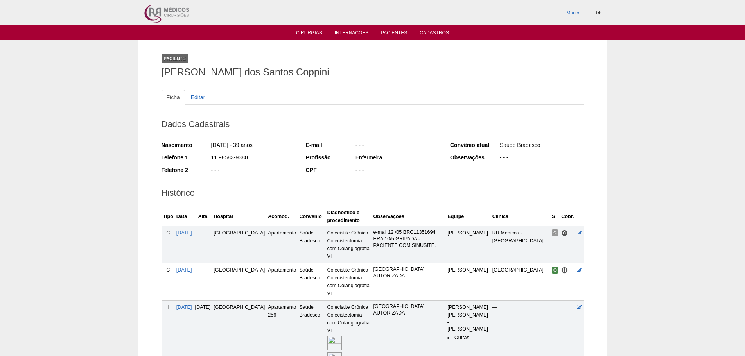
scroll to position [117, 0]
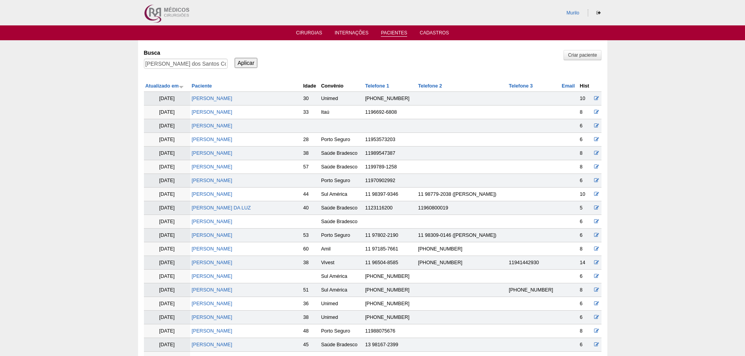
scroll to position [300, 0]
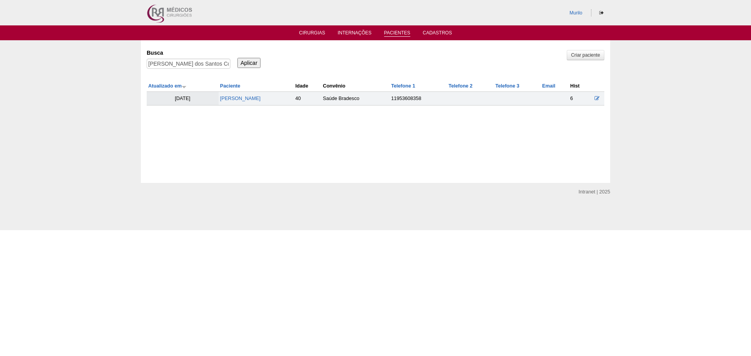
click at [158, 57] on div "Busca [PERSON_NAME]" at bounding box center [191, 59] width 89 height 27
click at [167, 64] on input "[PERSON_NAME] dos Santos Coppini" at bounding box center [189, 64] width 84 height 10
paste input "[PERSON_NAME]"
type input "[PERSON_NAME]"
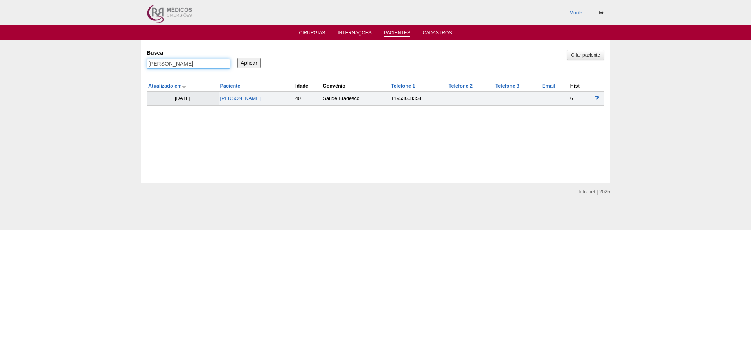
click at [237, 58] on input "Aplicar" at bounding box center [248, 63] width 23 height 10
click at [252, 94] on td "EDILSON MIRANDA FERREIRA DA SILVA" at bounding box center [258, 99] width 77 height 14
click at [251, 96] on link "EDILSON MIRANDA FERREIRA DA SILVA" at bounding box center [242, 98] width 41 height 5
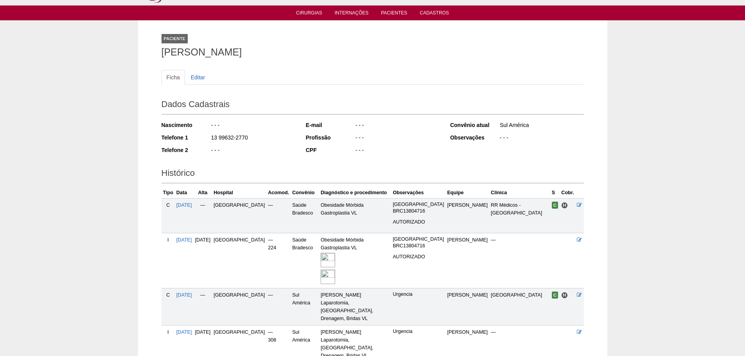
scroll to position [101, 0]
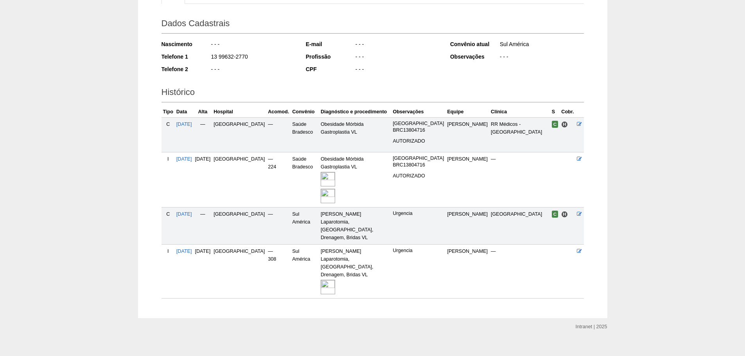
click at [321, 280] on img at bounding box center [328, 287] width 14 height 14
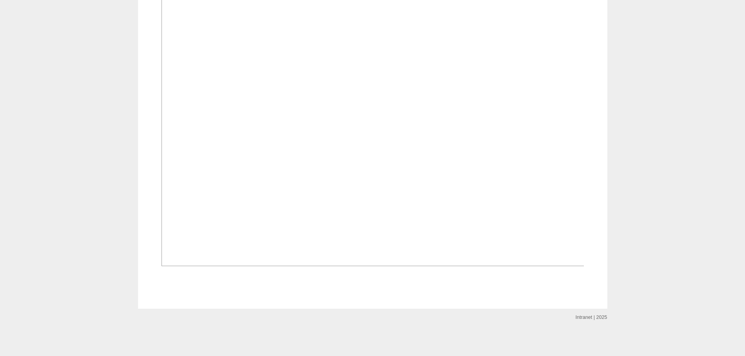
scroll to position [391, 0]
click at [143, 25] on div "Internação Internação de EDILSON MIRANDA FERREIRA DA SILVA Ver Editar Internaçã…" at bounding box center [372, 24] width 469 height 570
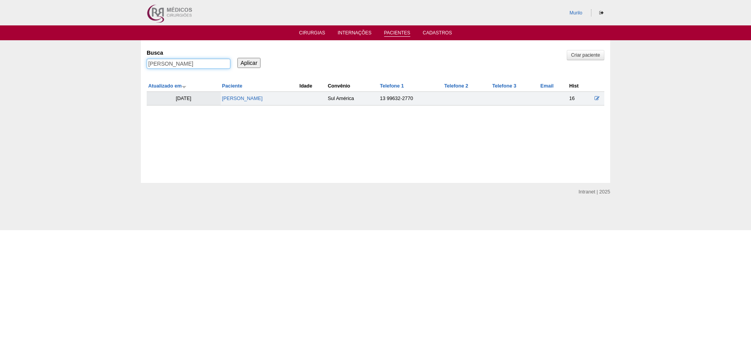
click at [149, 63] on input "[PERSON_NAME]" at bounding box center [189, 64] width 84 height 10
paste input "NATALY PONTES LIMA ALVES"
type input "NATALY PONTES LIMA ALVES"
click at [237, 58] on input "Aplicar" at bounding box center [248, 63] width 23 height 10
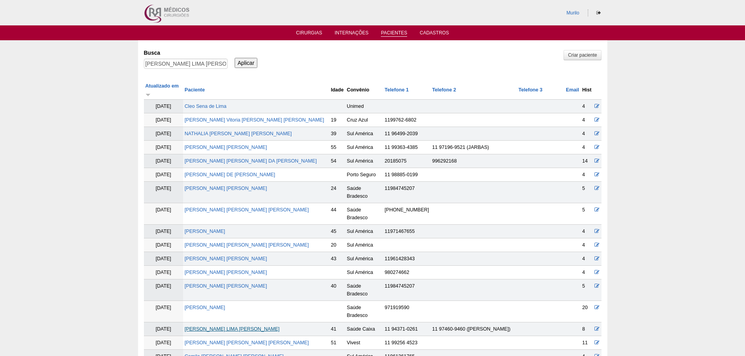
click at [222, 326] on link "[PERSON_NAME] LIMA [PERSON_NAME]" at bounding box center [232, 328] width 95 height 5
